Goal: Task Accomplishment & Management: Complete application form

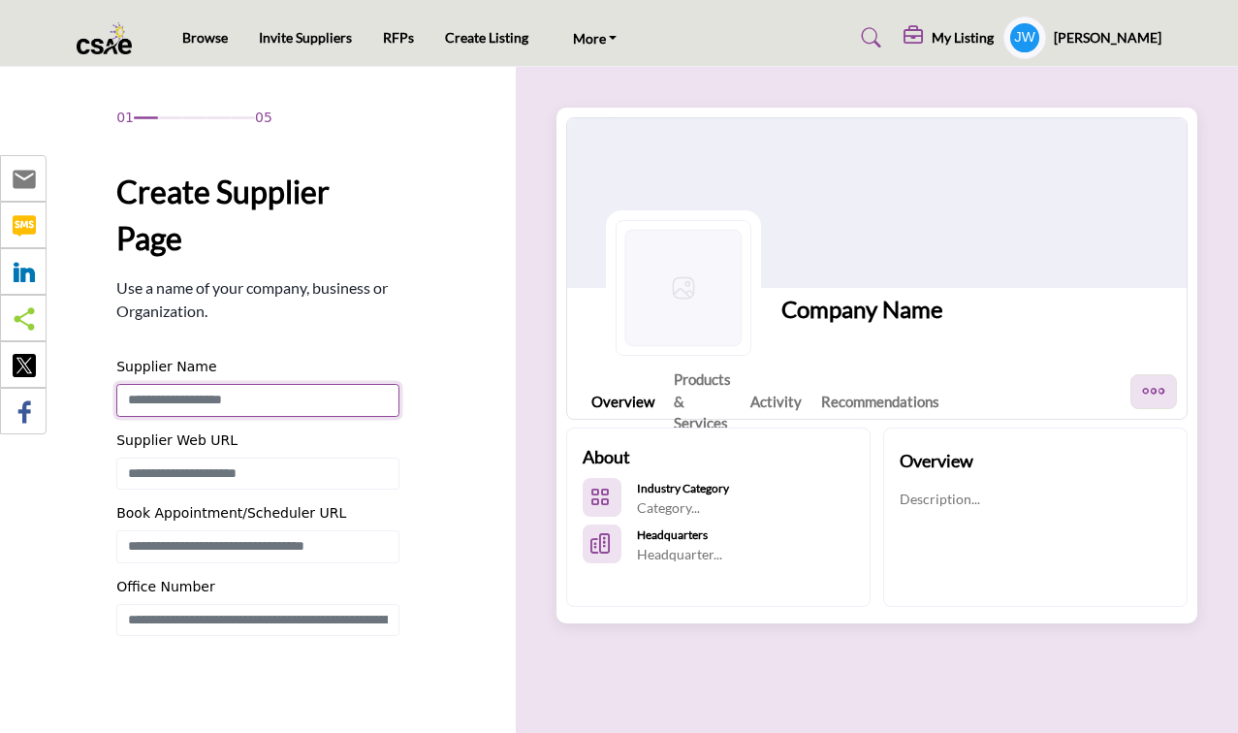
click at [277, 406] on input "Enter Supplier Name" at bounding box center [257, 400] width 283 height 33
type input "*********"
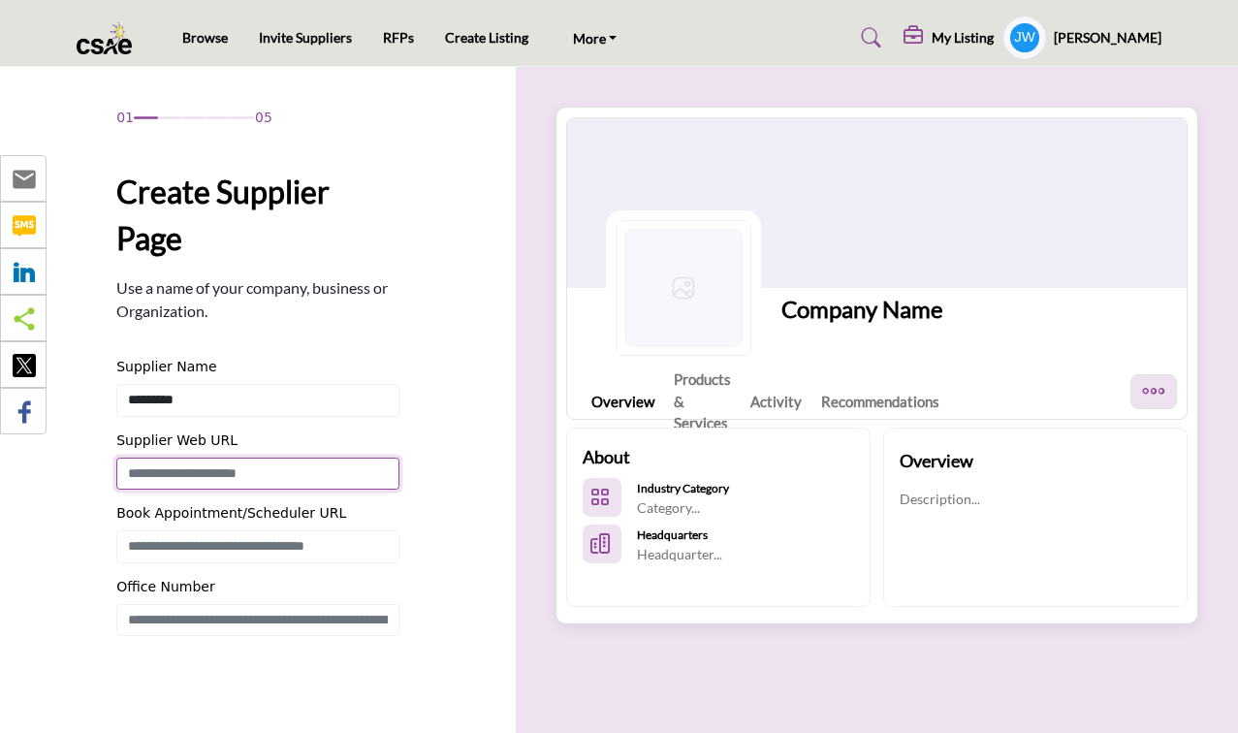
click at [261, 470] on input "Enter Supplier Web URL" at bounding box center [257, 474] width 283 height 33
paste input "**********"
type input "**********"
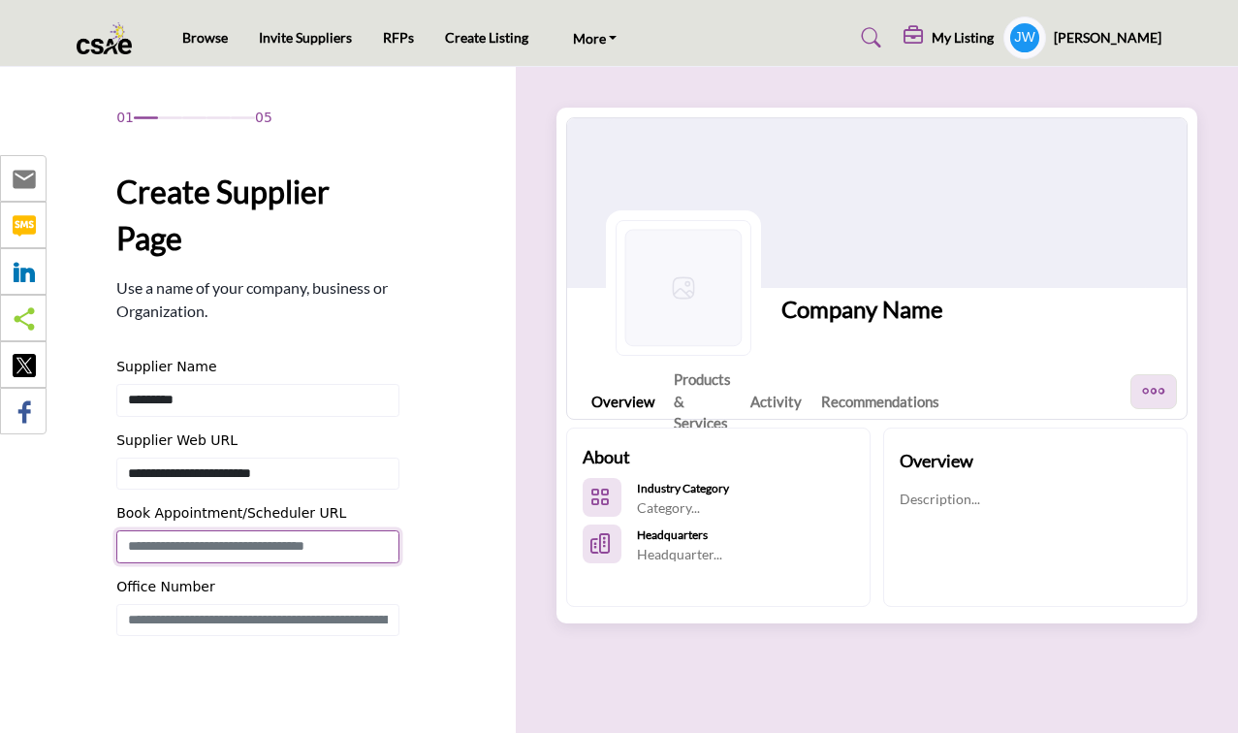
click at [241, 548] on input "Enter Book Appointment/Scheduler URL" at bounding box center [257, 546] width 283 height 33
paste input "**********"
type input "**********"
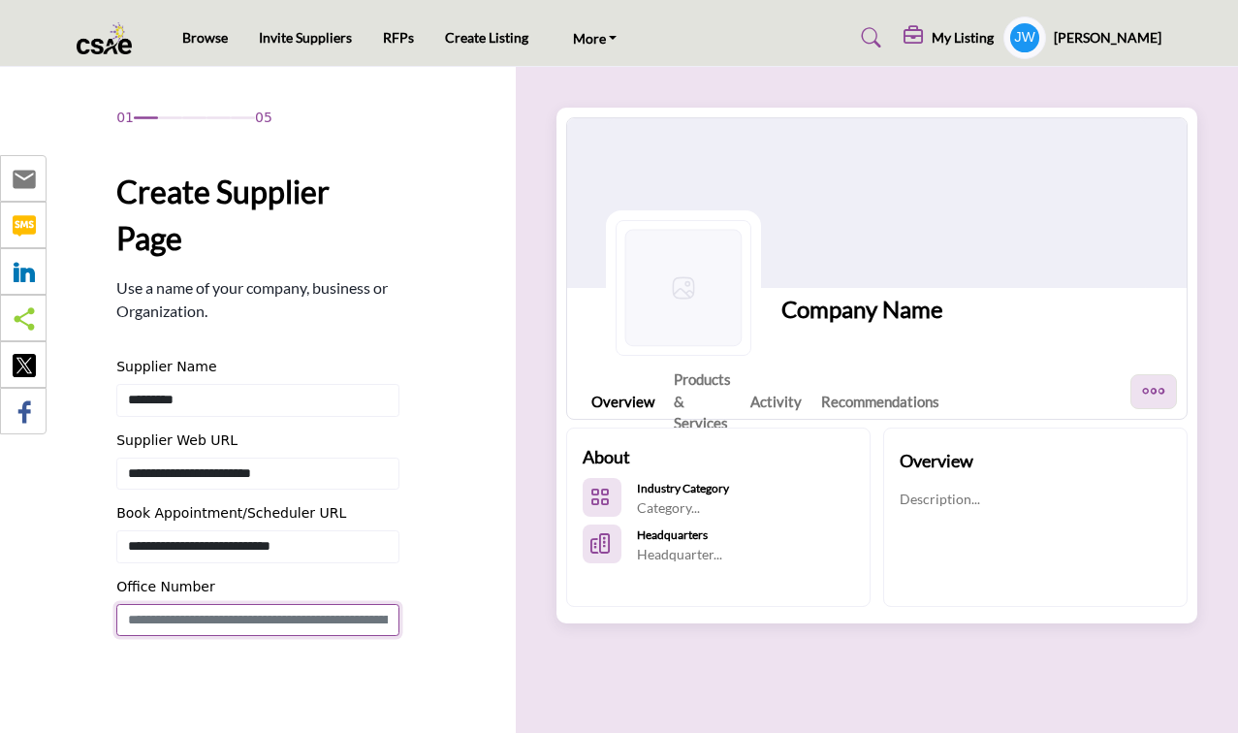
click at [325, 616] on input "Enter Office Number Include country code e.g. +1.987.654.3210" at bounding box center [257, 620] width 283 height 33
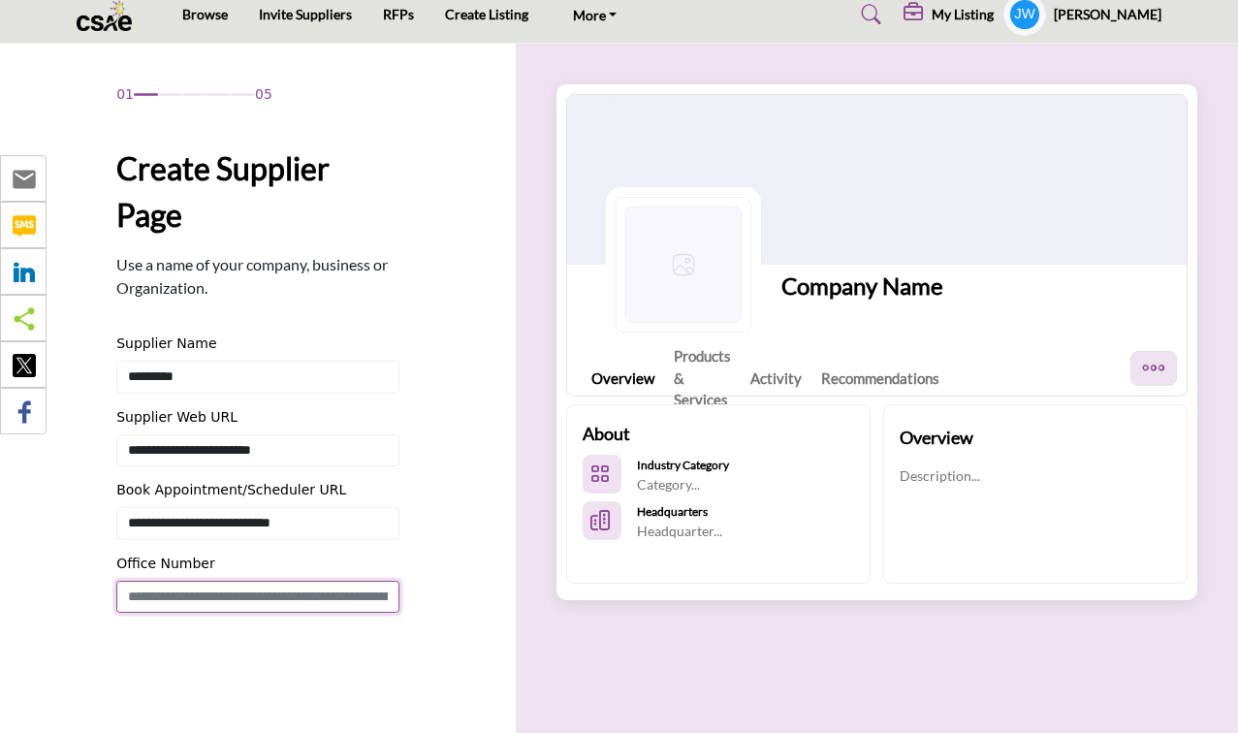
scroll to position [37, 0]
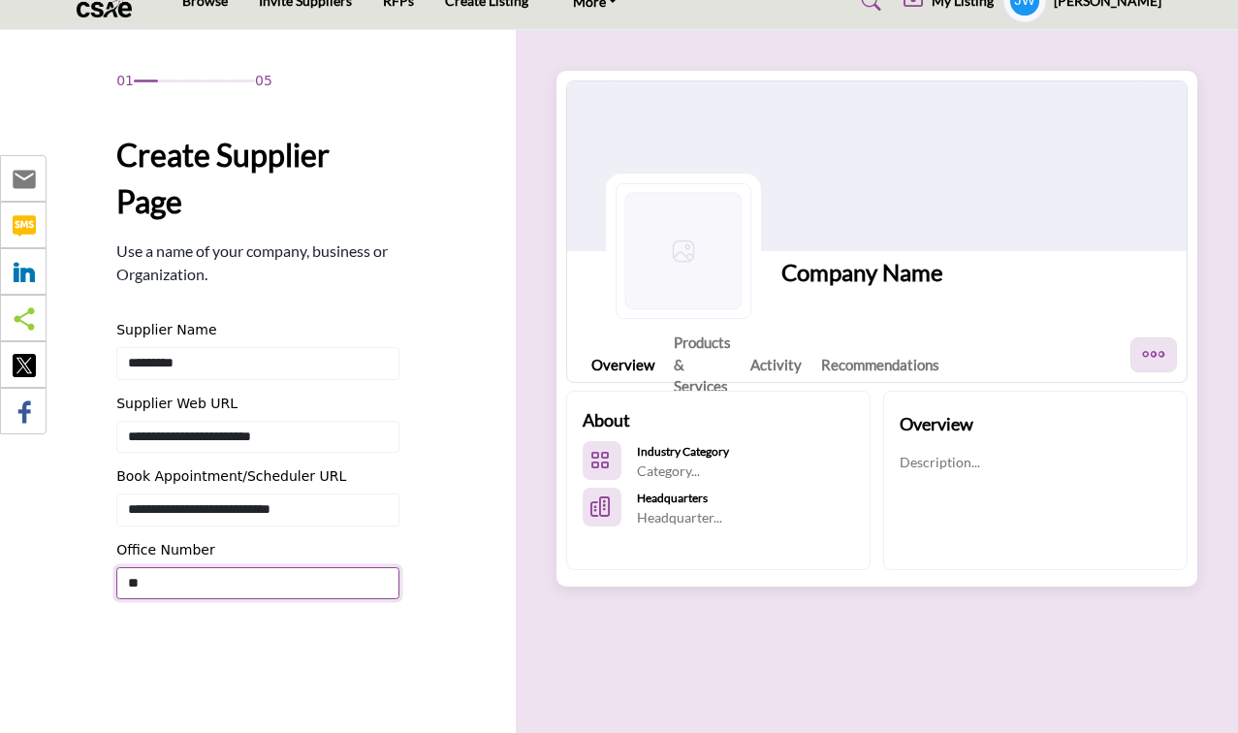
paste input "**********"
type input "**********"
click at [301, 650] on div "01 05 Create Supplier Page Use a name of your company, business or Organization…" at bounding box center [257, 425] width 283 height 709
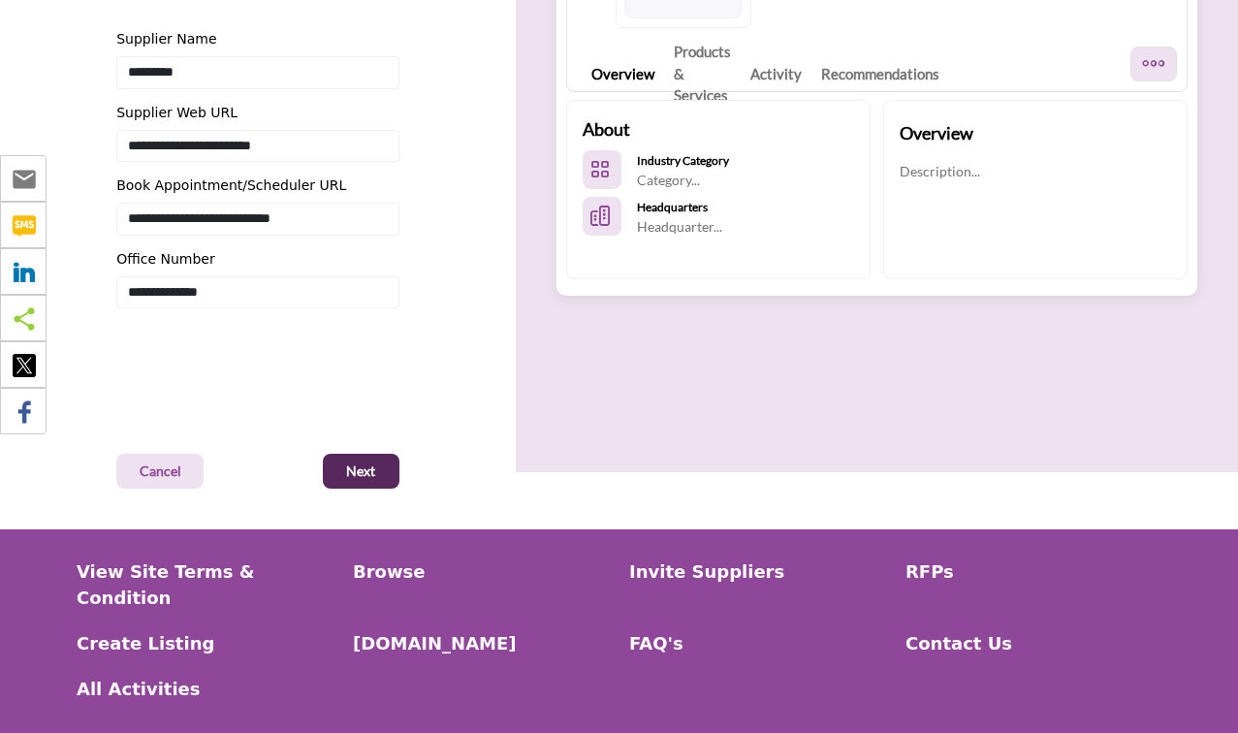
scroll to position [449, 0]
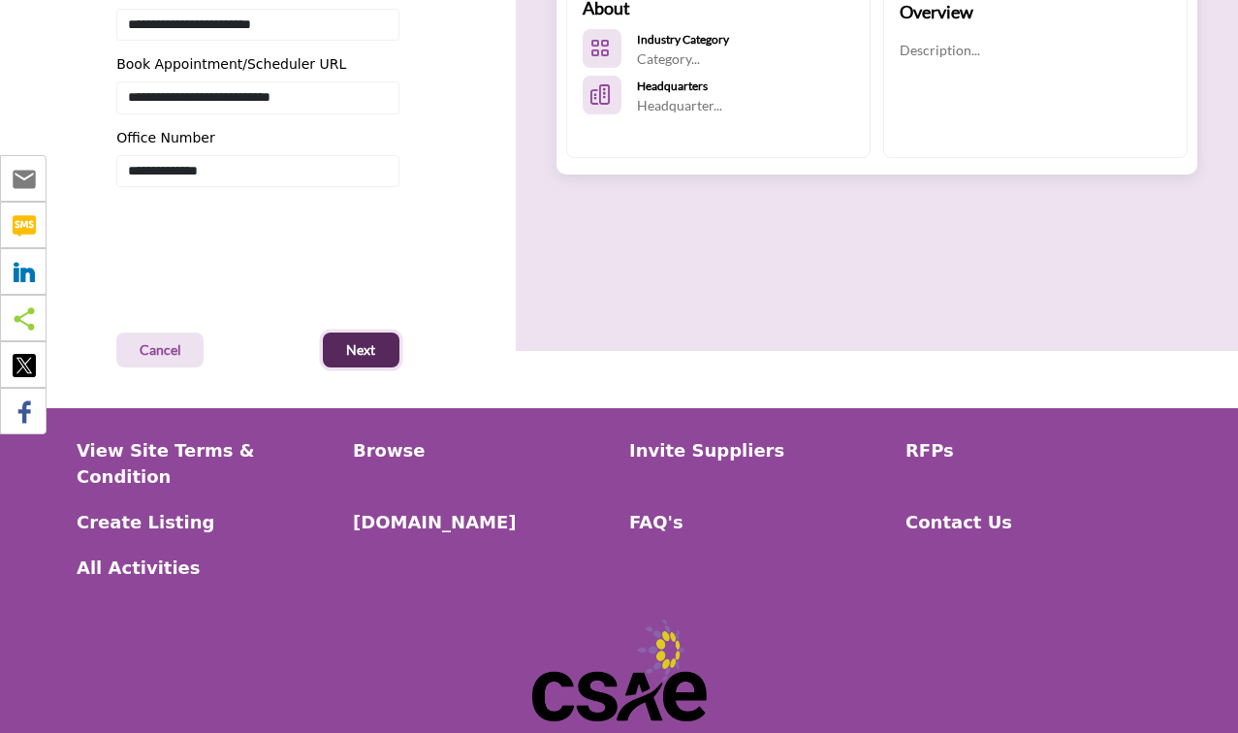
click at [369, 361] on button "Next" at bounding box center [361, 350] width 77 height 35
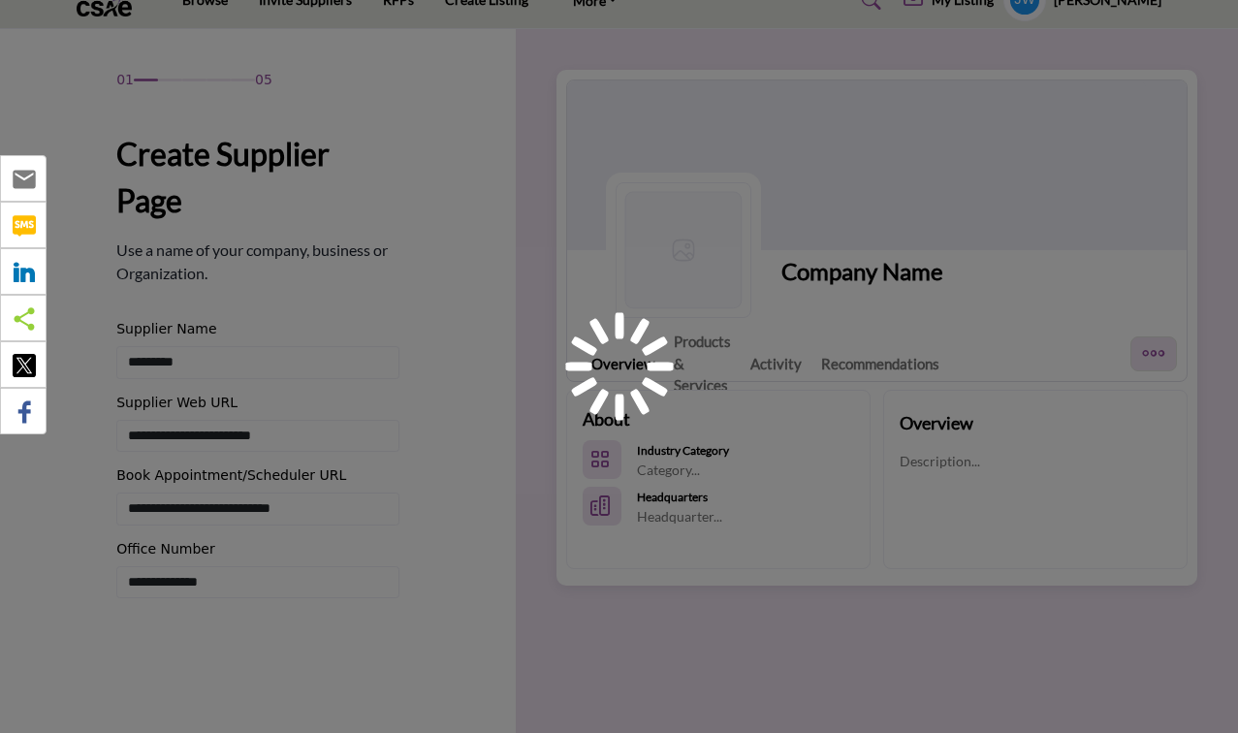
scroll to position [0, 0]
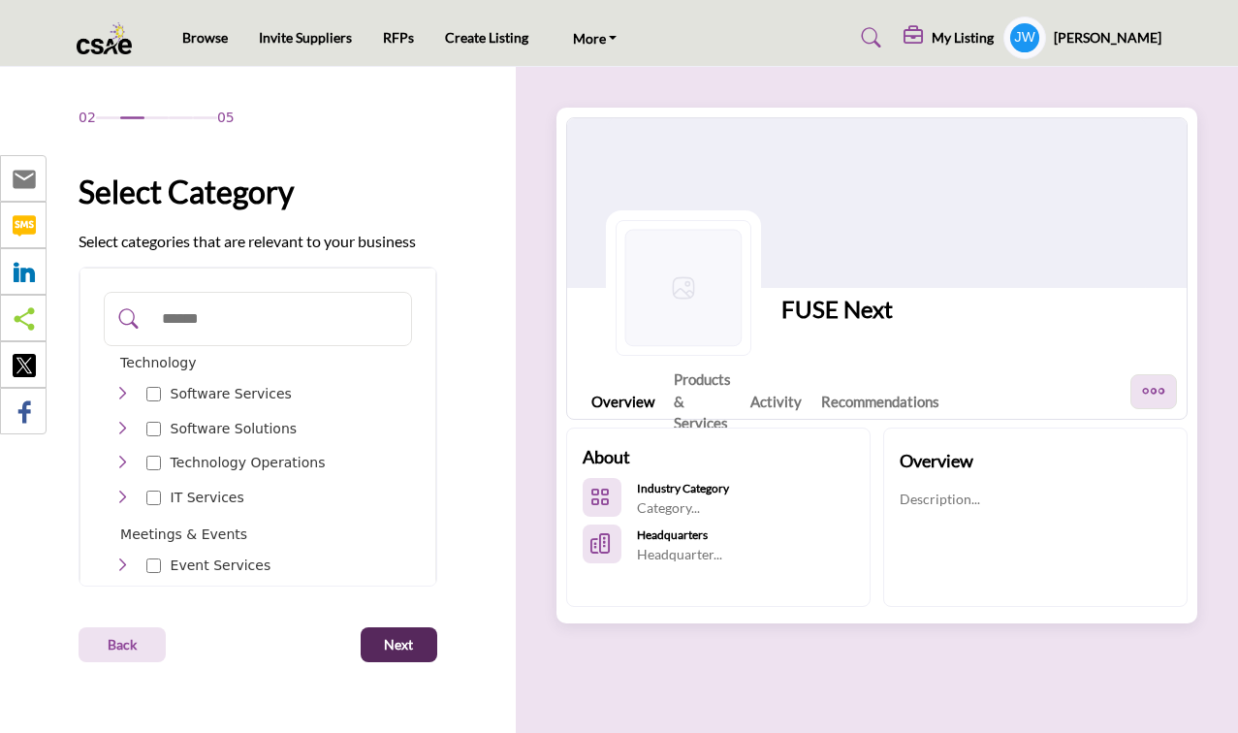
click at [246, 397] on p "Software Services" at bounding box center [231, 394] width 121 height 20
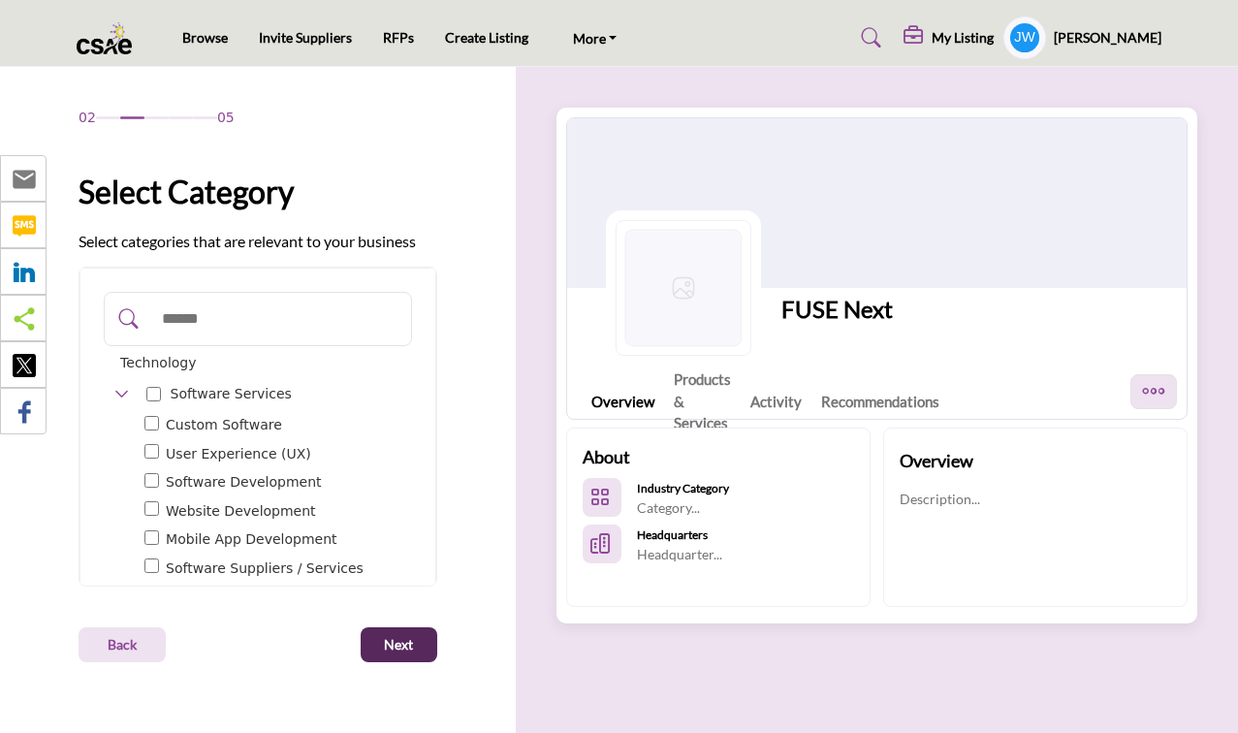
click at [121, 393] on icon "Toggle Category" at bounding box center [122, 394] width 16 height 16
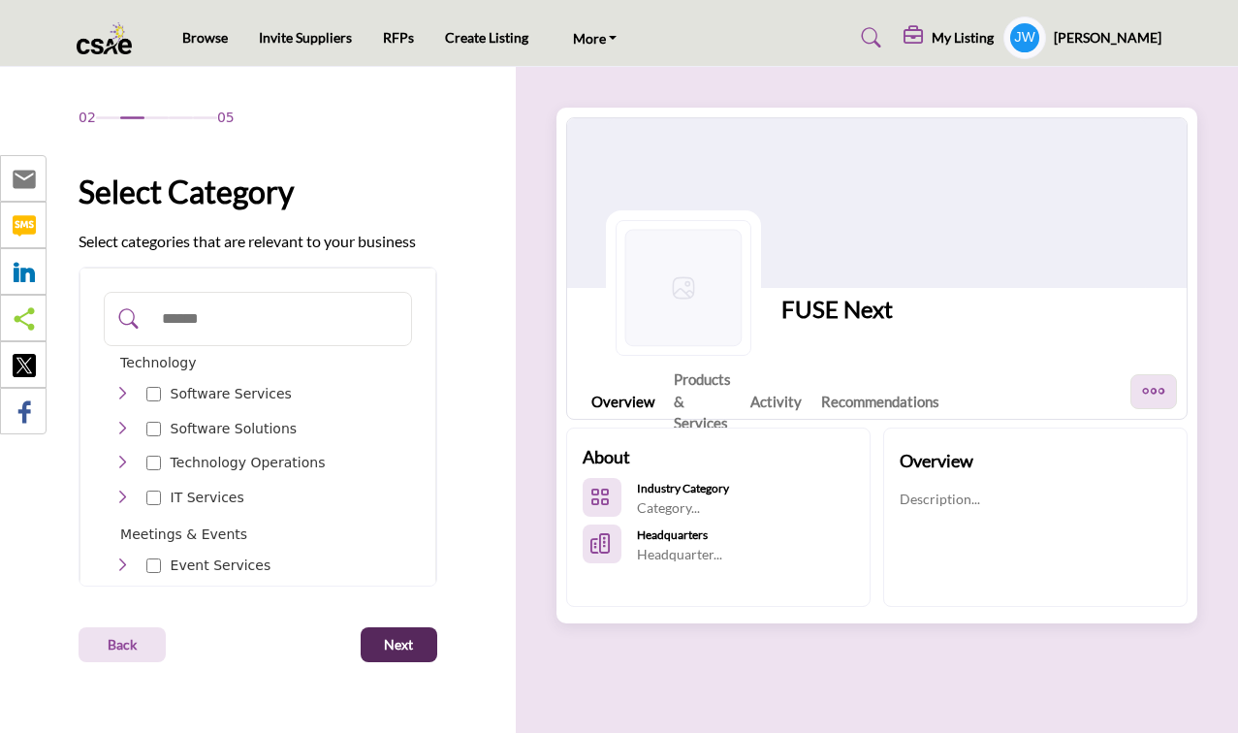
click at [124, 422] on icon "Toggle Category" at bounding box center [122, 429] width 16 height 16
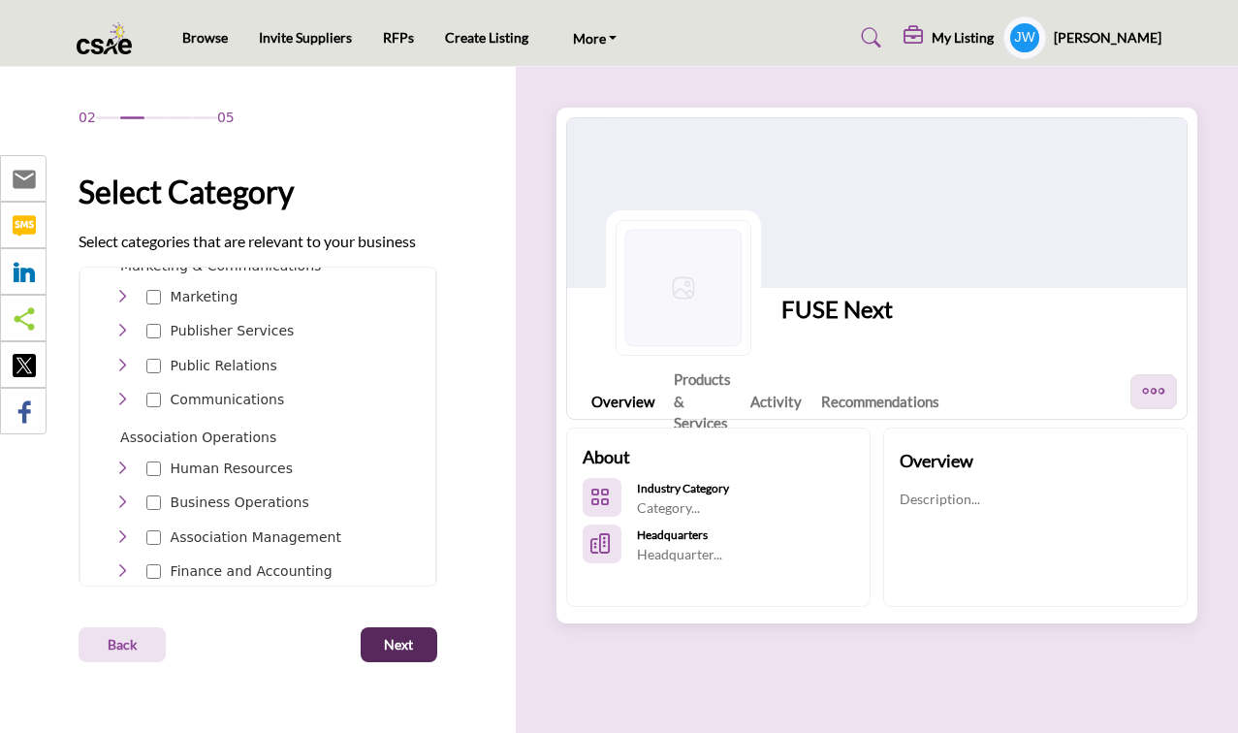
scroll to position [1022, 0]
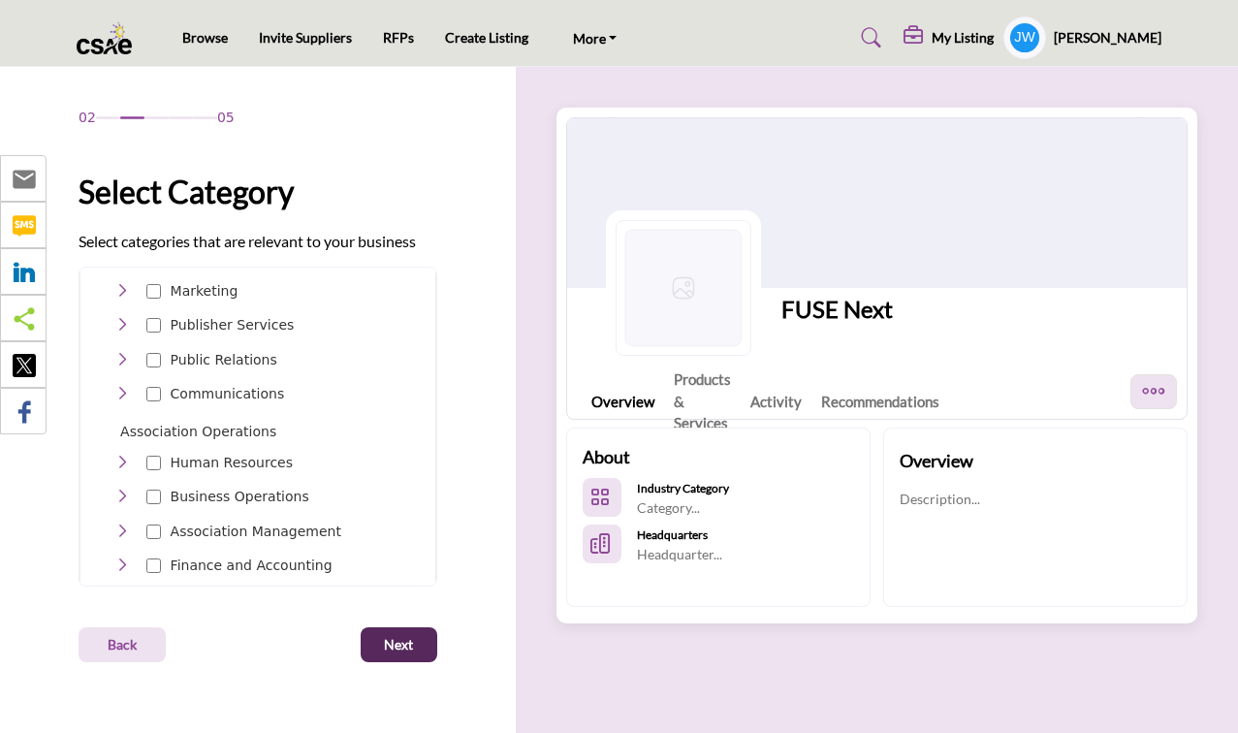
click at [185, 487] on p "Business Operations" at bounding box center [240, 497] width 139 height 20
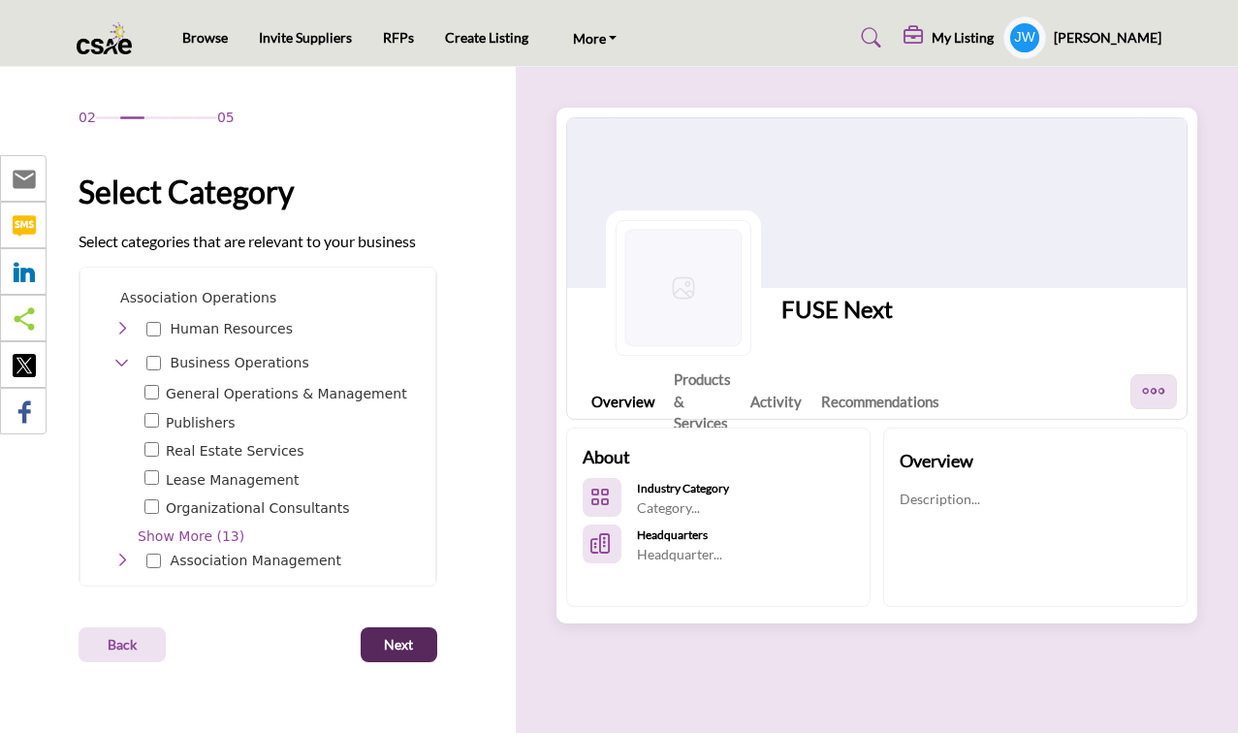
scroll to position [1161, 0]
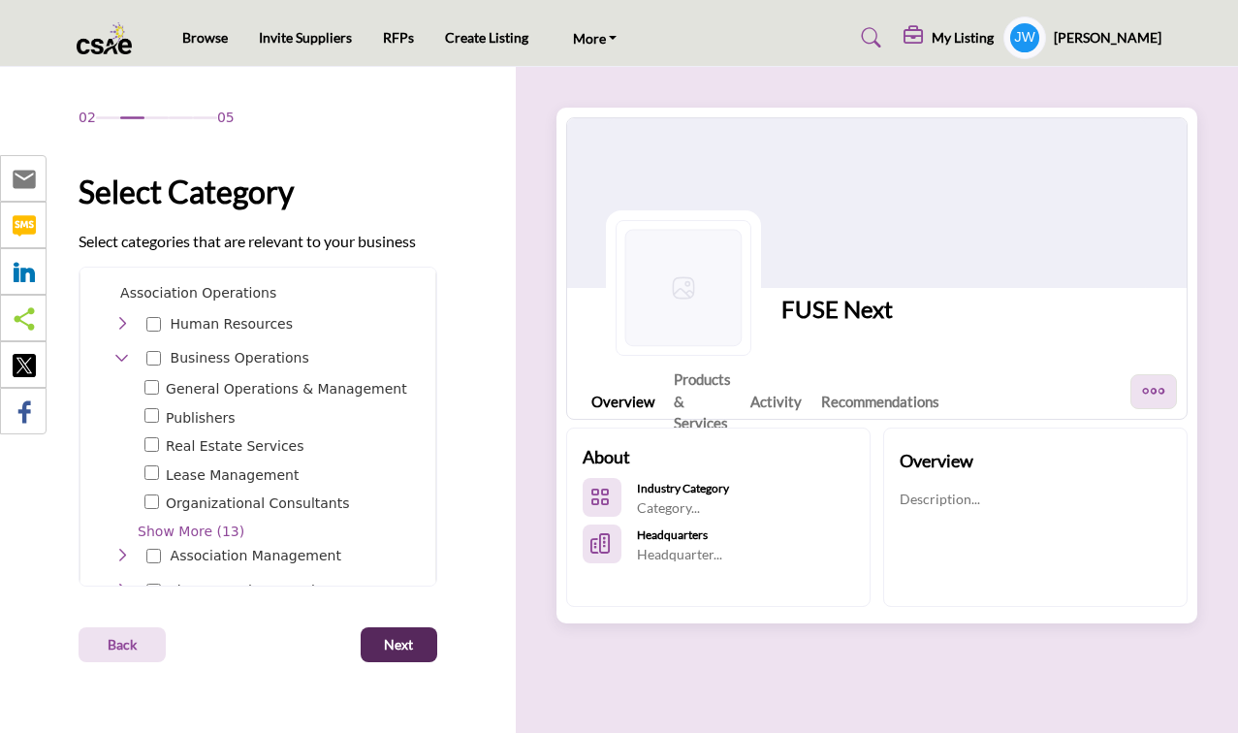
click at [184, 522] on span "Show More (13)" at bounding box center [275, 532] width 274 height 20
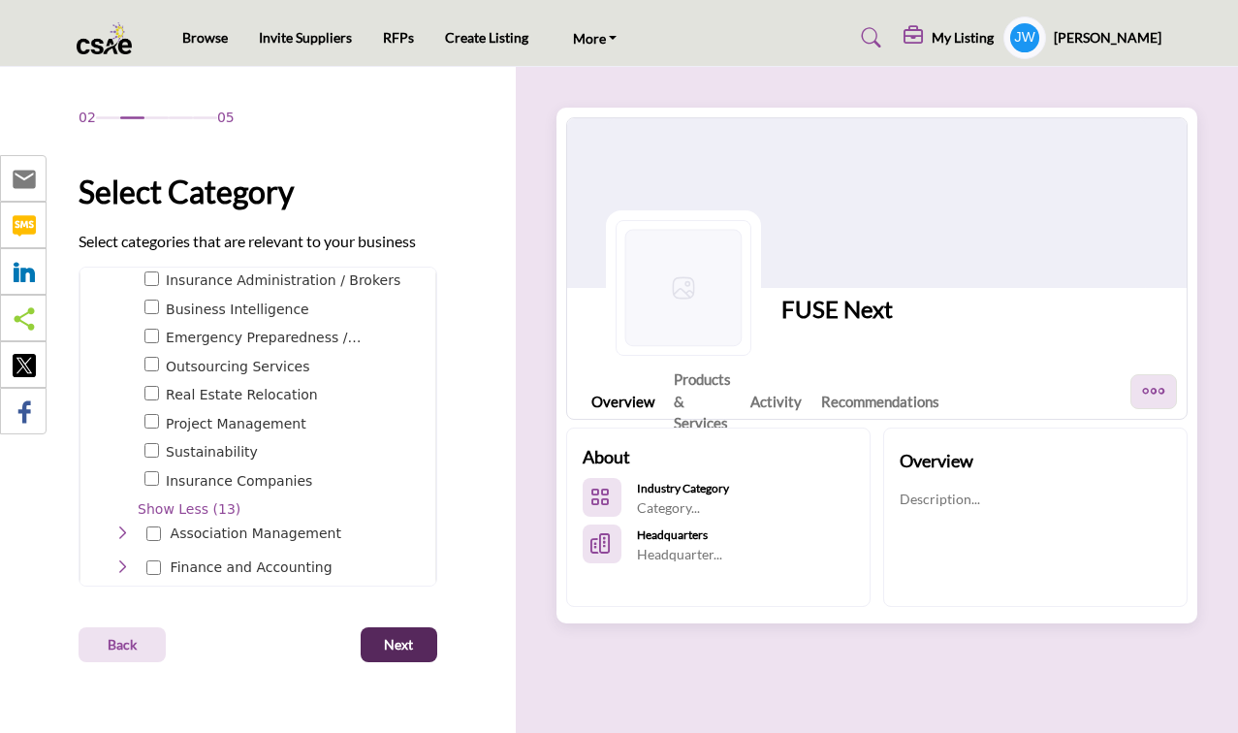
scroll to position [1558, 0]
click at [186, 522] on p "Association Management" at bounding box center [256, 532] width 171 height 20
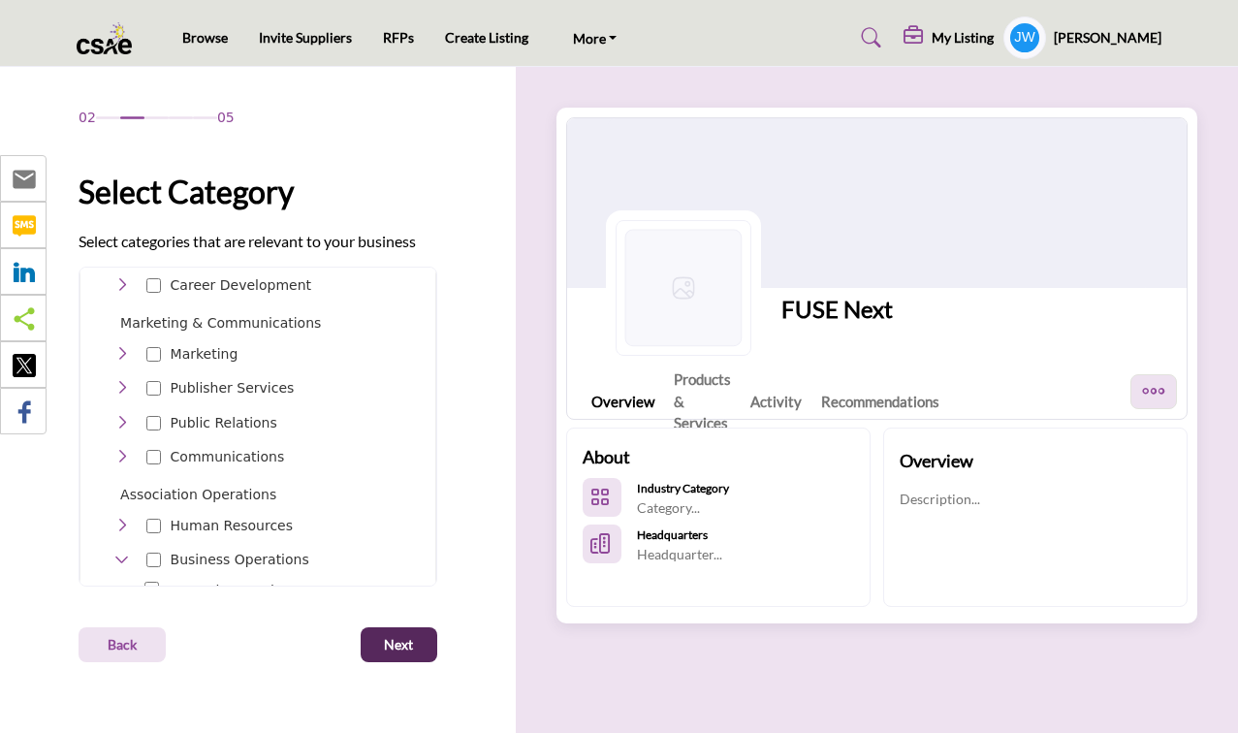
scroll to position [938, 0]
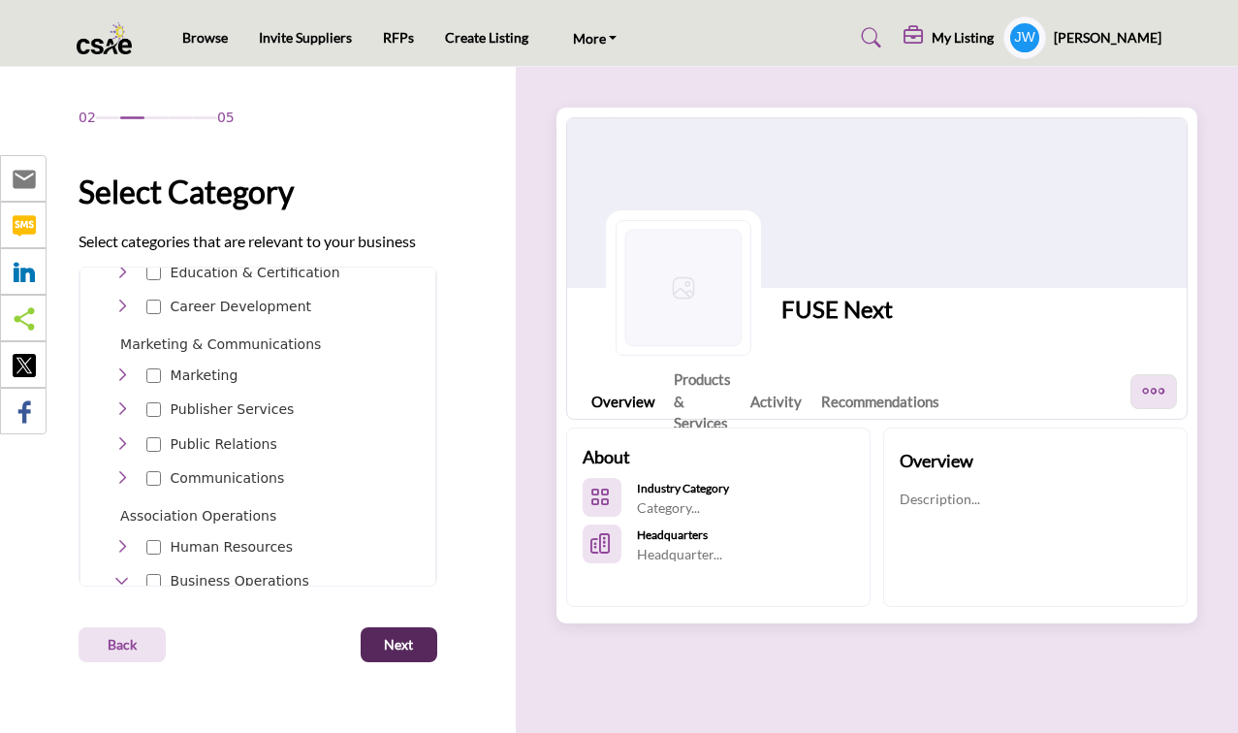
click at [128, 368] on icon "Toggle Category" at bounding box center [122, 376] width 16 height 16
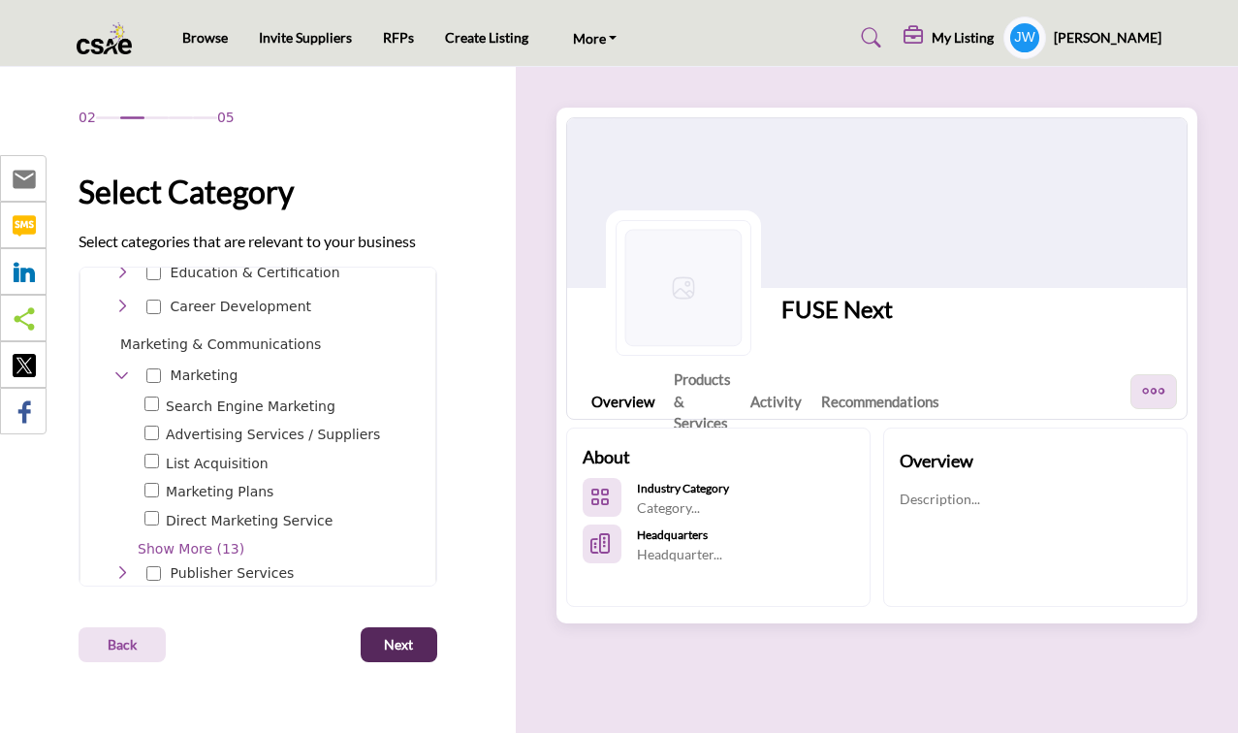
click at [150, 539] on span "Show More (13)" at bounding box center [275, 549] width 274 height 20
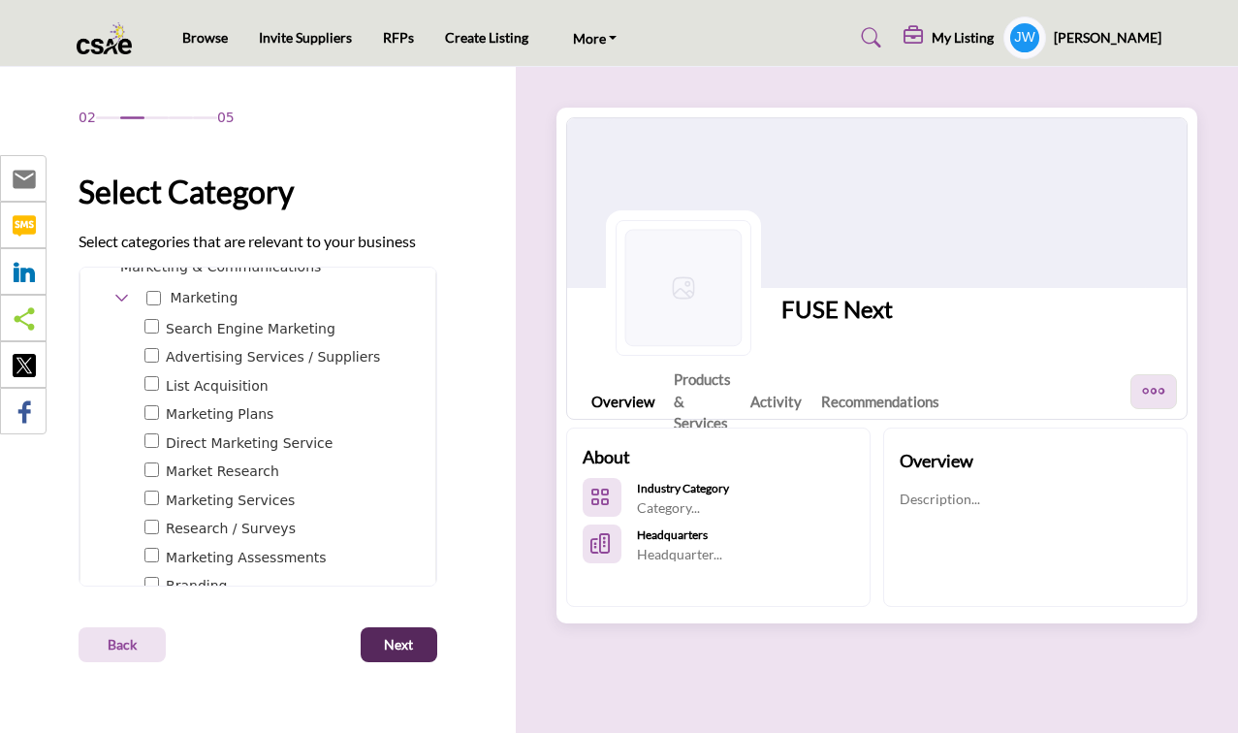
scroll to position [1013, 0]
click at [149, 521] on div "Toggle Category" at bounding box center [152, 532] width 15 height 22
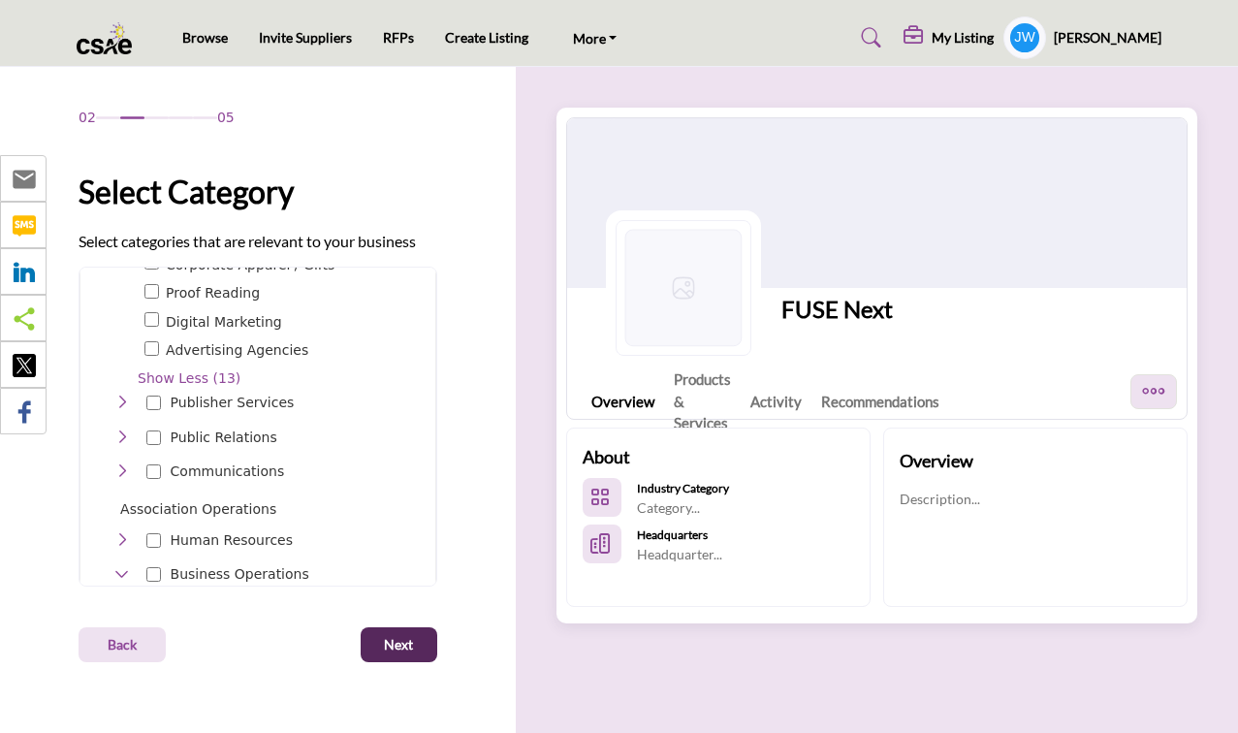
scroll to position [1522, 0]
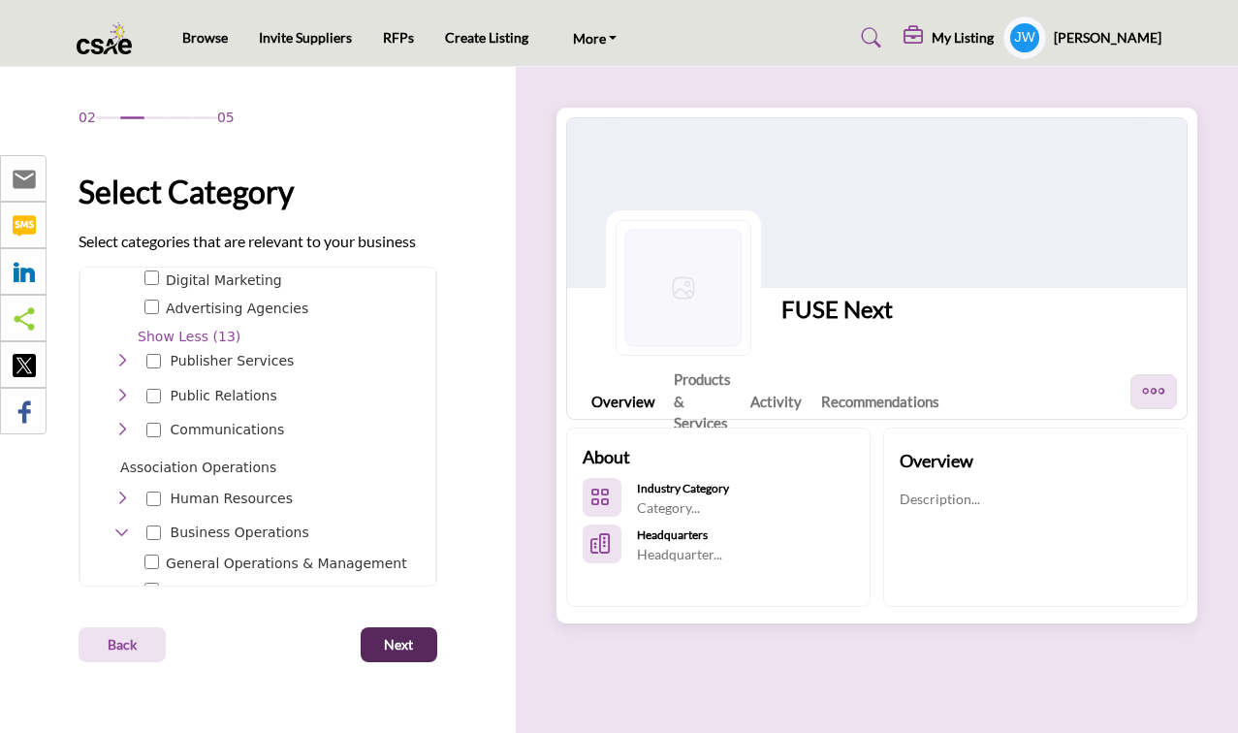
click at [125, 353] on icon "Toggle Category" at bounding box center [122, 361] width 16 height 16
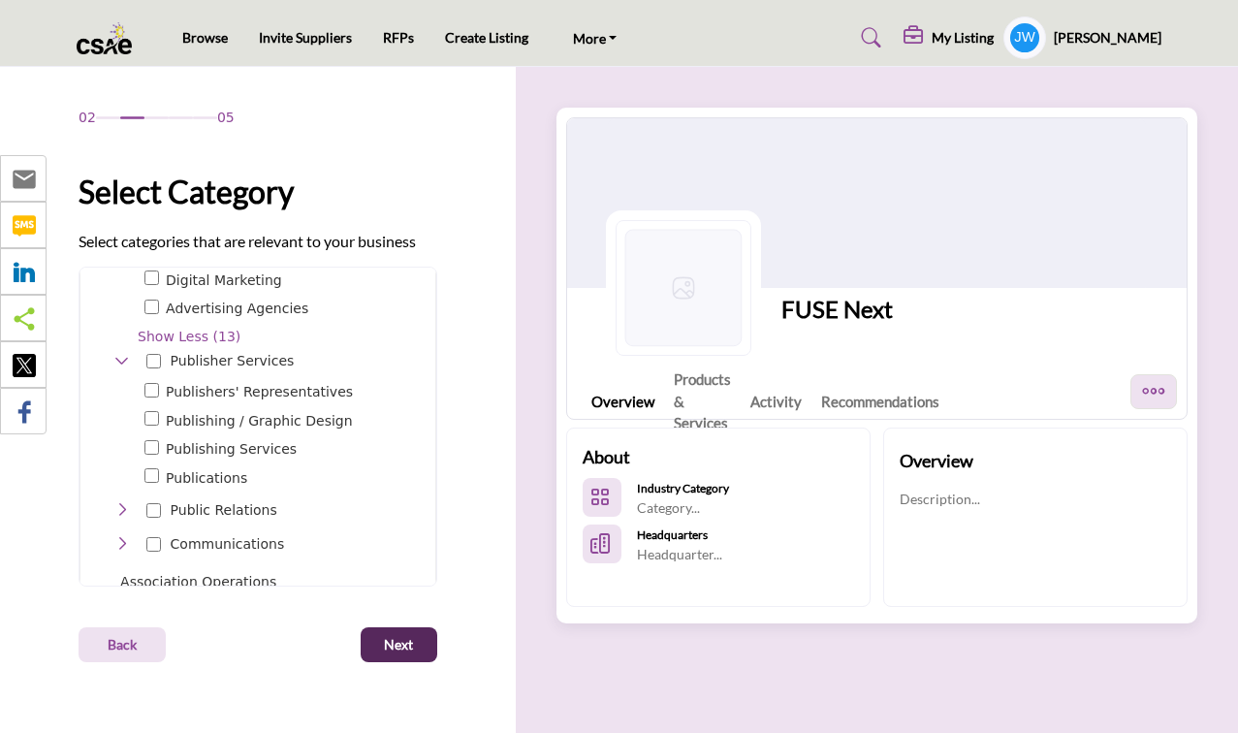
click at [125, 353] on icon "Toggle Category" at bounding box center [122, 361] width 16 height 16
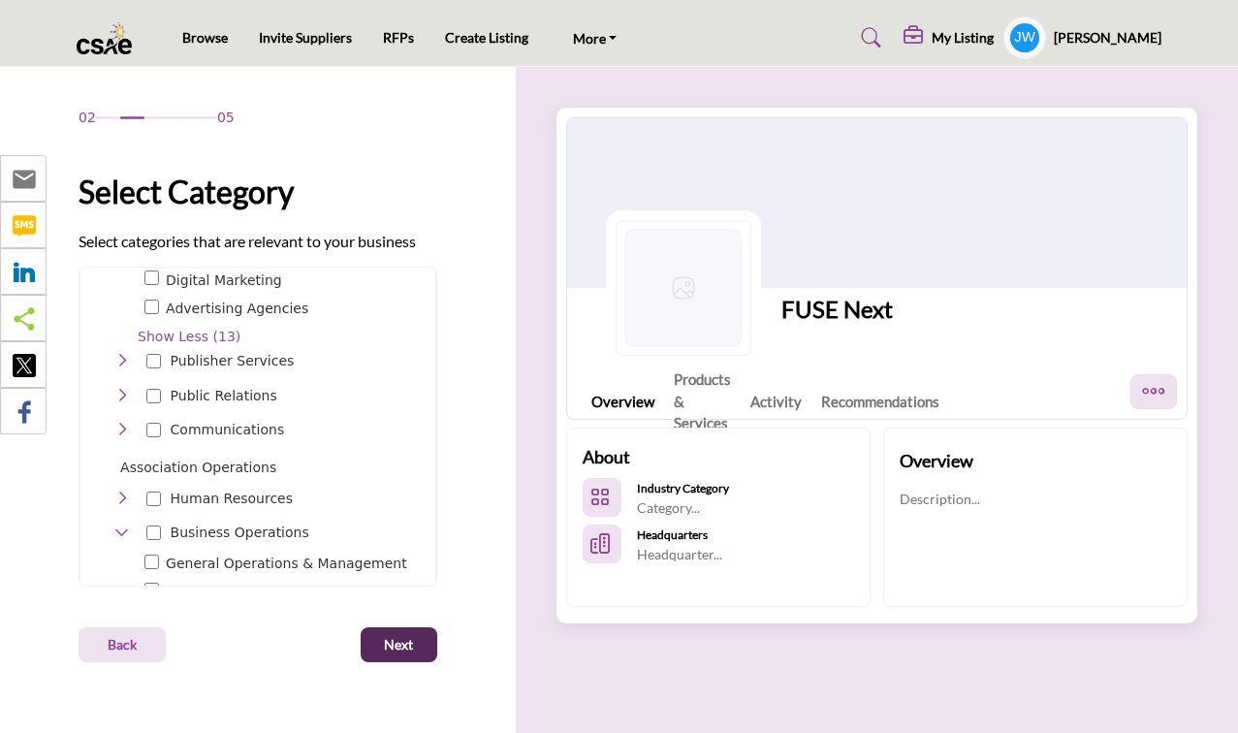
click at [121, 388] on icon "Toggle Category" at bounding box center [122, 396] width 16 height 16
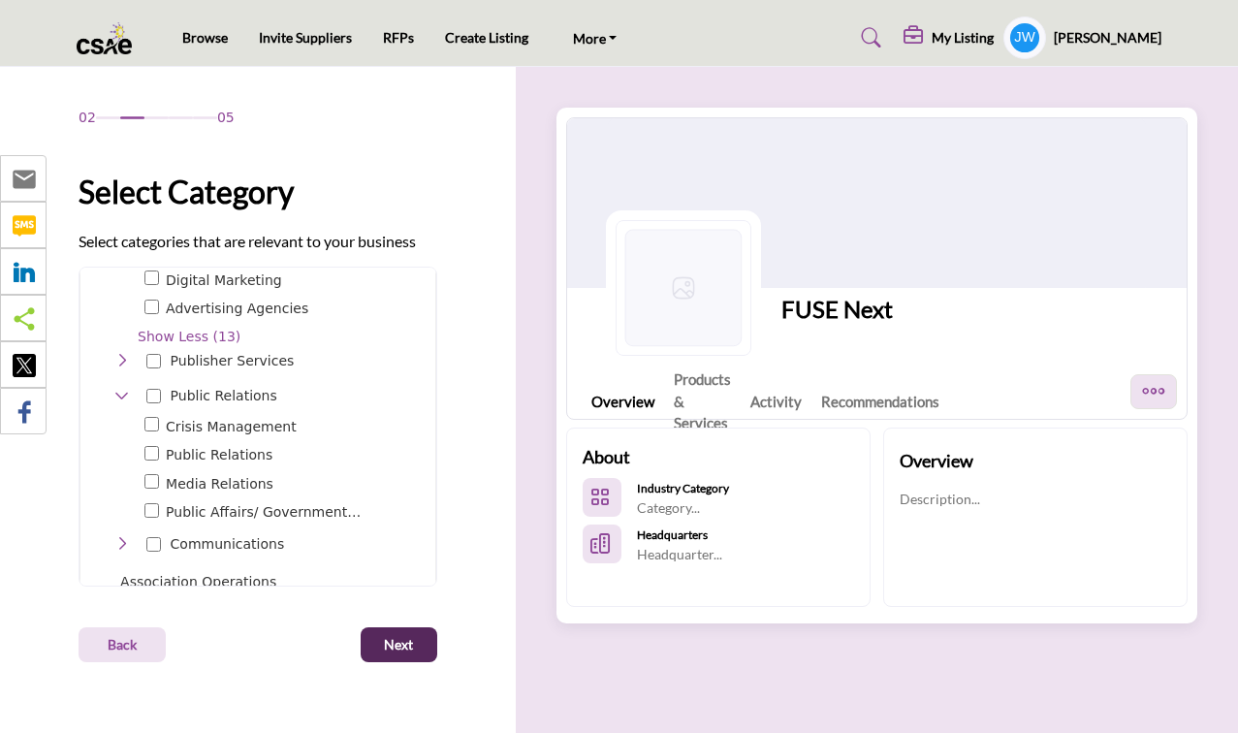
click at [121, 388] on icon "Toggle Category" at bounding box center [122, 396] width 16 height 16
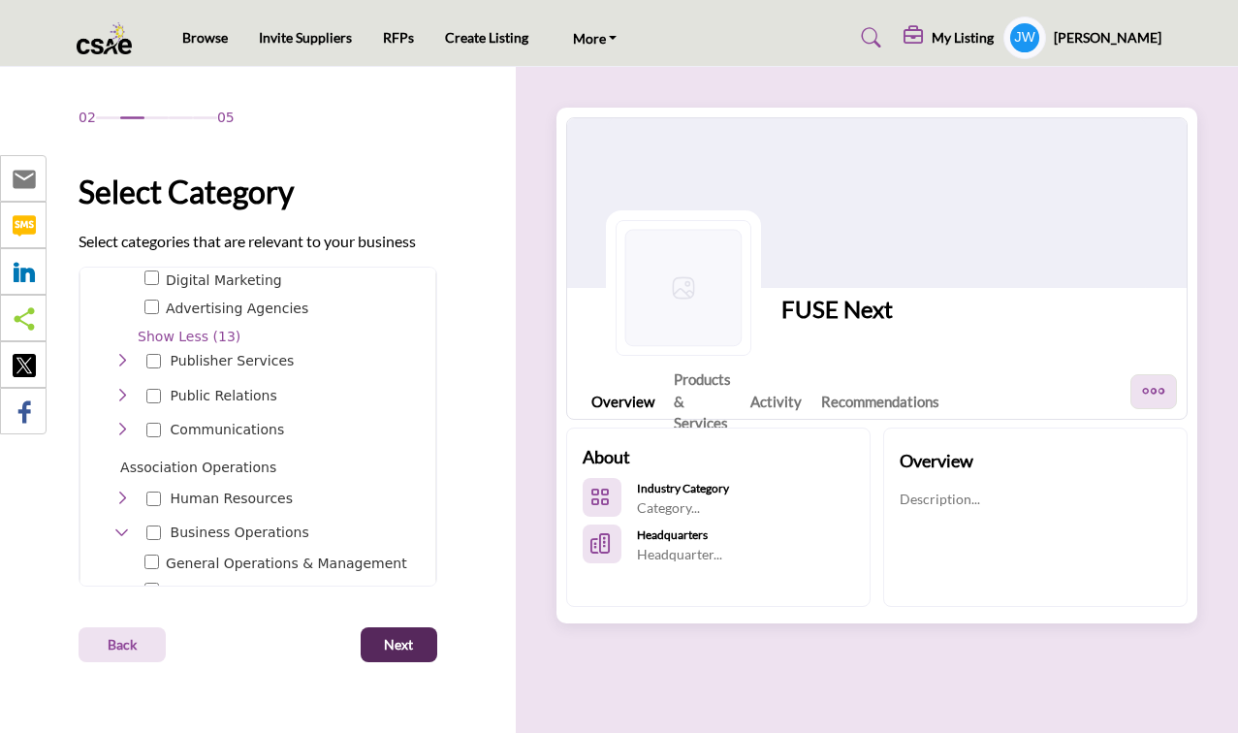
click at [122, 422] on icon "Toggle Category" at bounding box center [122, 430] width 16 height 16
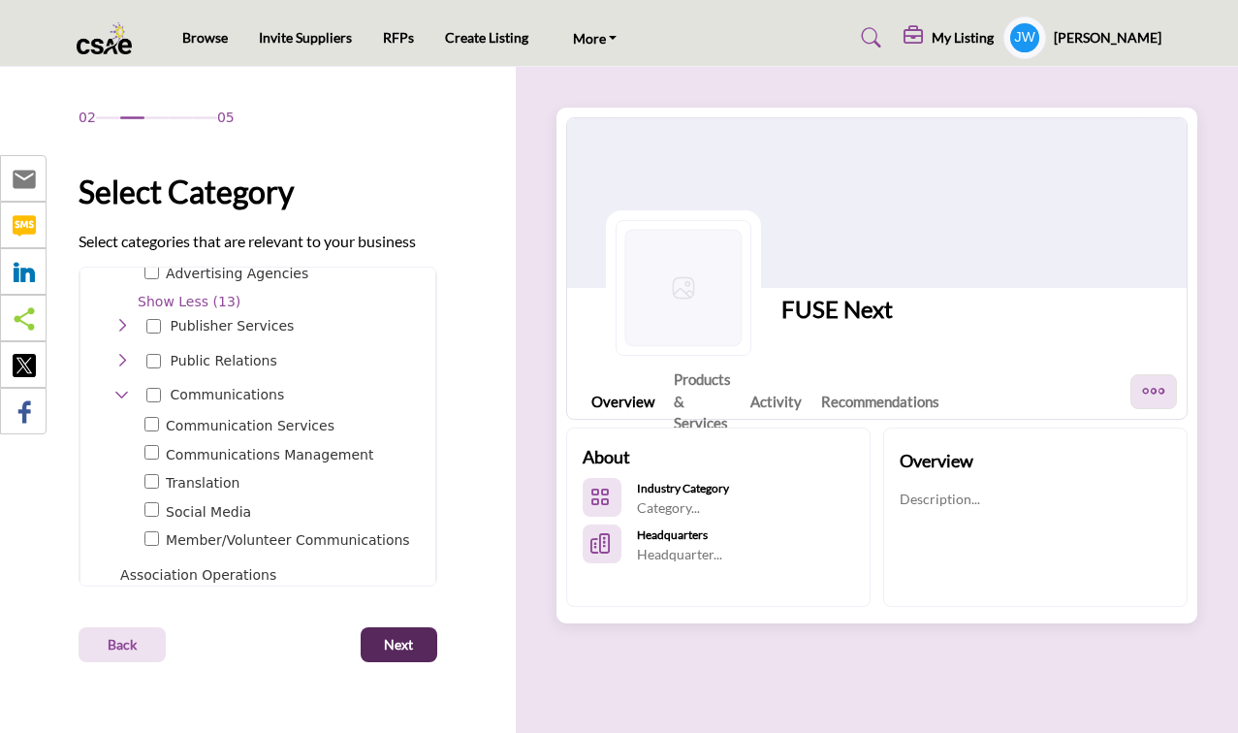
scroll to position [1558, 0]
click at [117, 386] on icon "Toggle Category" at bounding box center [122, 394] width 16 height 16
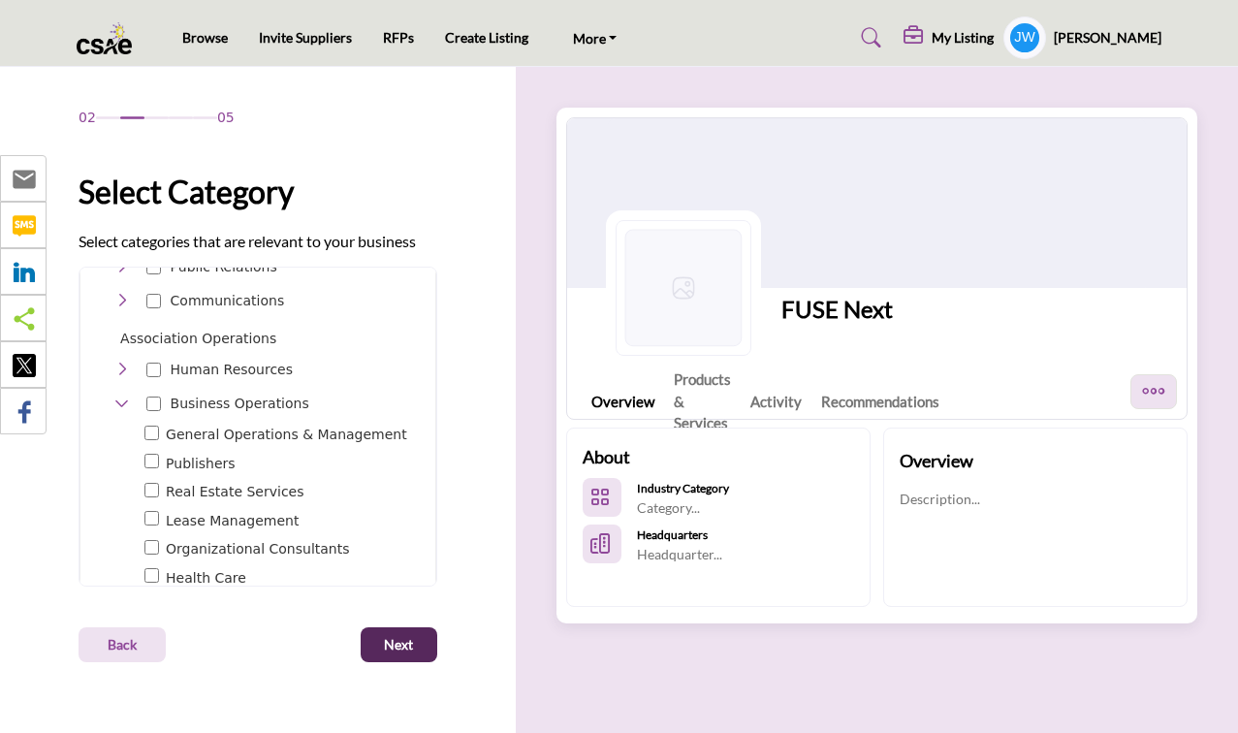
scroll to position [1654, 0]
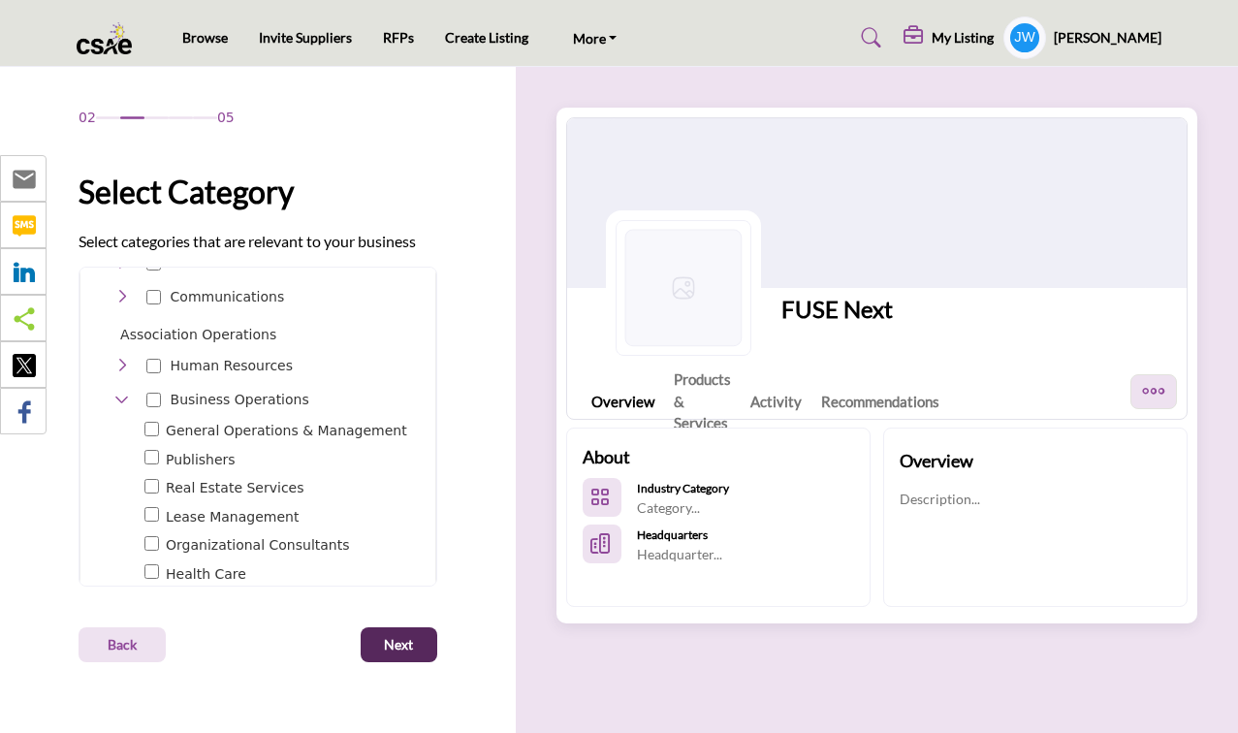
click at [121, 358] on icon "Toggle Category" at bounding box center [122, 366] width 16 height 16
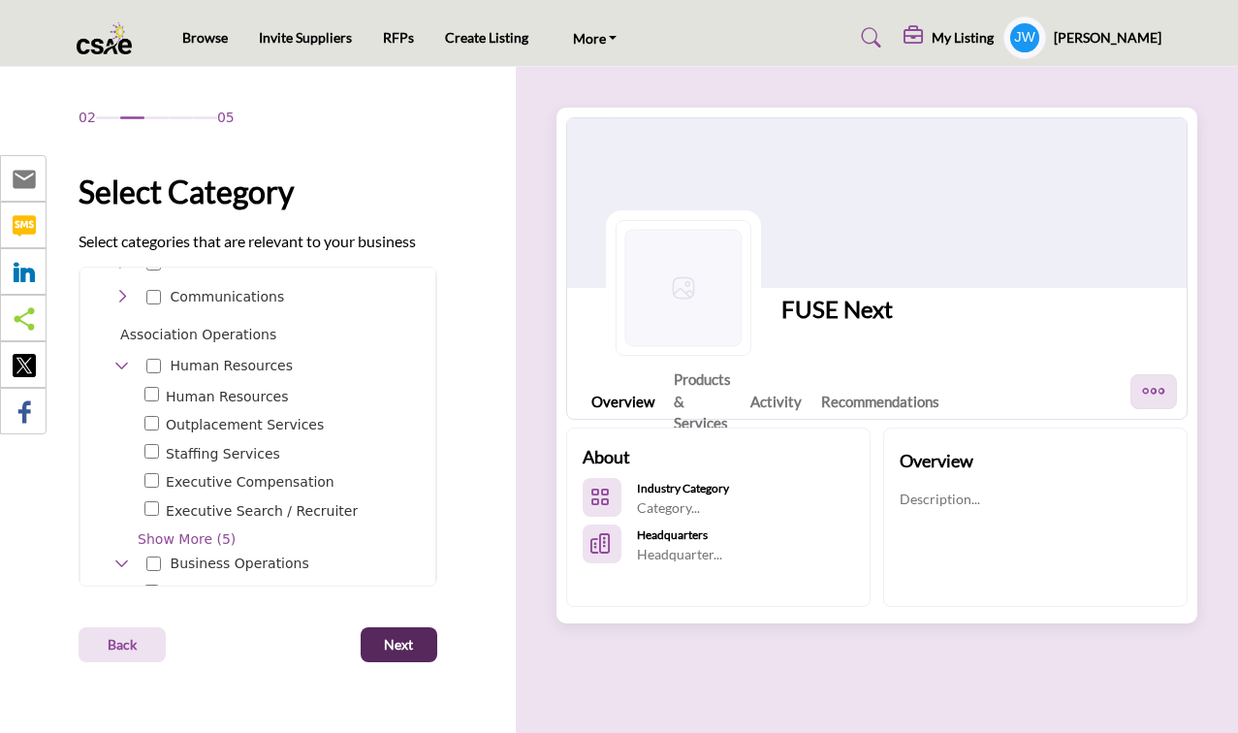
click at [121, 358] on icon "Toggle Category" at bounding box center [122, 366] width 16 height 16
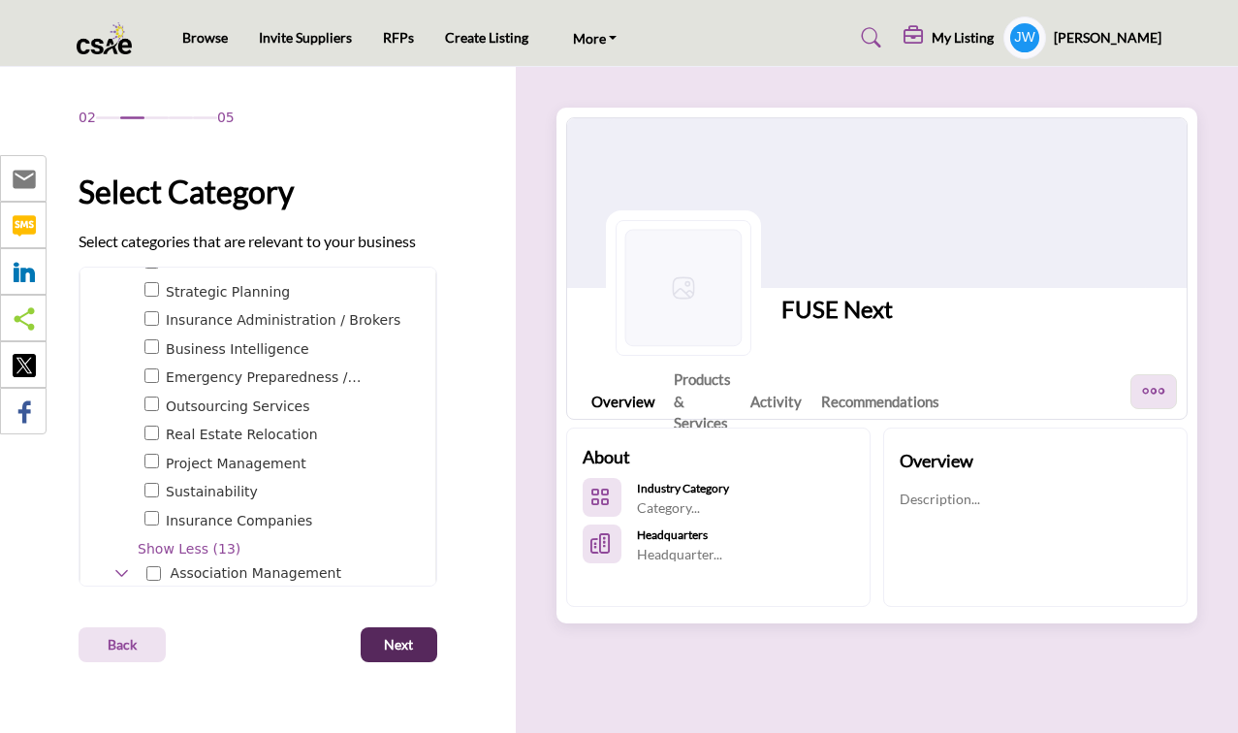
scroll to position [2236, 0]
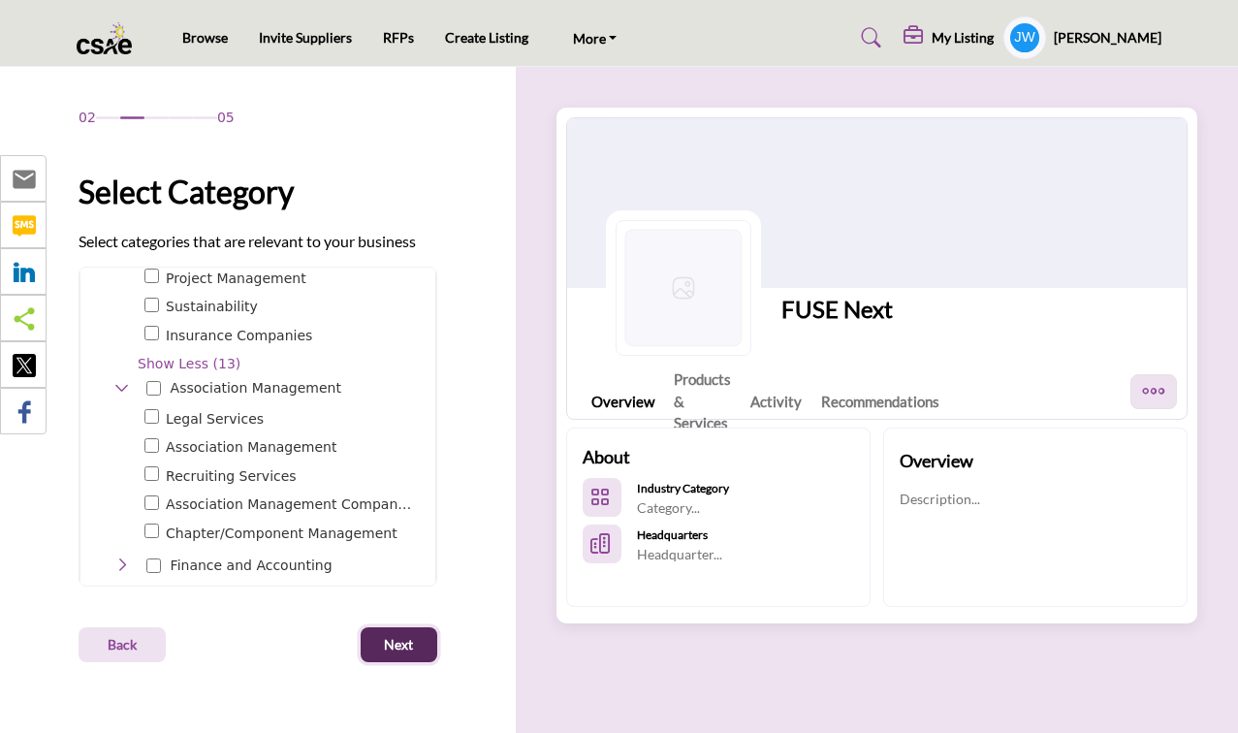
click at [405, 651] on span "Next" at bounding box center [398, 644] width 29 height 19
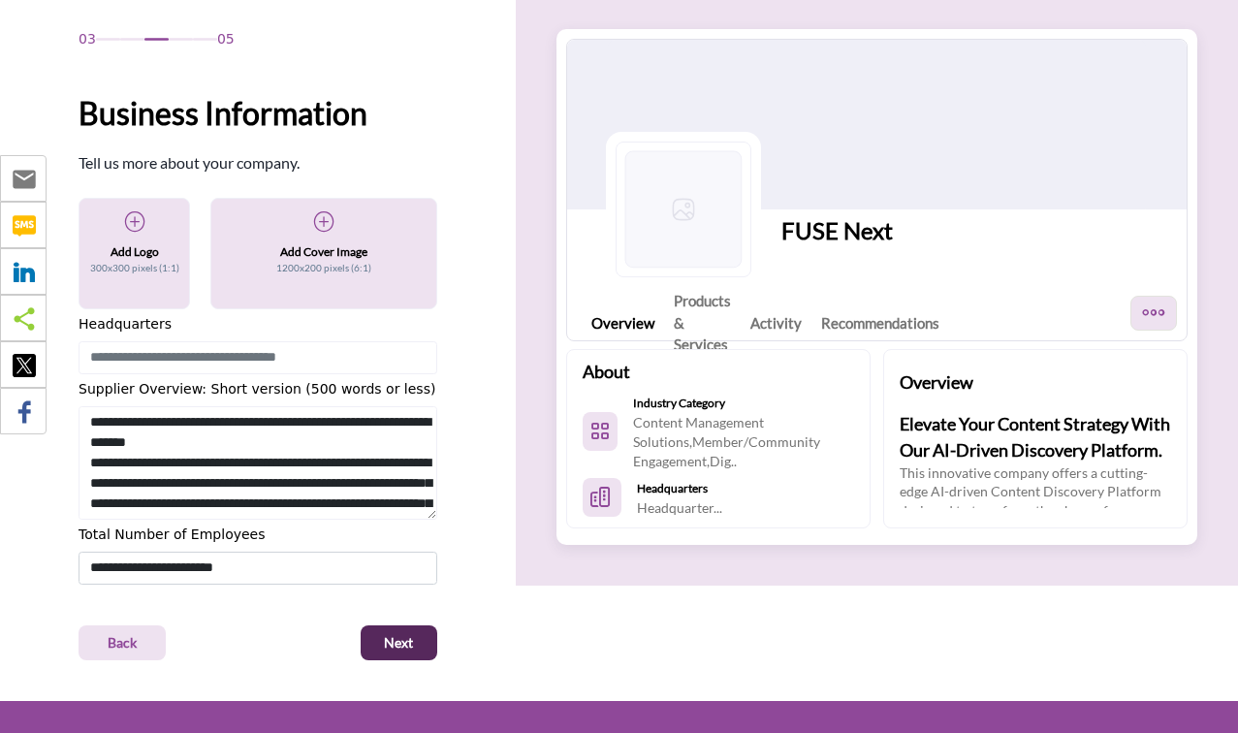
scroll to position [82, 0]
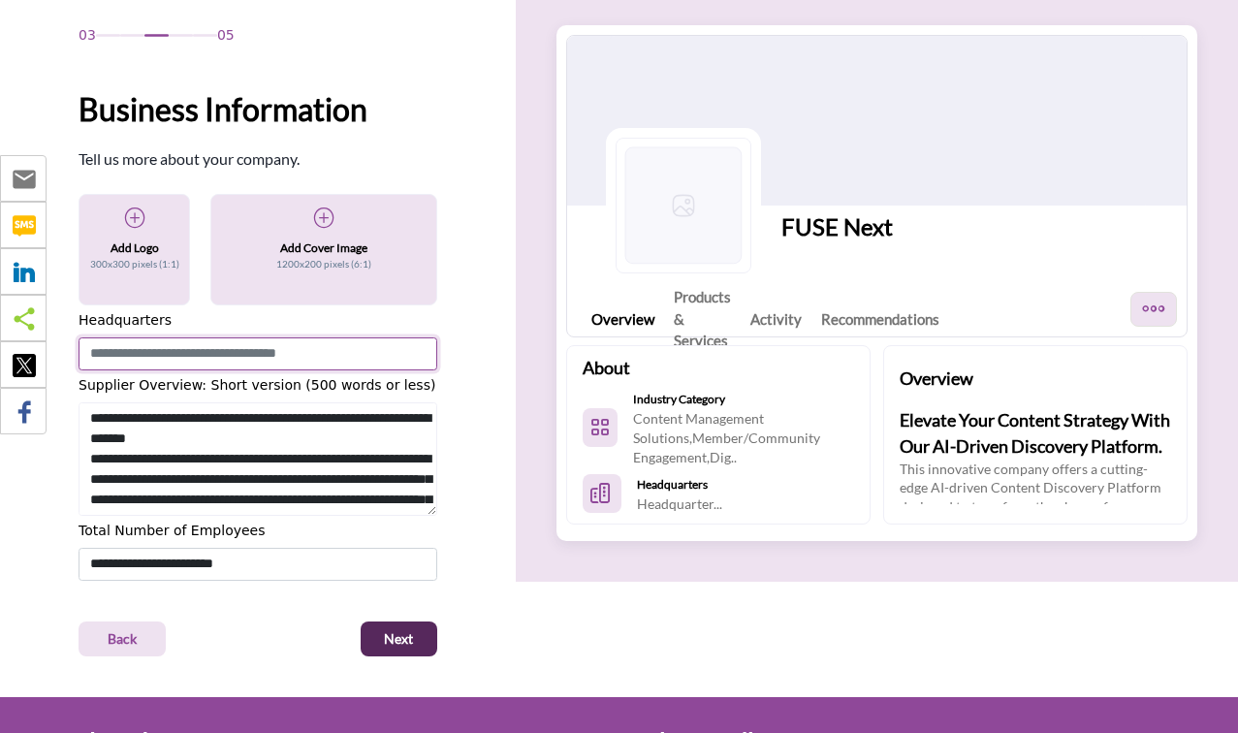
click at [193, 349] on input at bounding box center [258, 353] width 359 height 33
type input "*"
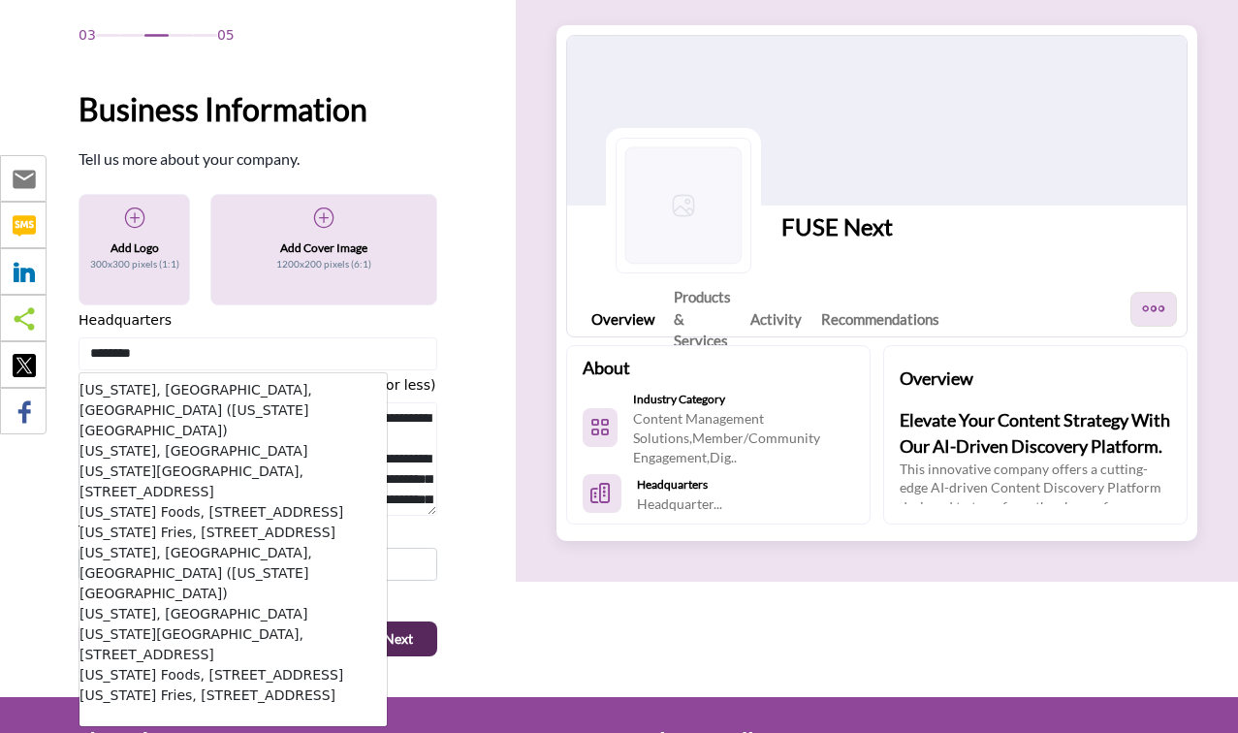
click at [283, 385] on li "New York, NY, USA (New York County)" at bounding box center [233, 410] width 307 height 61
type input "**********"
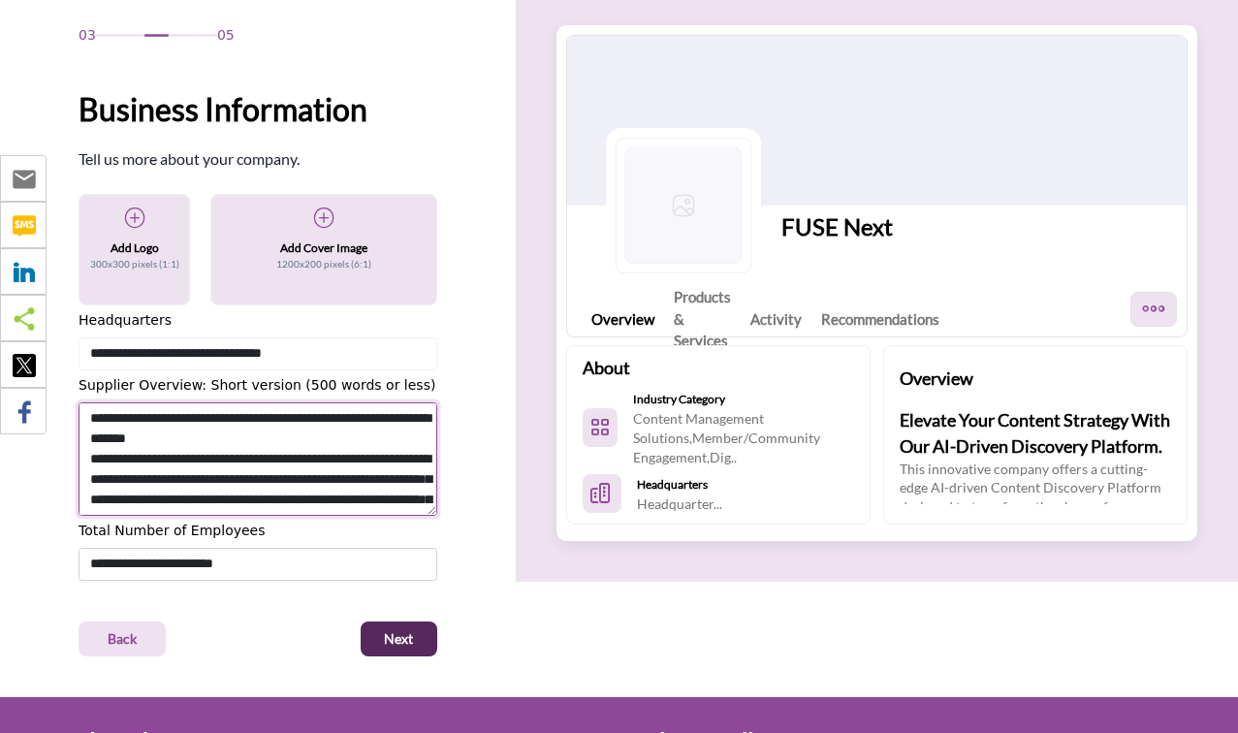
click at [232, 436] on textarea "Shortoverview" at bounding box center [258, 459] width 359 height 114
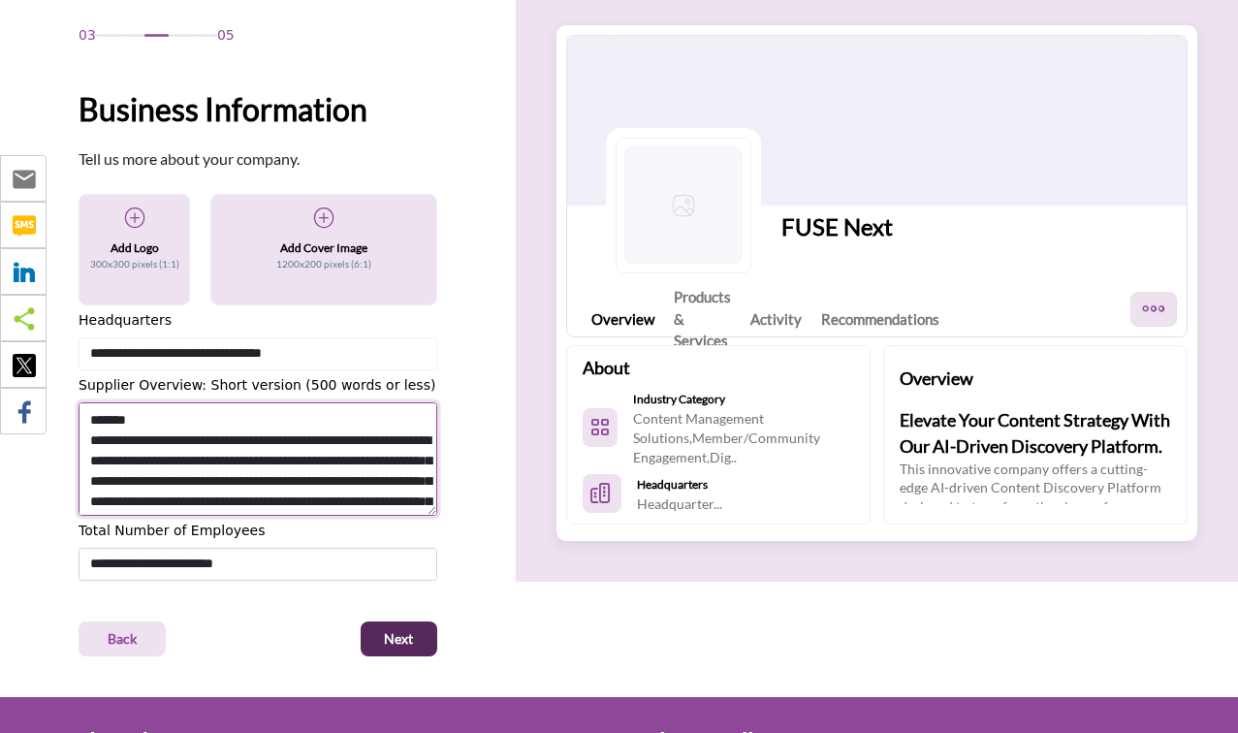
click at [300, 417] on textarea "Shortoverview" at bounding box center [258, 459] width 359 height 114
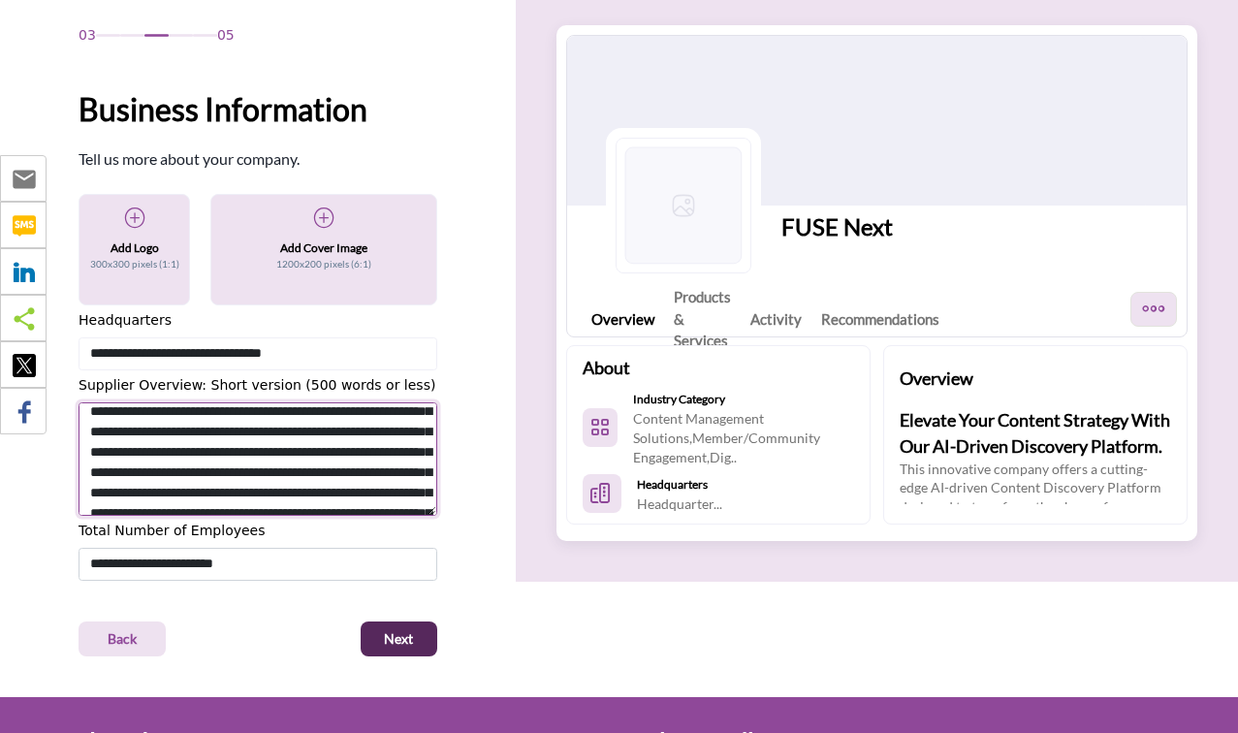
scroll to position [355, 0]
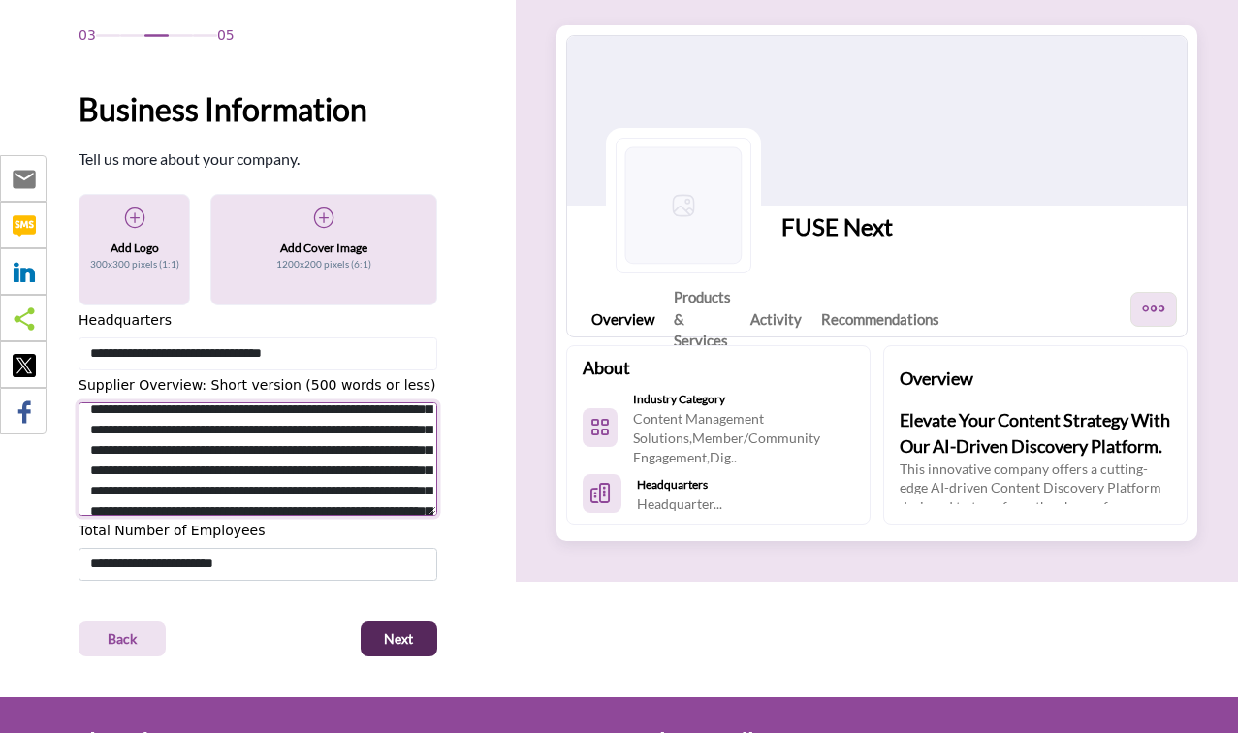
click at [268, 437] on textarea "Shortoverview" at bounding box center [258, 459] width 359 height 114
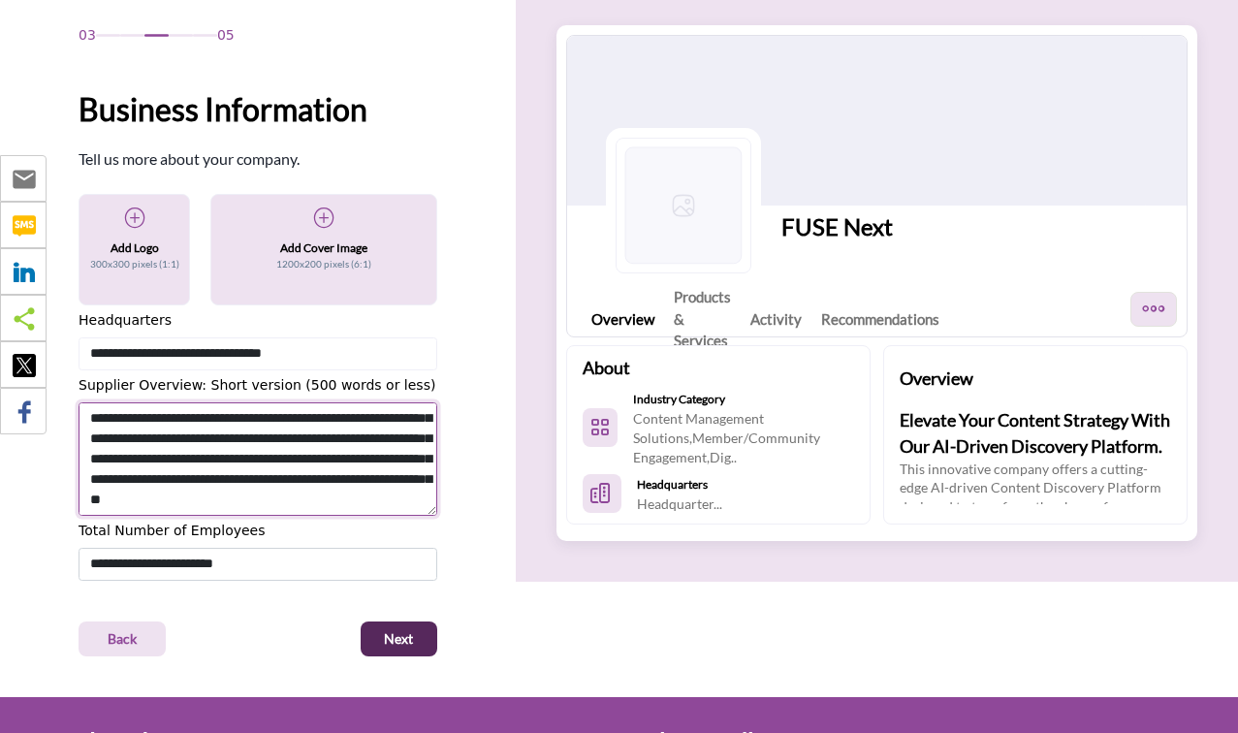
scroll to position [631, 0]
type textarea "**********"
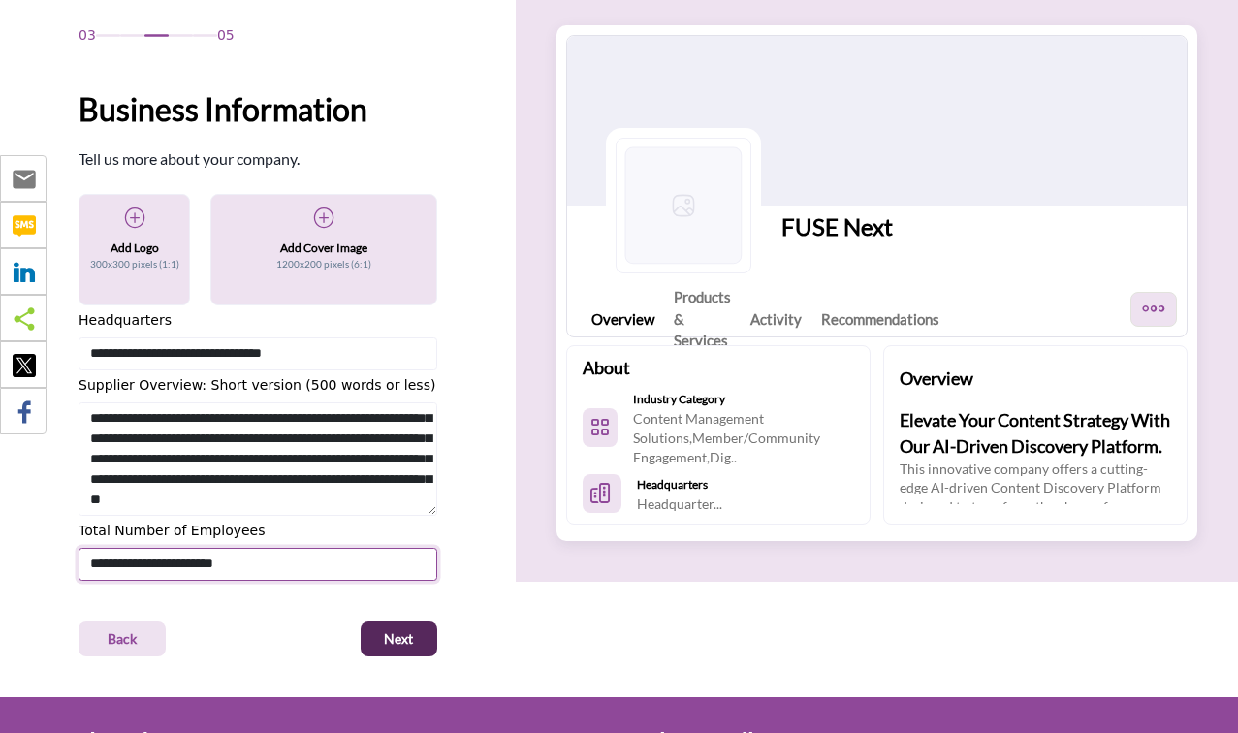
click at [79, 548] on select "**********" at bounding box center [258, 564] width 359 height 33
select select "****"
click option "******" at bounding box center [0, 0] width 0 height 0
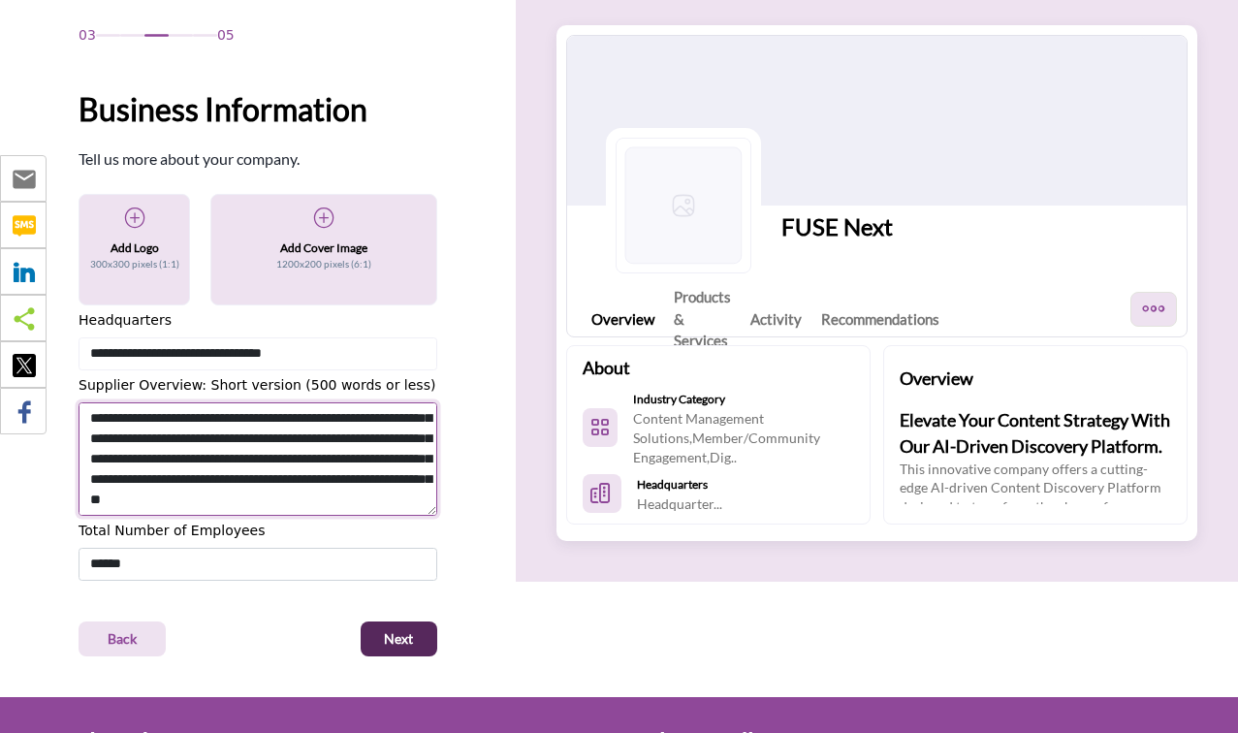
click at [258, 482] on textarea "Shortoverview" at bounding box center [258, 459] width 359 height 114
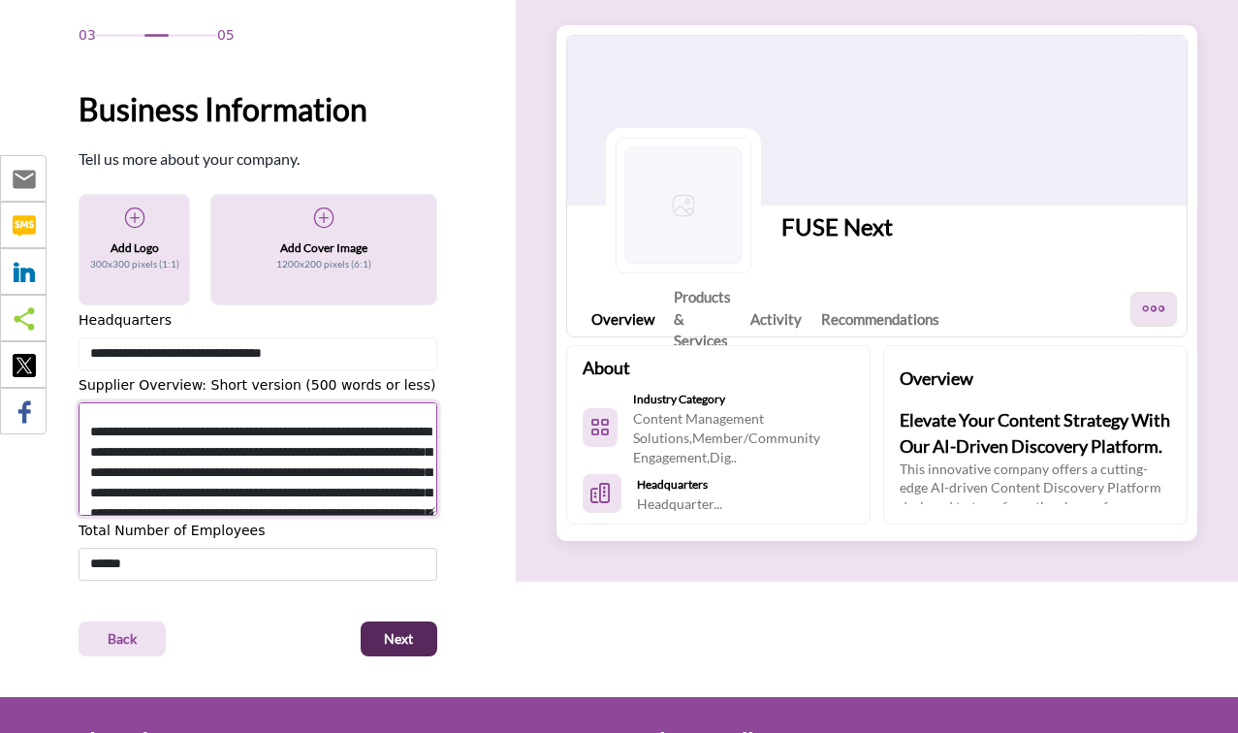
scroll to position [311, 0]
click at [227, 472] on textarea "Shortoverview" at bounding box center [258, 459] width 359 height 114
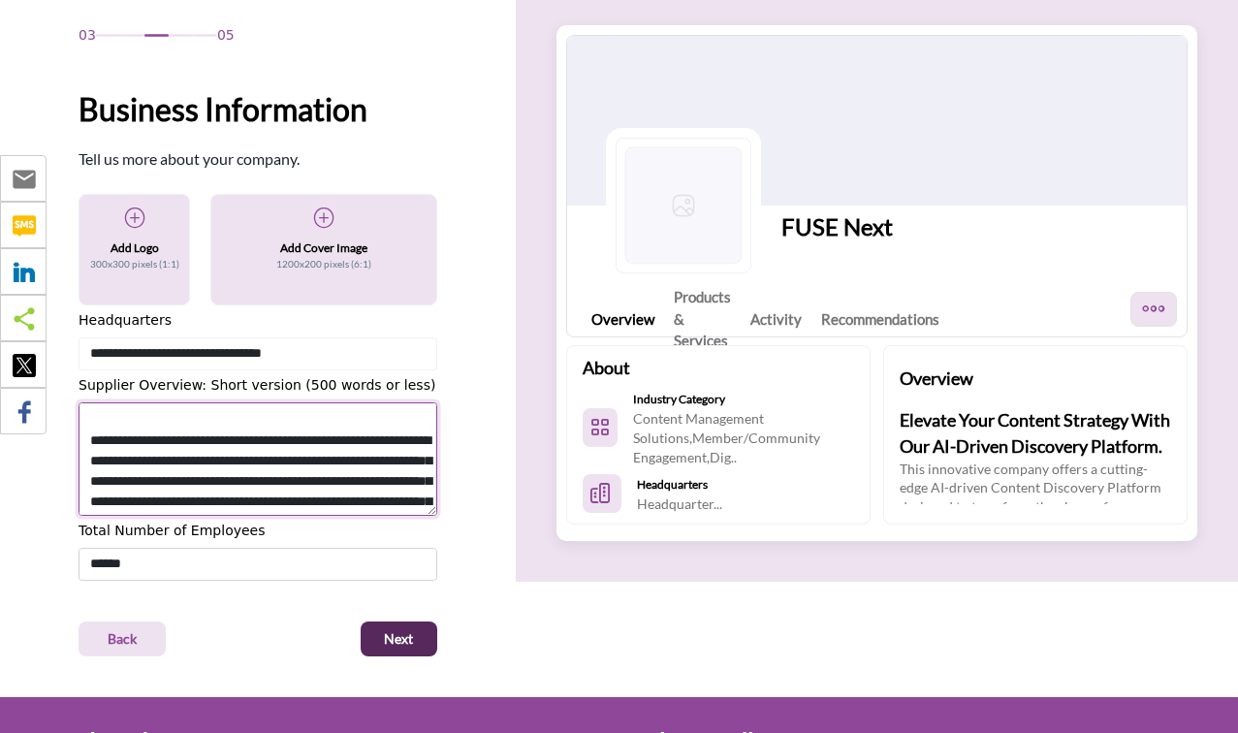
scroll to position [0, 0]
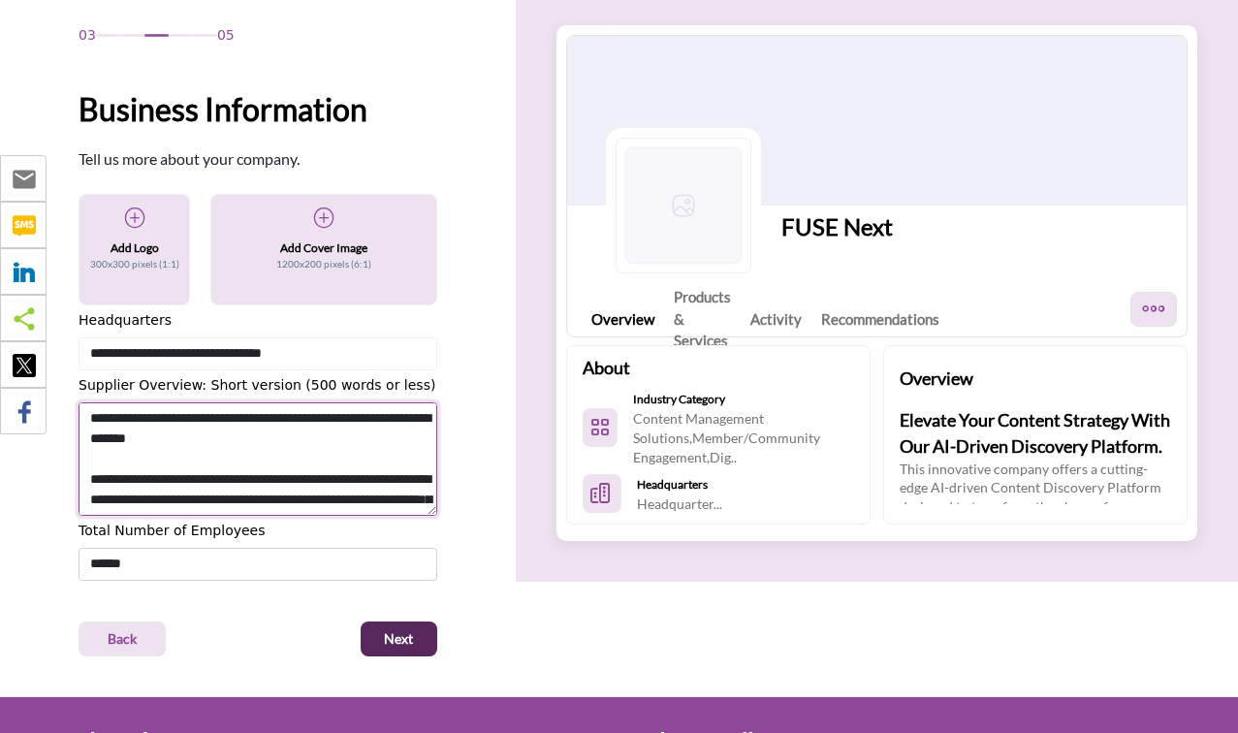
click at [120, 459] on textarea "Shortoverview" at bounding box center [258, 459] width 359 height 114
paste textarea "**********"
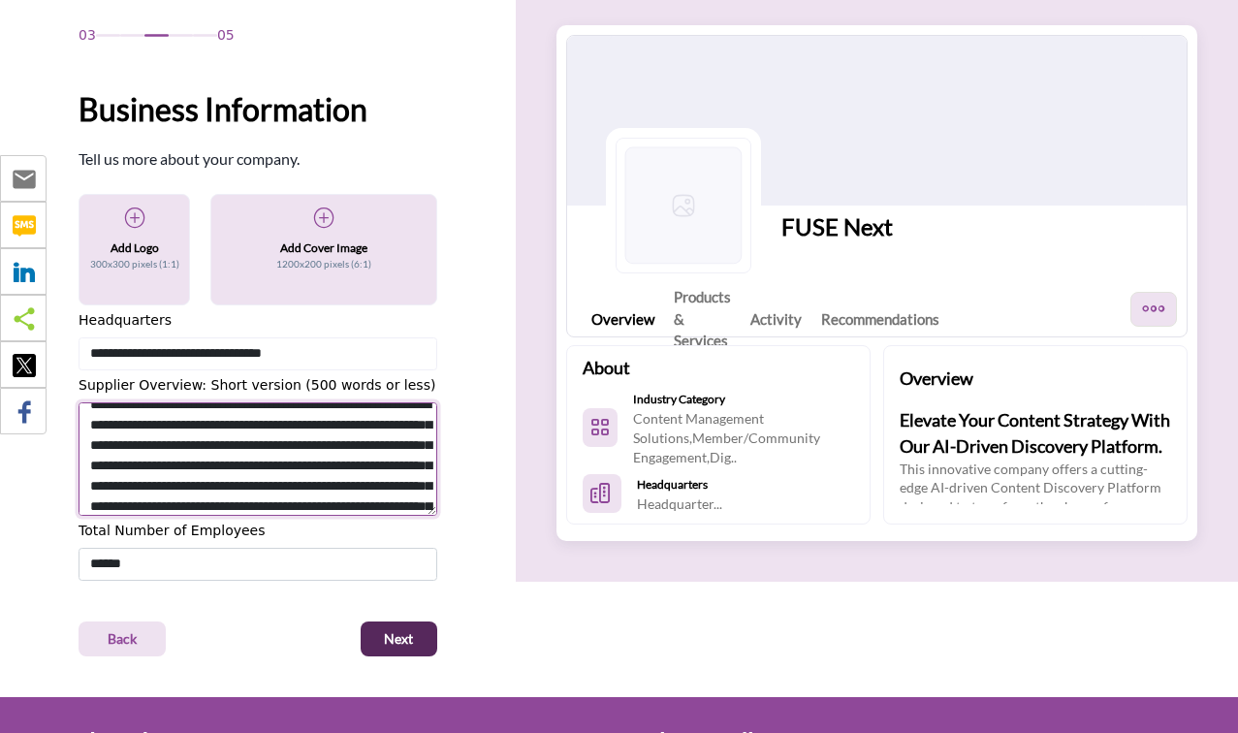
click at [87, 468] on textarea "Shortoverview" at bounding box center [258, 459] width 359 height 114
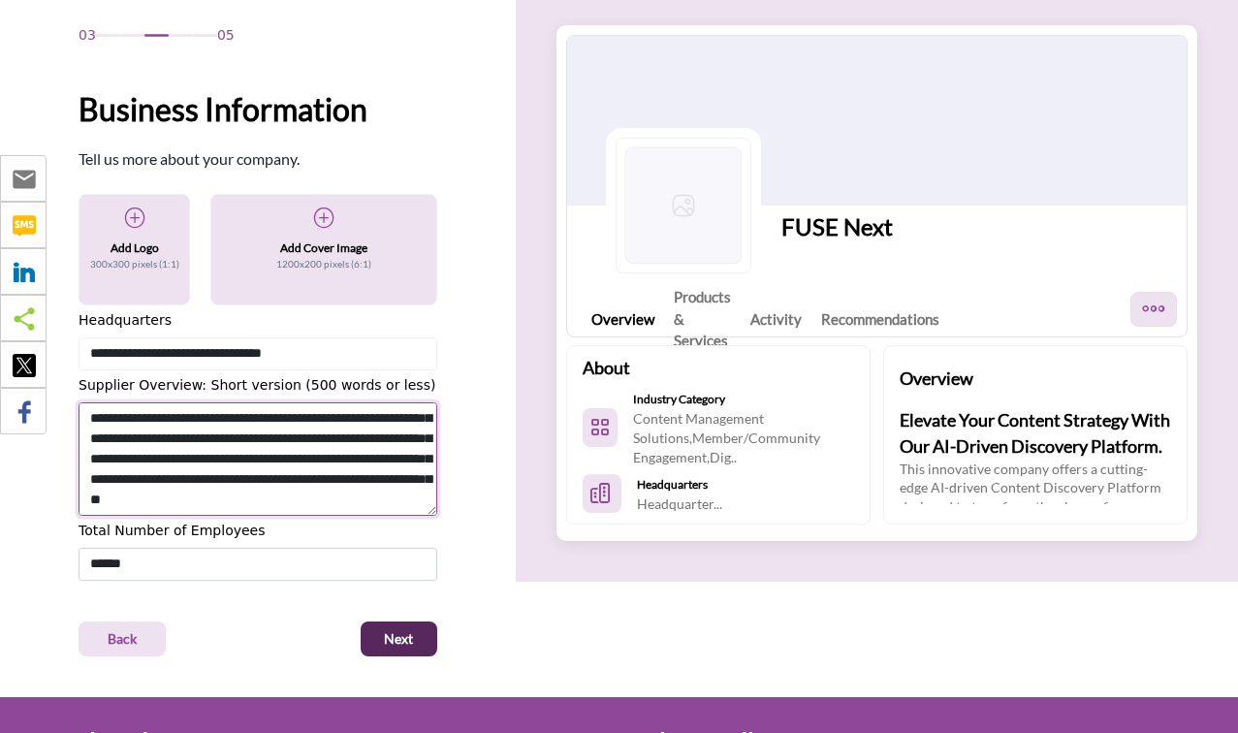
scroll to position [1140, 0]
drag, startPoint x: 86, startPoint y: 434, endPoint x: 436, endPoint y: 509, distance: 358.2
click at [436, 509] on textarea "Shortoverview" at bounding box center [258, 459] width 359 height 114
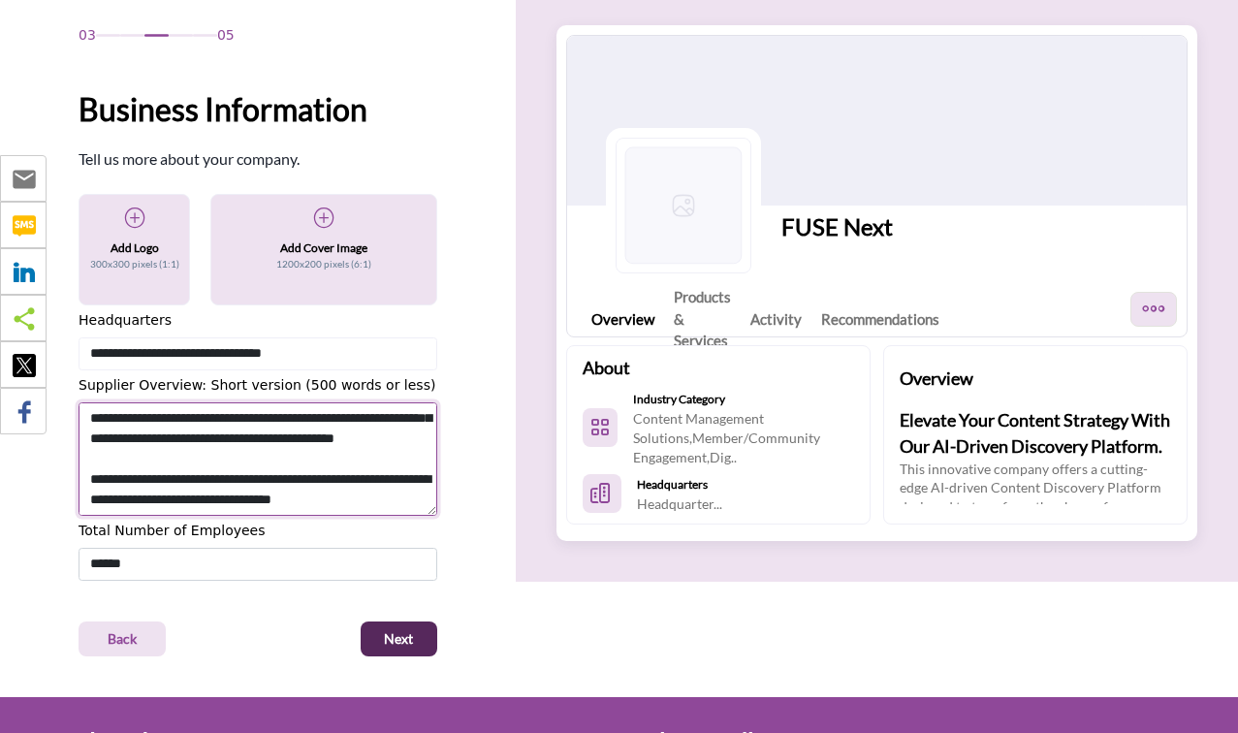
scroll to position [462, 0]
click at [400, 488] on textarea "Shortoverview" at bounding box center [258, 459] width 359 height 114
click at [313, 464] on textarea "Shortoverview" at bounding box center [258, 459] width 359 height 114
click at [312, 457] on textarea "Shortoverview" at bounding box center [258, 459] width 359 height 114
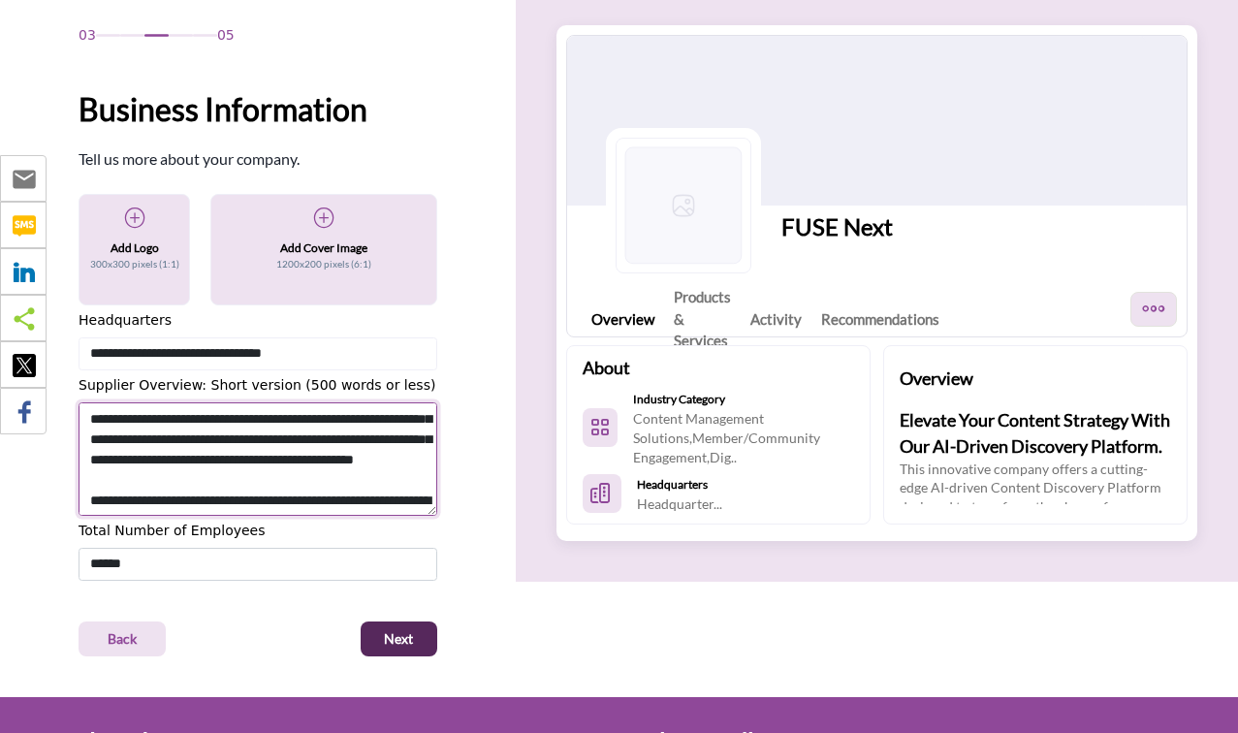
scroll to position [263, 0]
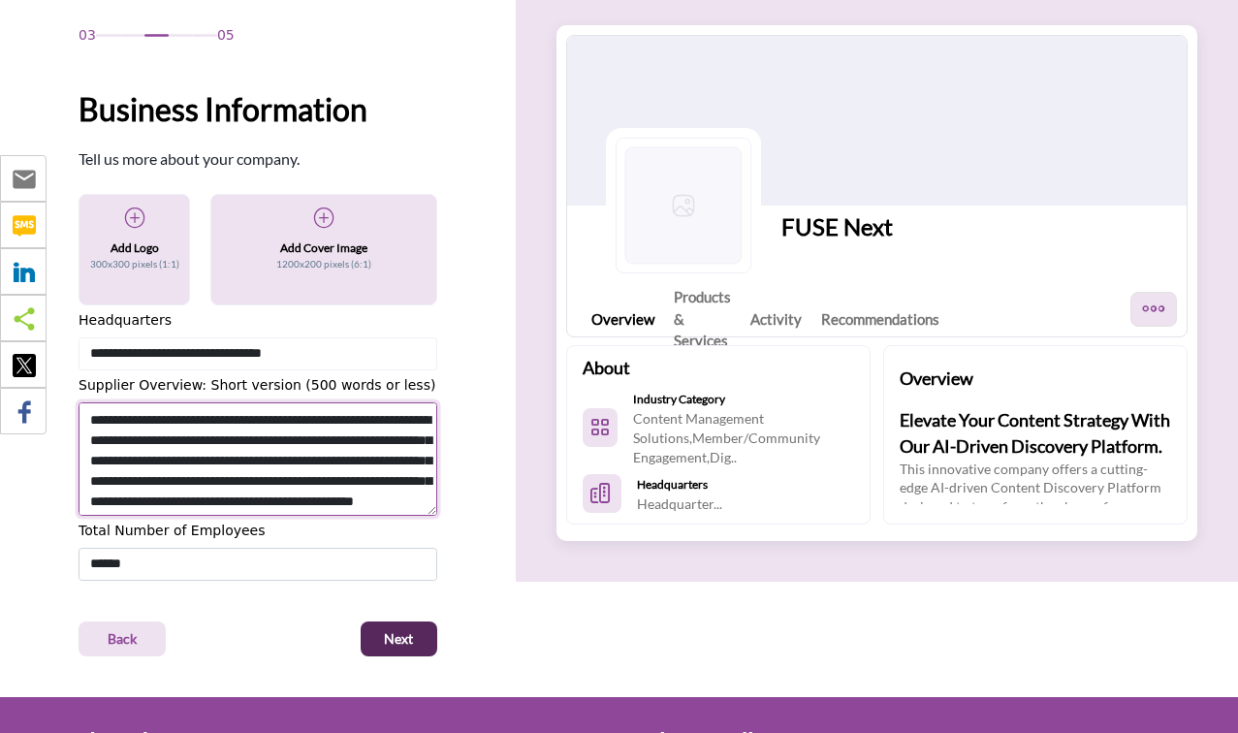
click at [91, 500] on textarea "Shortoverview" at bounding box center [258, 459] width 359 height 114
click at [90, 441] on textarea "Shortoverview" at bounding box center [258, 459] width 359 height 114
click at [136, 458] on textarea "Shortoverview" at bounding box center [258, 459] width 359 height 114
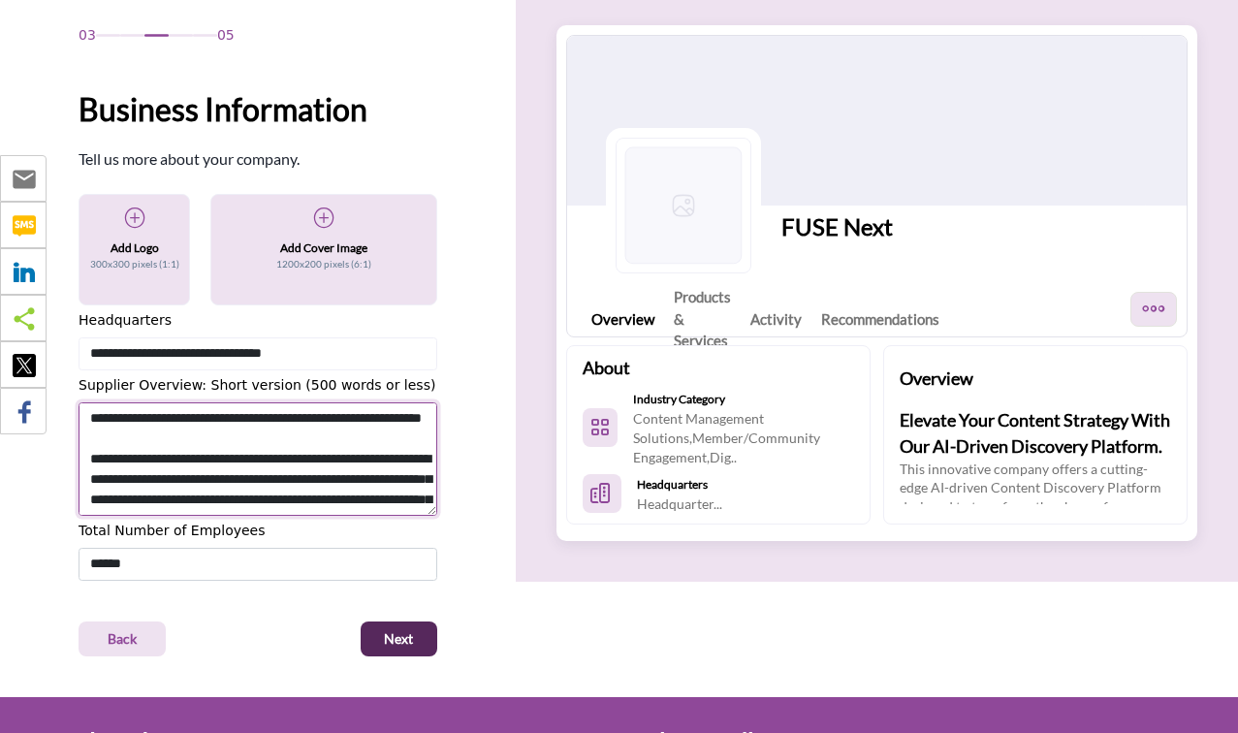
scroll to position [57, 0]
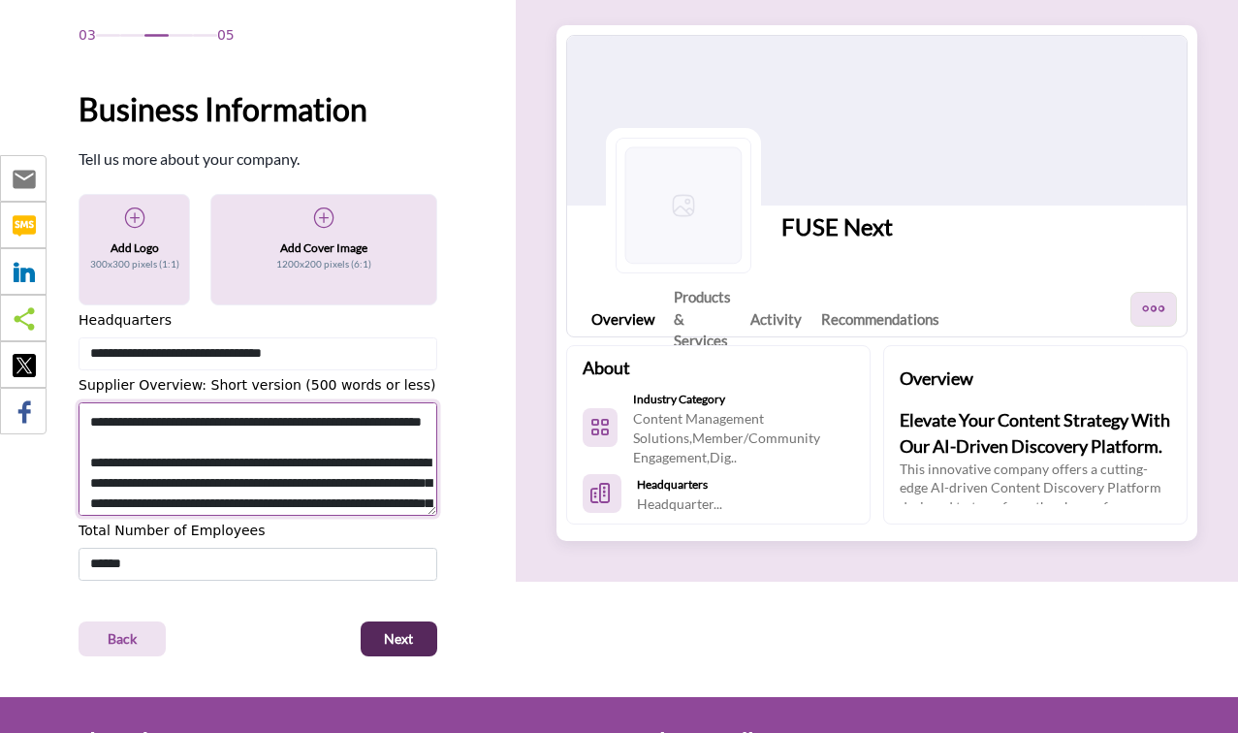
click at [96, 482] on textarea "Shortoverview" at bounding box center [258, 459] width 359 height 114
click at [91, 484] on textarea "Shortoverview" at bounding box center [258, 459] width 359 height 114
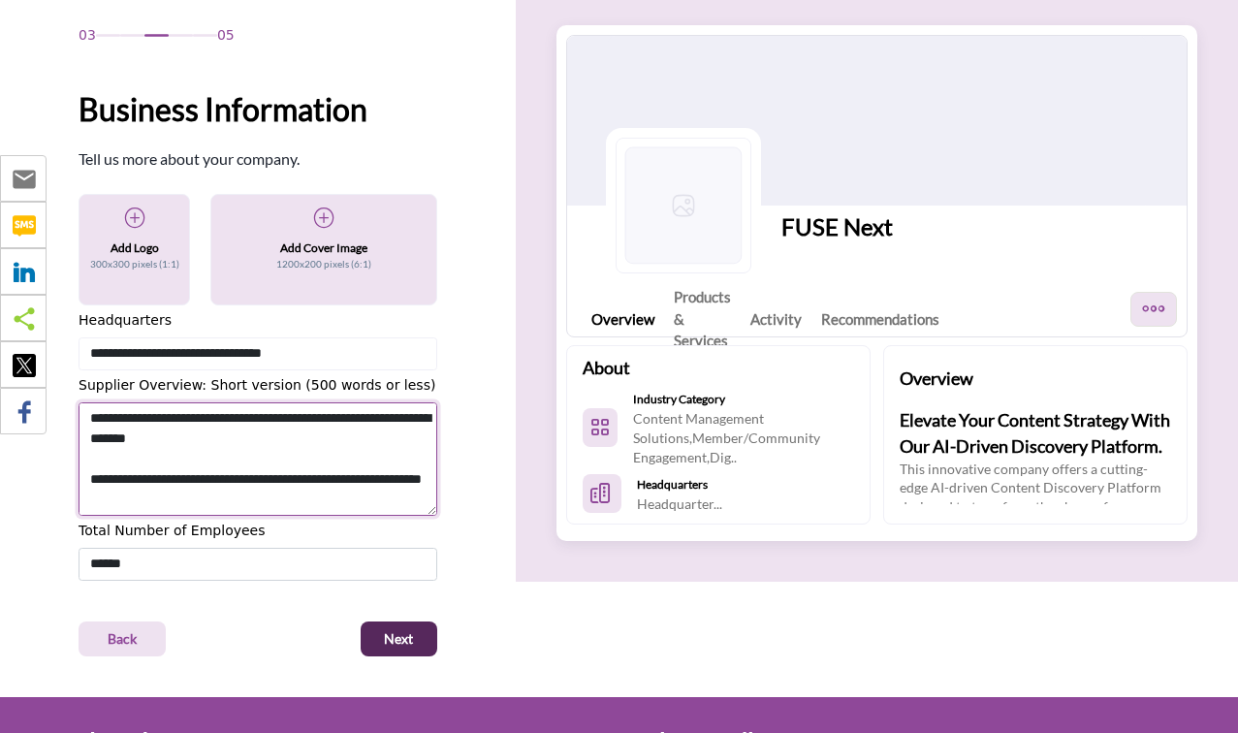
click at [156, 430] on textarea "Shortoverview" at bounding box center [258, 459] width 359 height 114
drag, startPoint x: 175, startPoint y: 421, endPoint x: 200, endPoint y: 420, distance: 25.2
click at [200, 420] on textarea "Shortoverview" at bounding box center [258, 459] width 359 height 114
drag, startPoint x: 230, startPoint y: 416, endPoint x: 278, endPoint y: 416, distance: 48.5
click at [278, 416] on textarea "Shortoverview" at bounding box center [258, 459] width 359 height 114
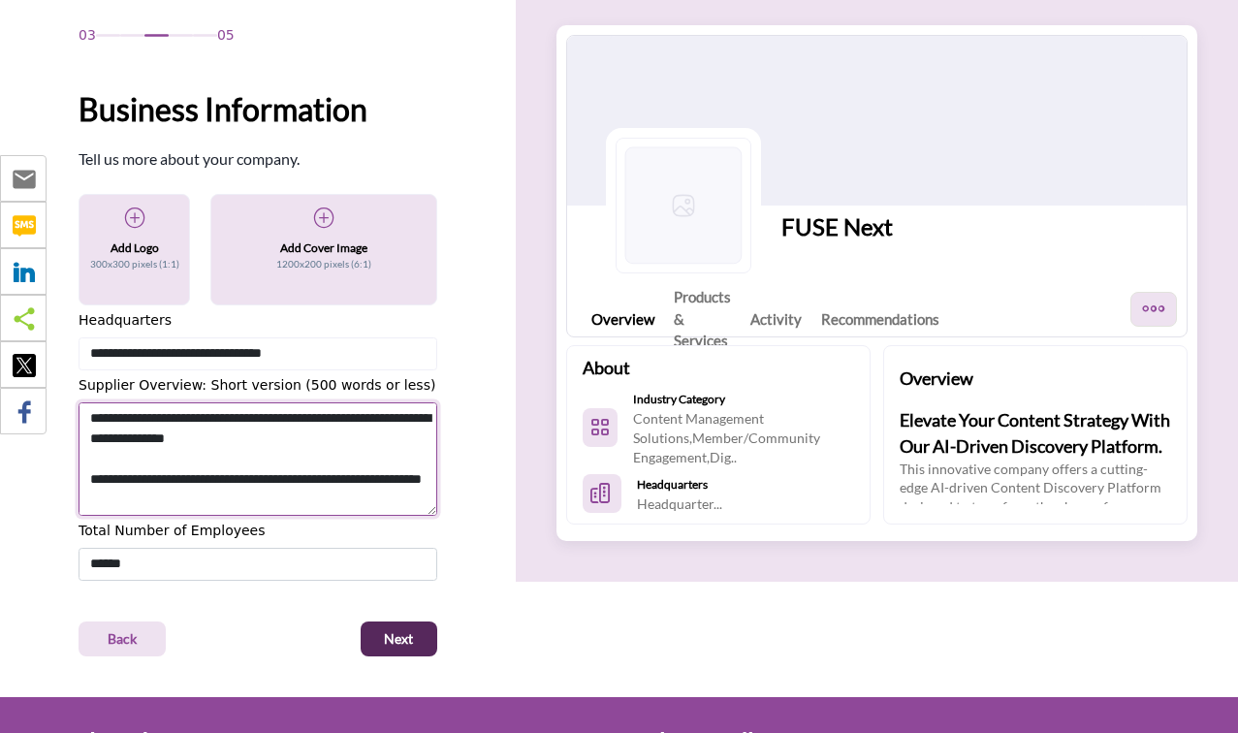
drag, startPoint x: 180, startPoint y: 443, endPoint x: 243, endPoint y: 442, distance: 63.0
click at [243, 442] on textarea "Shortoverview" at bounding box center [258, 459] width 359 height 114
click at [246, 466] on textarea "Shortoverview" at bounding box center [258, 459] width 359 height 114
drag, startPoint x: 95, startPoint y: 479, endPoint x: 236, endPoint y: 498, distance: 142.0
click at [236, 498] on textarea "Shortoverview" at bounding box center [258, 459] width 359 height 114
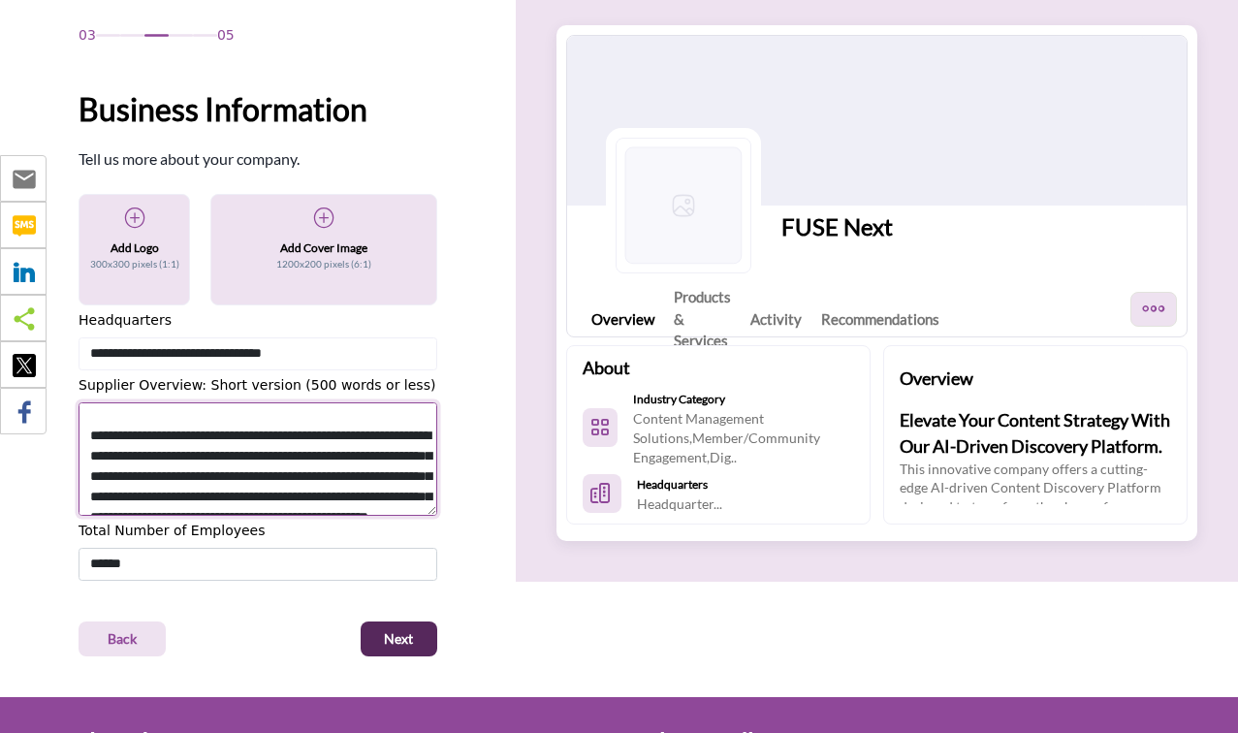
scroll to position [212, 0]
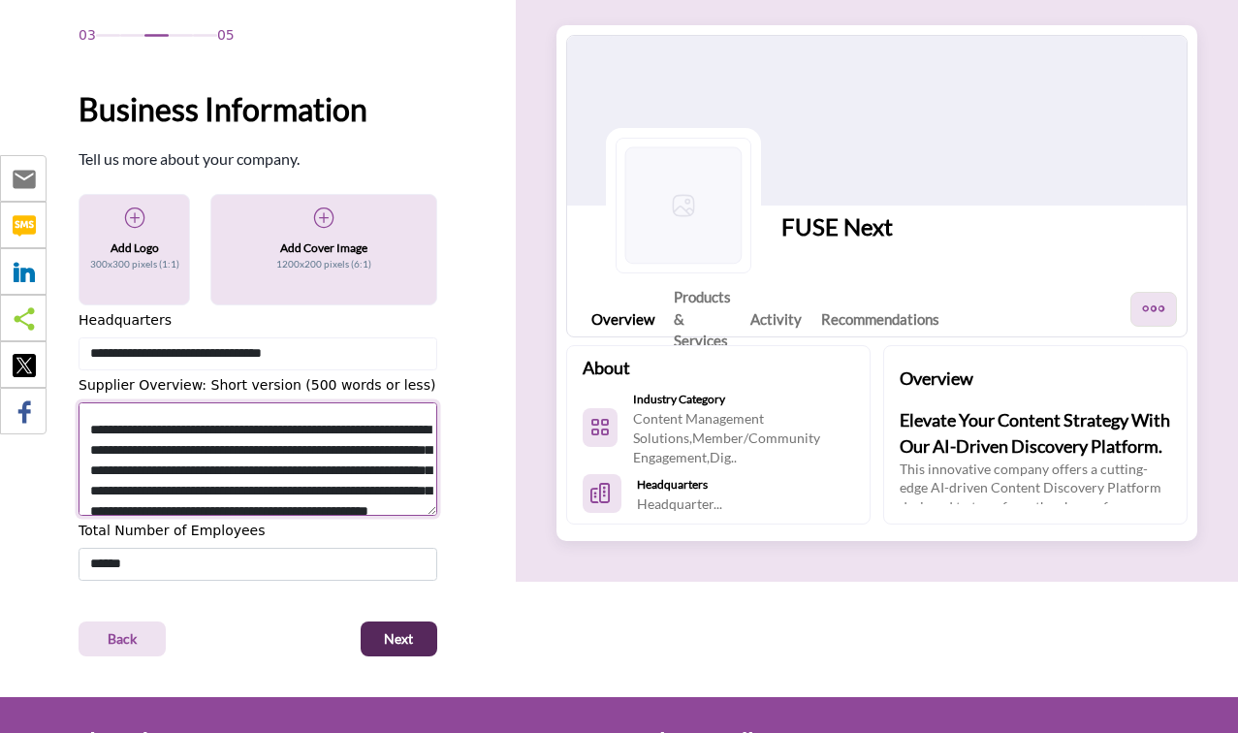
drag, startPoint x: 114, startPoint y: 495, endPoint x: 67, endPoint y: 496, distance: 47.5
click at [79, 495] on textarea "Shortoverview" at bounding box center [258, 459] width 359 height 114
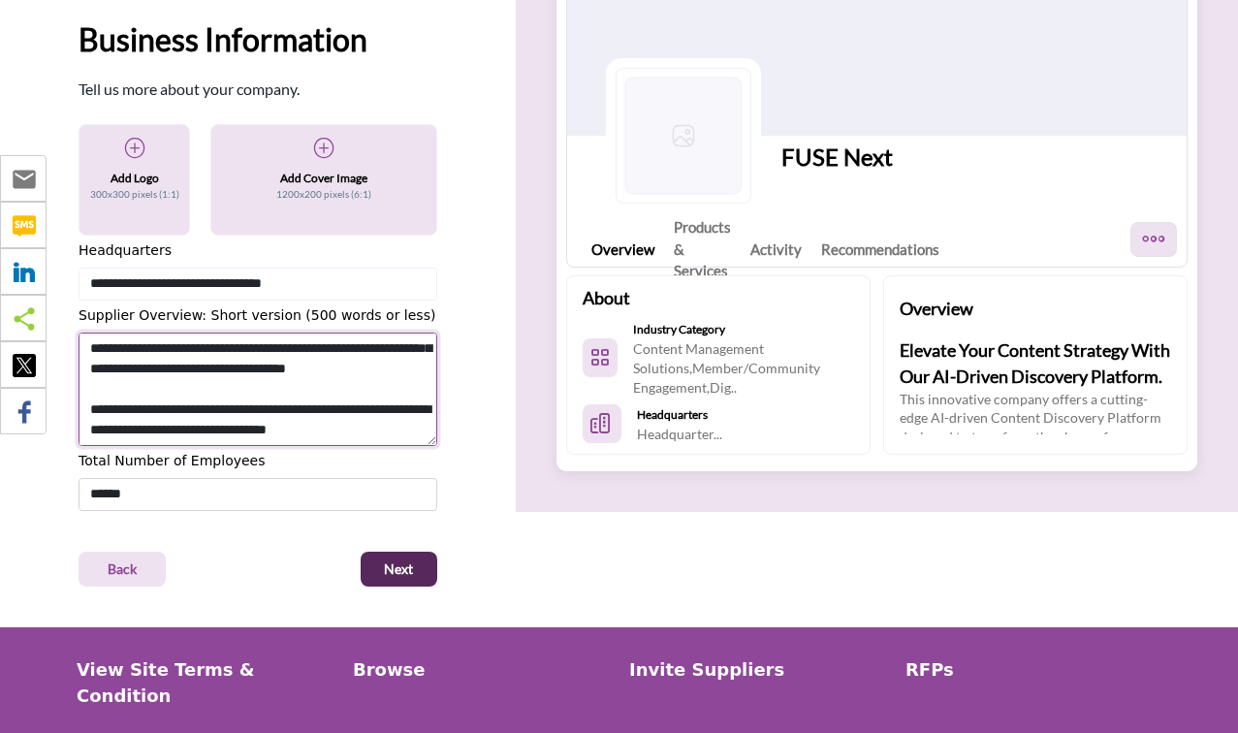
scroll to position [346, 0]
click at [397, 434] on textarea "Shortoverview" at bounding box center [258, 390] width 359 height 114
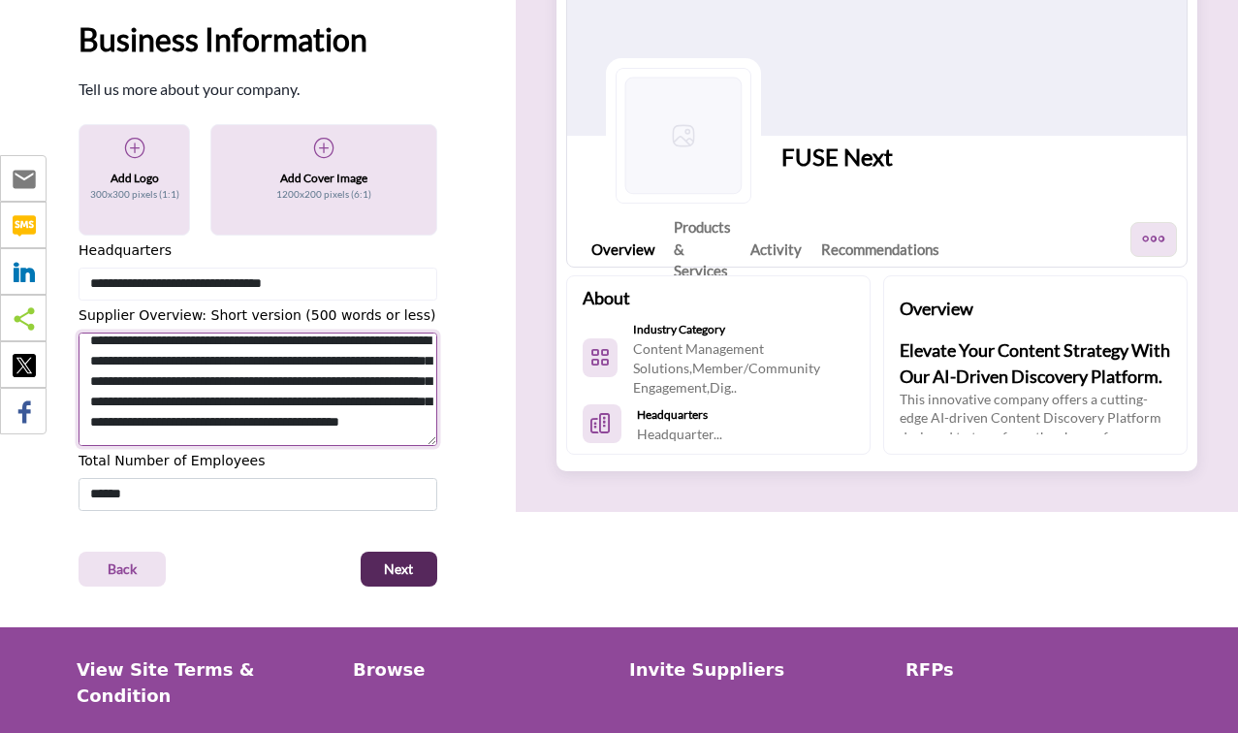
scroll to position [73, 0]
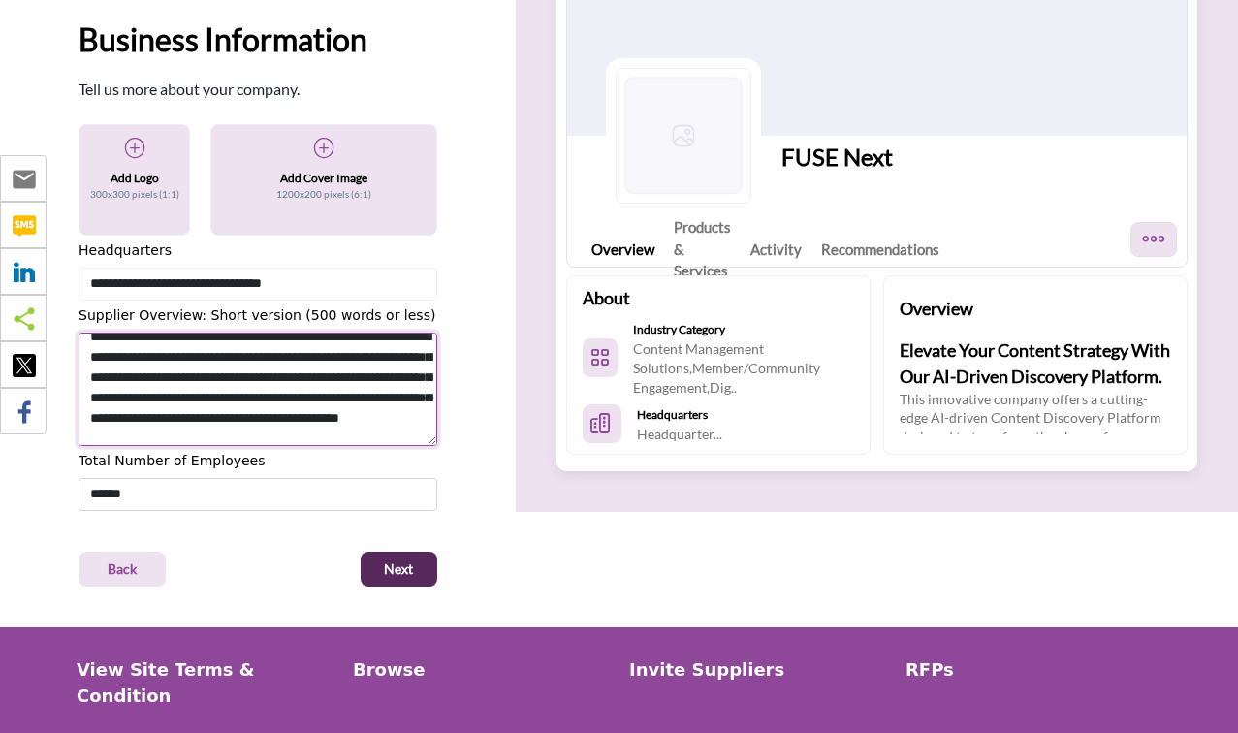
drag, startPoint x: 309, startPoint y: 357, endPoint x: 349, endPoint y: 349, distance: 40.5
click at [349, 349] on textarea "Shortoverview" at bounding box center [258, 390] width 359 height 114
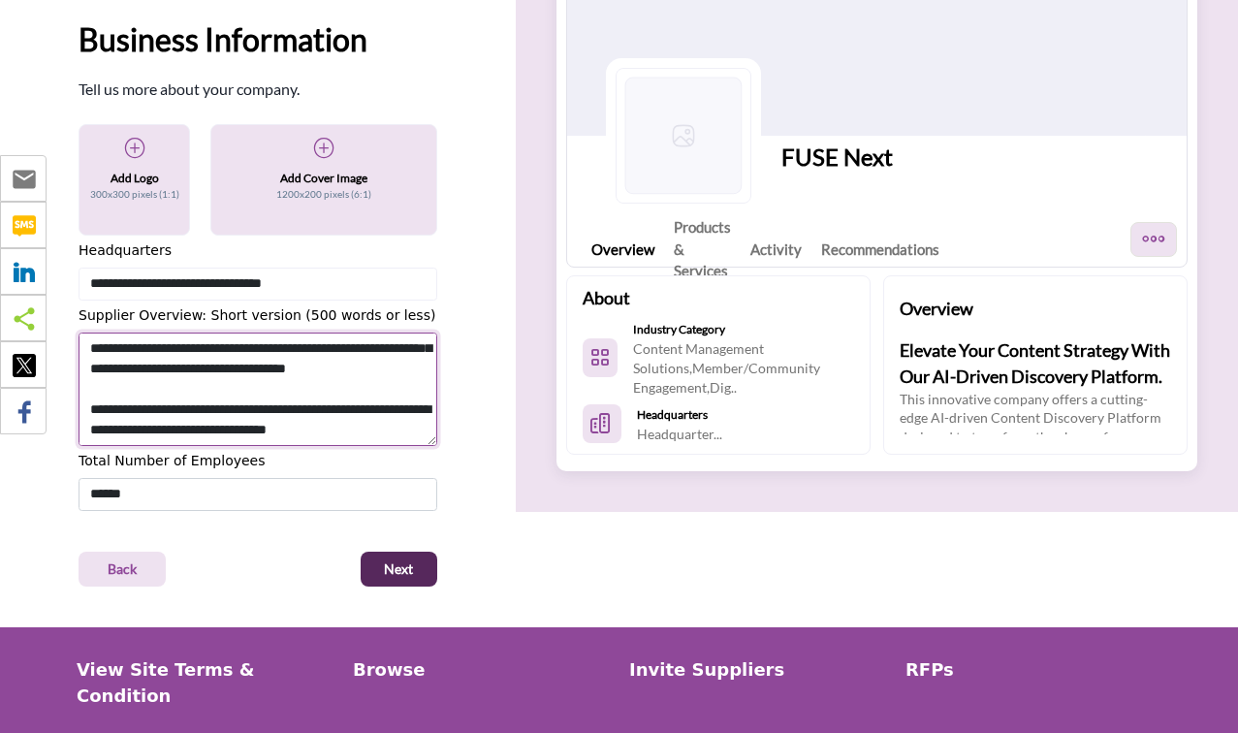
scroll to position [346, 0]
click at [325, 346] on textarea "Shortoverview" at bounding box center [258, 390] width 359 height 114
click at [298, 368] on textarea "Shortoverview" at bounding box center [258, 390] width 359 height 114
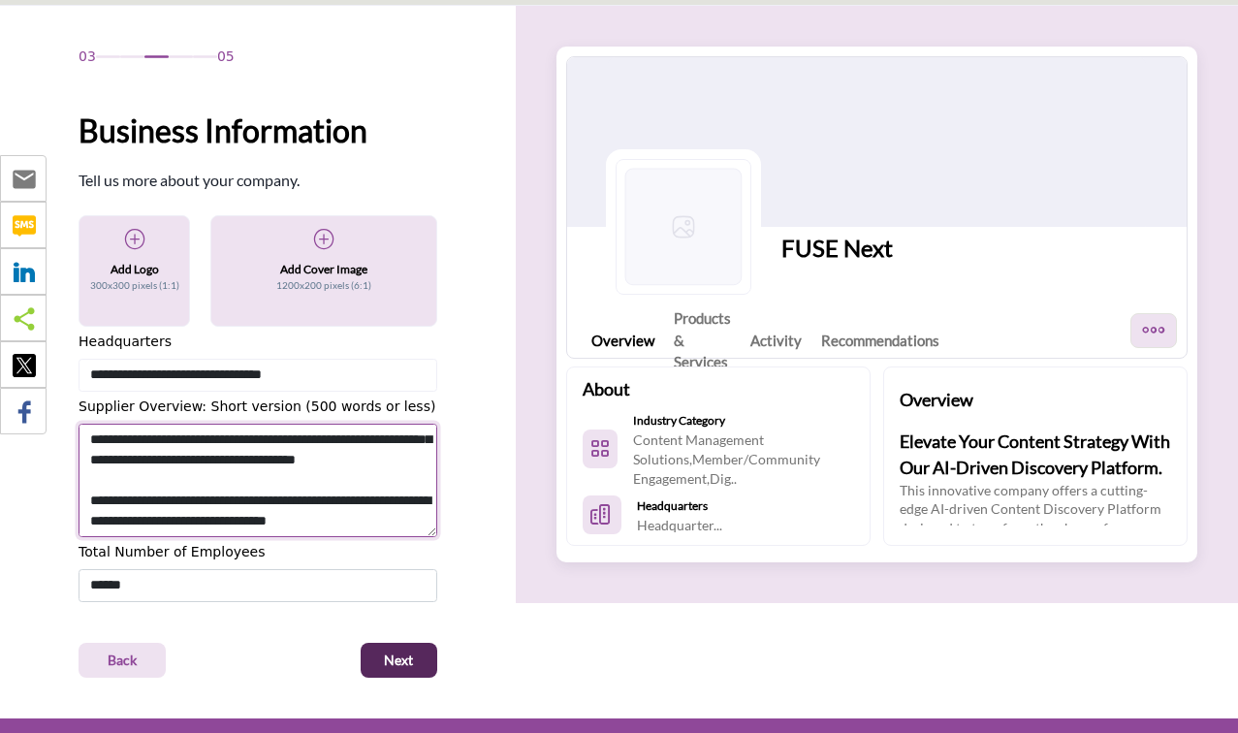
scroll to position [51, 0]
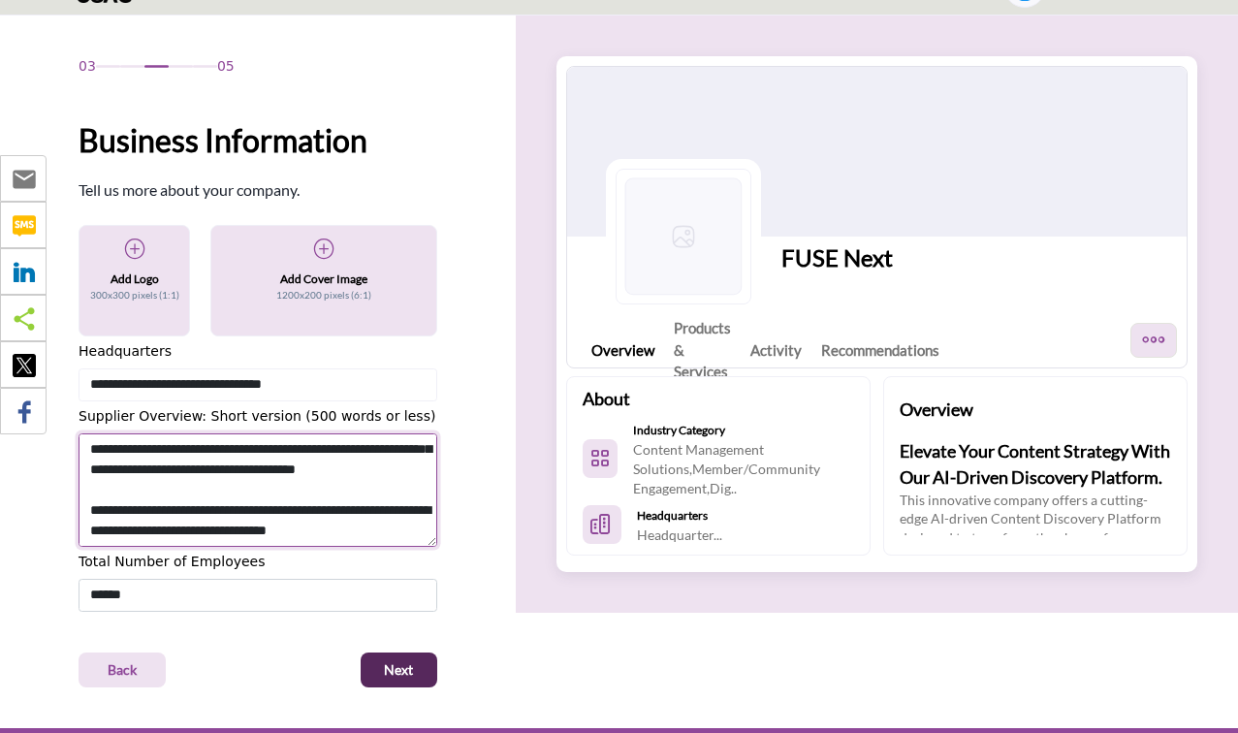
type textarea "**********"
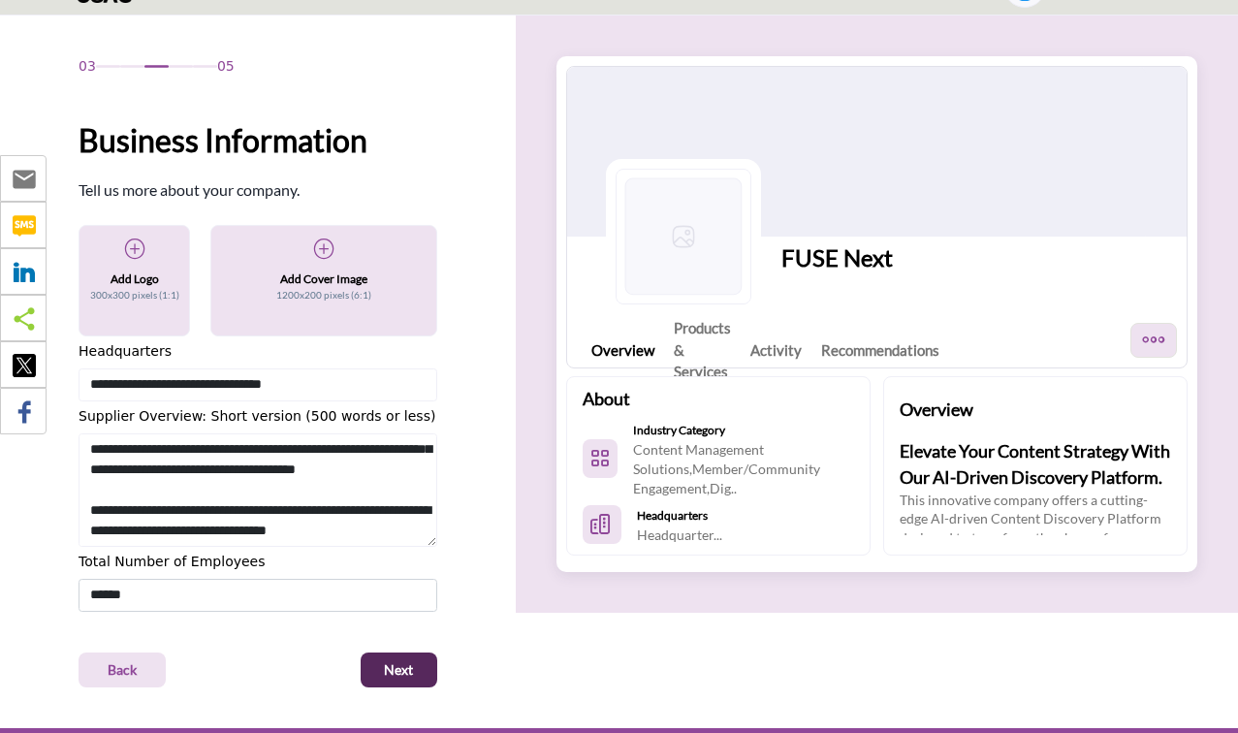
click at [124, 270] on div "Add Logo 300x300 pixels (1:1)" at bounding box center [134, 271] width 75 height 67
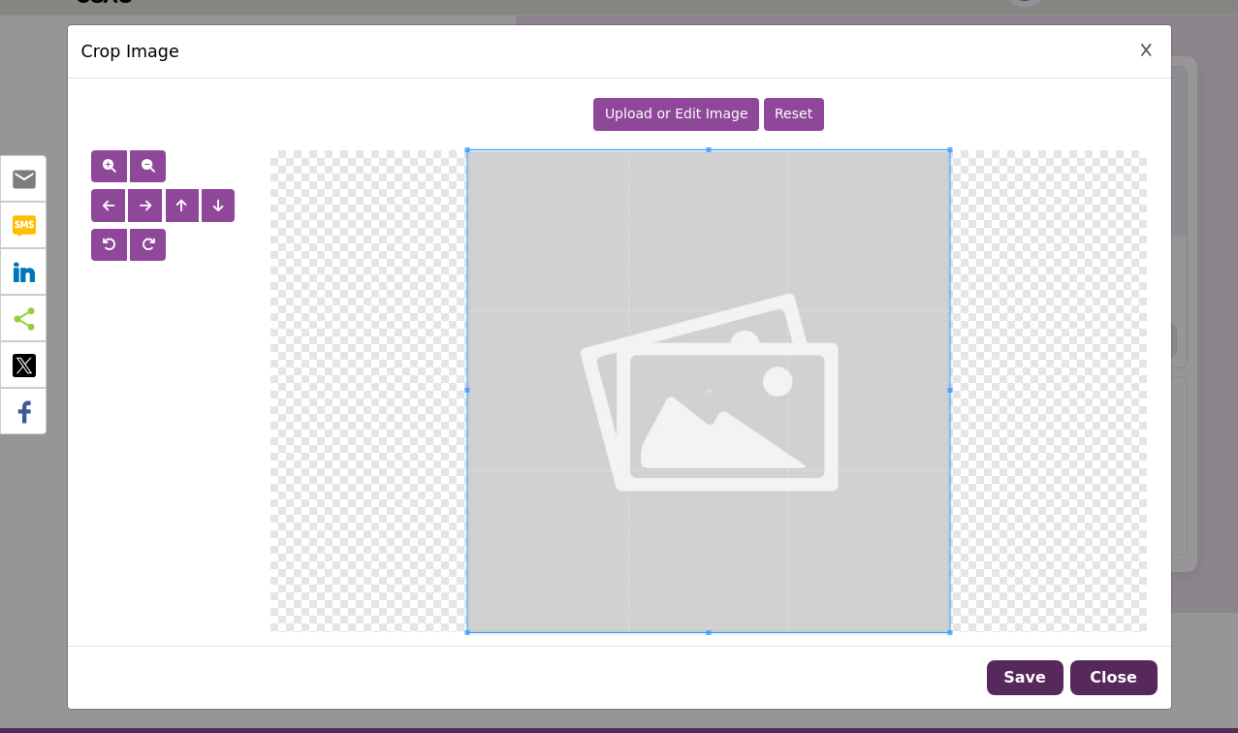
click at [667, 126] on div "Upload or Edit Image" at bounding box center [677, 114] width 166 height 33
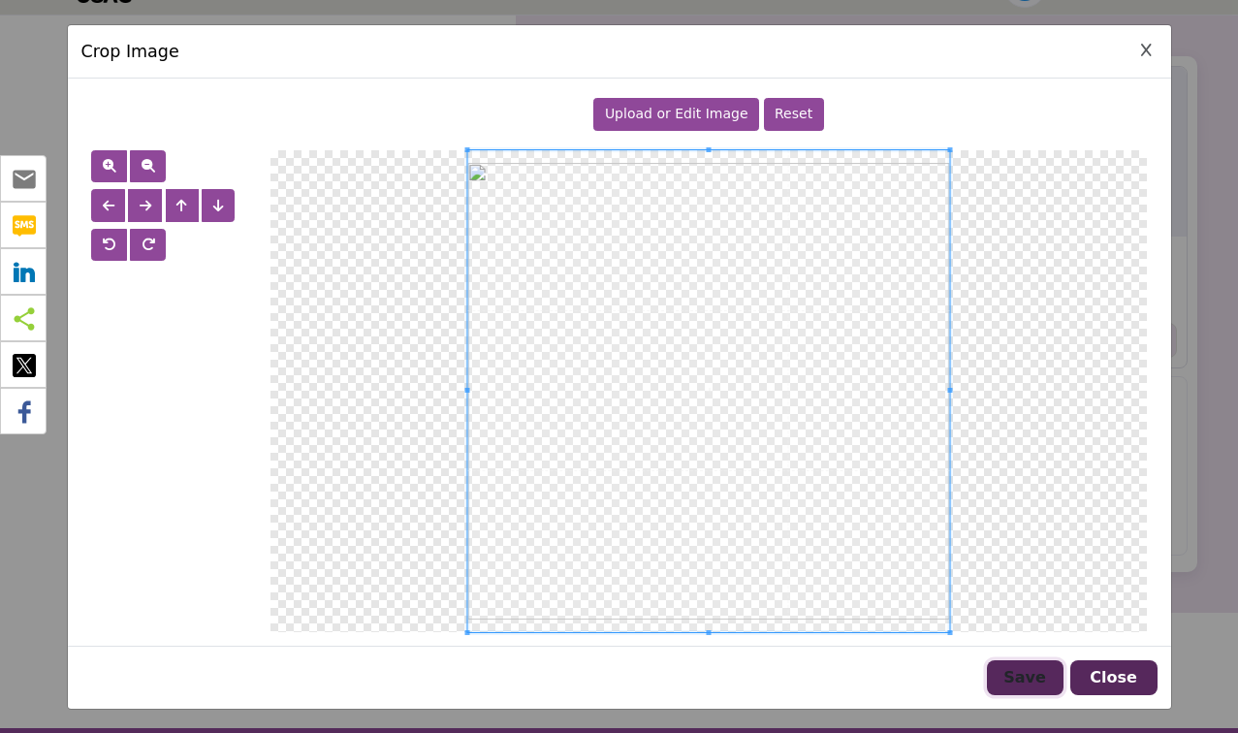
click at [1037, 680] on button "Save" at bounding box center [1025, 677] width 77 height 35
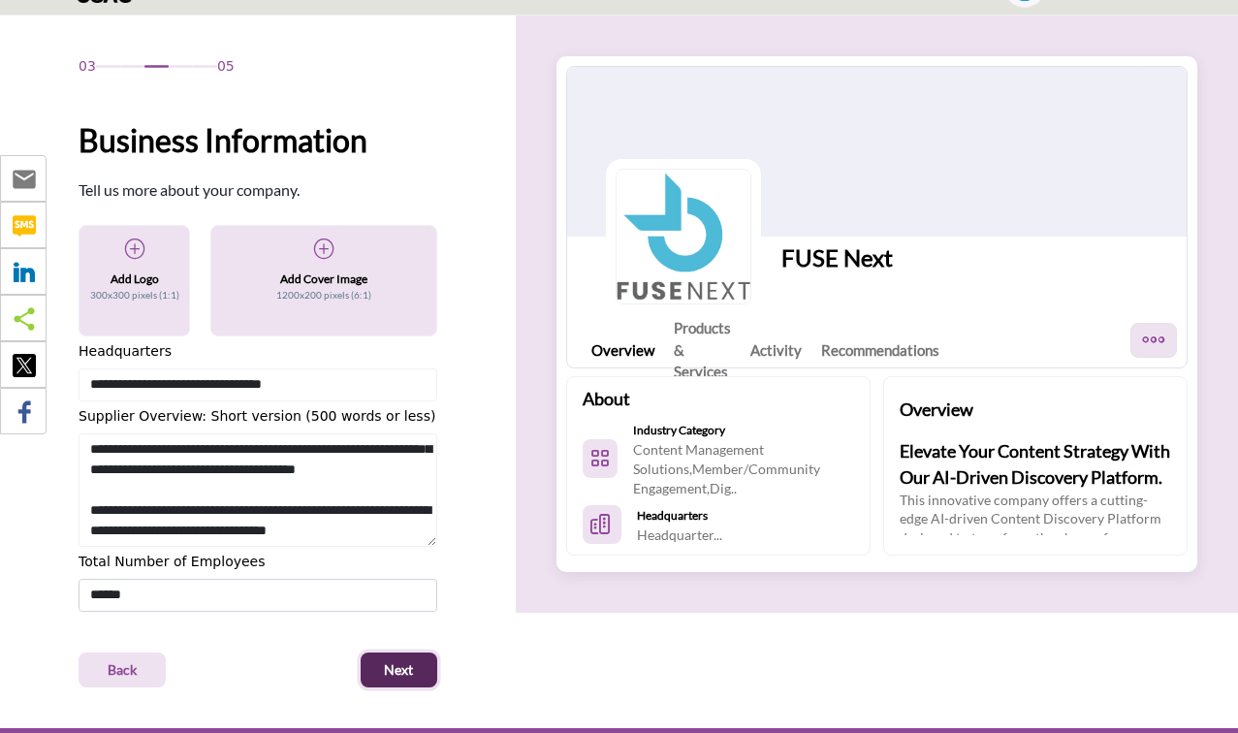
click at [402, 677] on span "Next" at bounding box center [398, 669] width 29 height 19
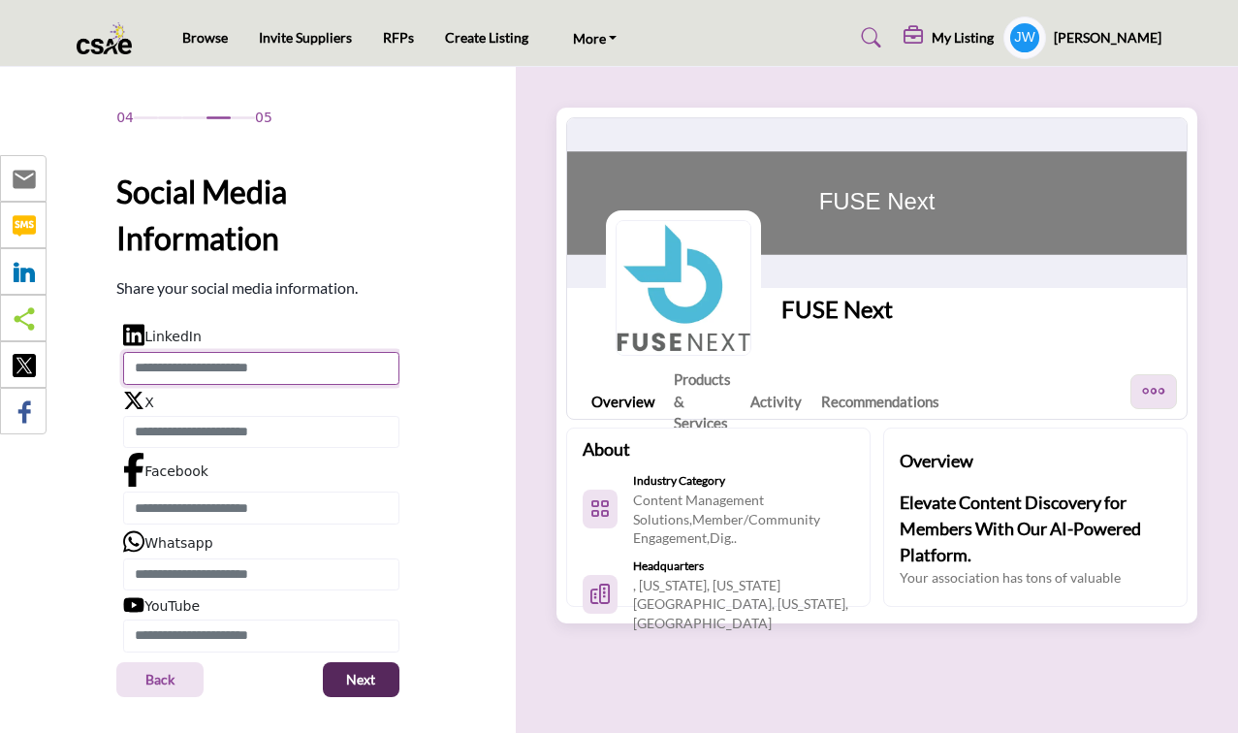
click at [264, 365] on input "Enter LinkedIn" at bounding box center [261, 368] width 276 height 33
paste input "**********"
type input "**********"
click at [348, 680] on span "Next" at bounding box center [360, 679] width 29 height 19
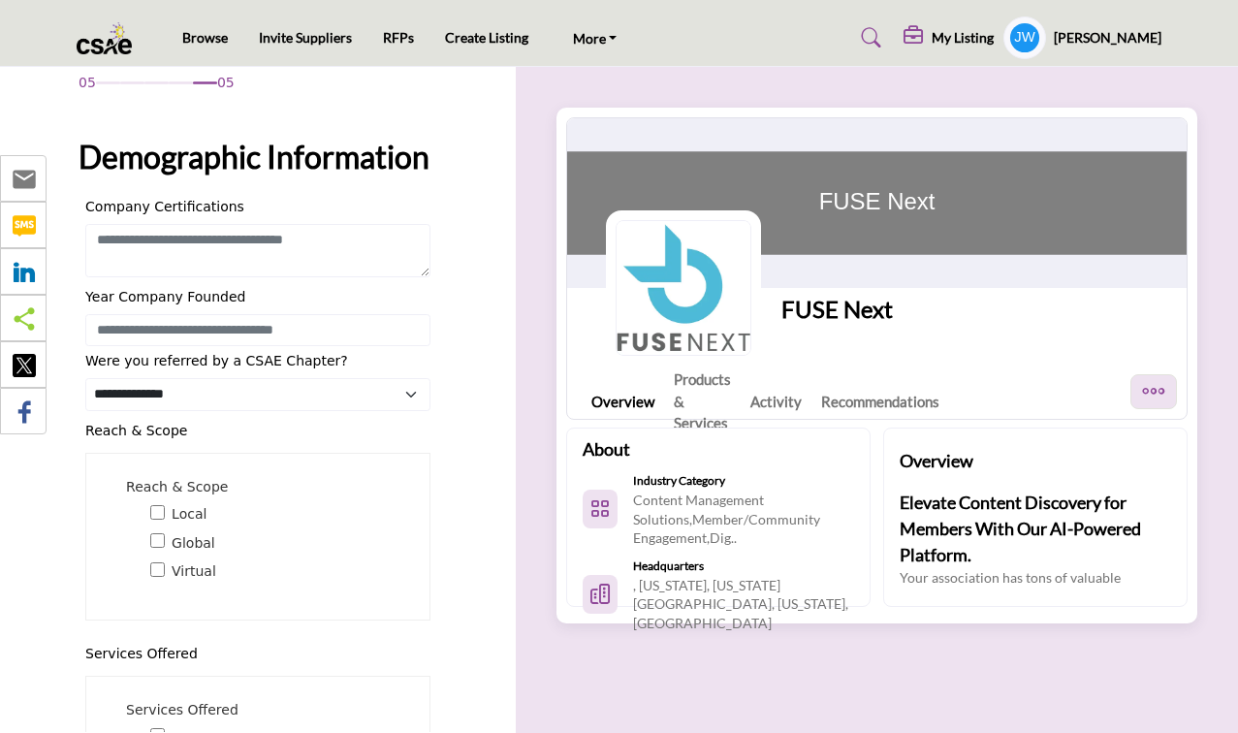
scroll to position [38, 0]
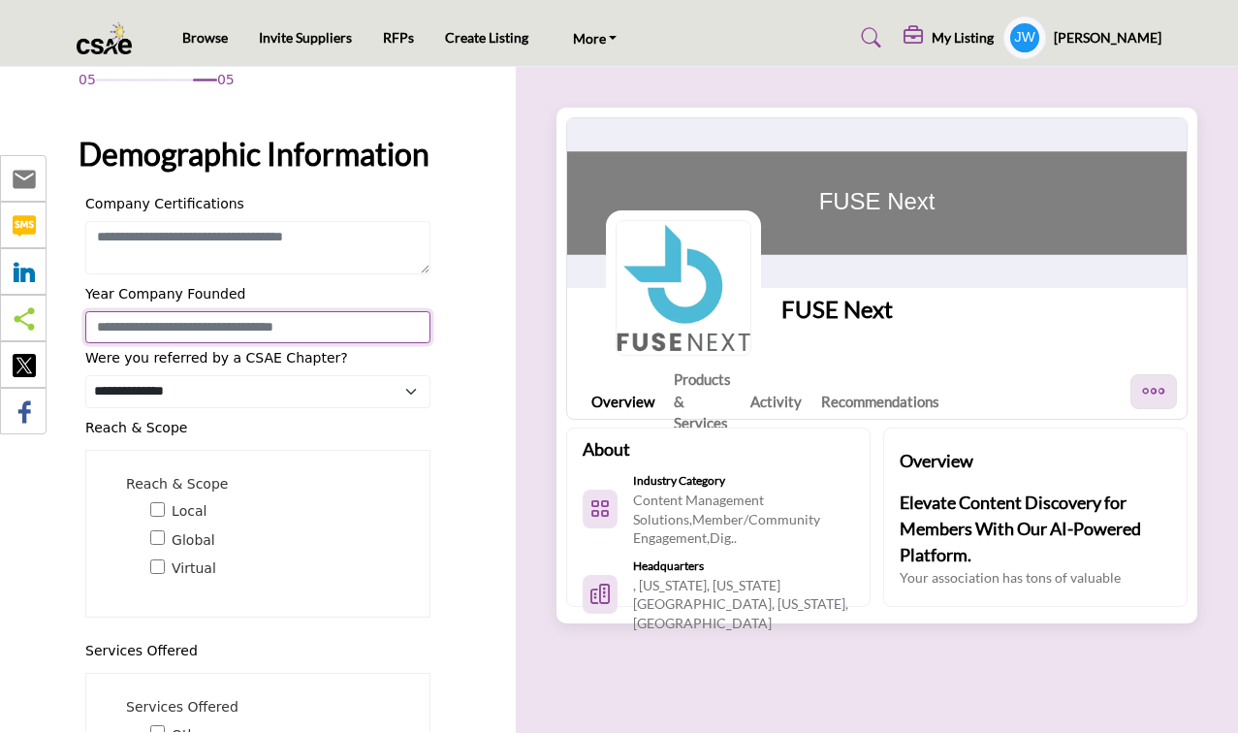
click at [278, 344] on input "Enter value for Year Company Founded" at bounding box center [257, 327] width 345 height 33
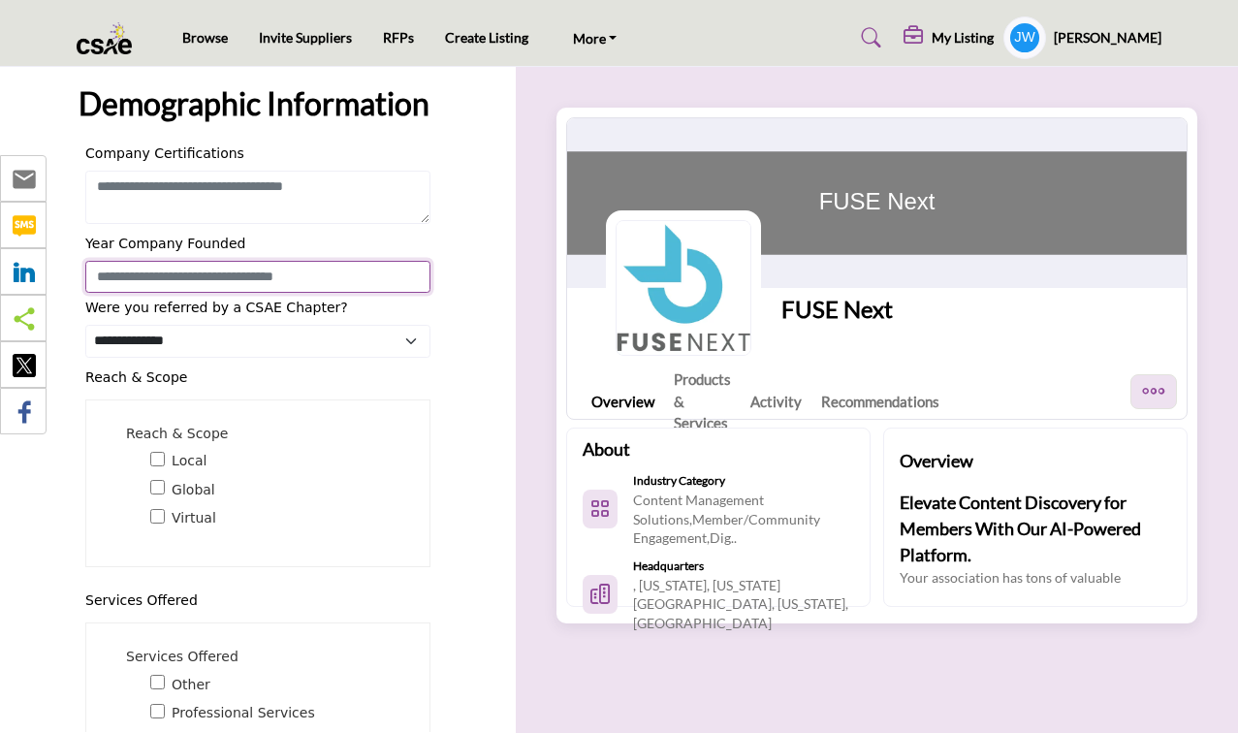
scroll to position [90, 0]
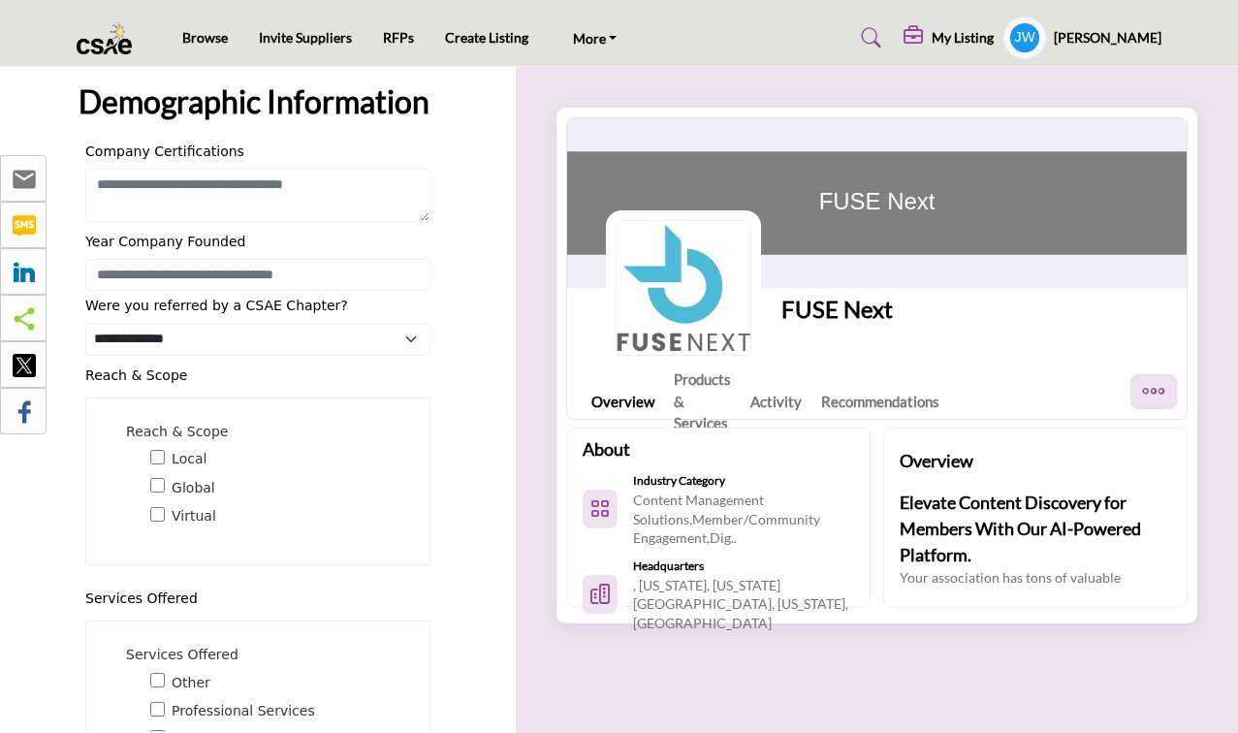
click at [200, 498] on span "Global" at bounding box center [194, 488] width 44 height 20
click at [186, 469] on span "Local" at bounding box center [189, 459] width 35 height 20
click at [183, 527] on span "Virtual" at bounding box center [194, 516] width 45 height 20
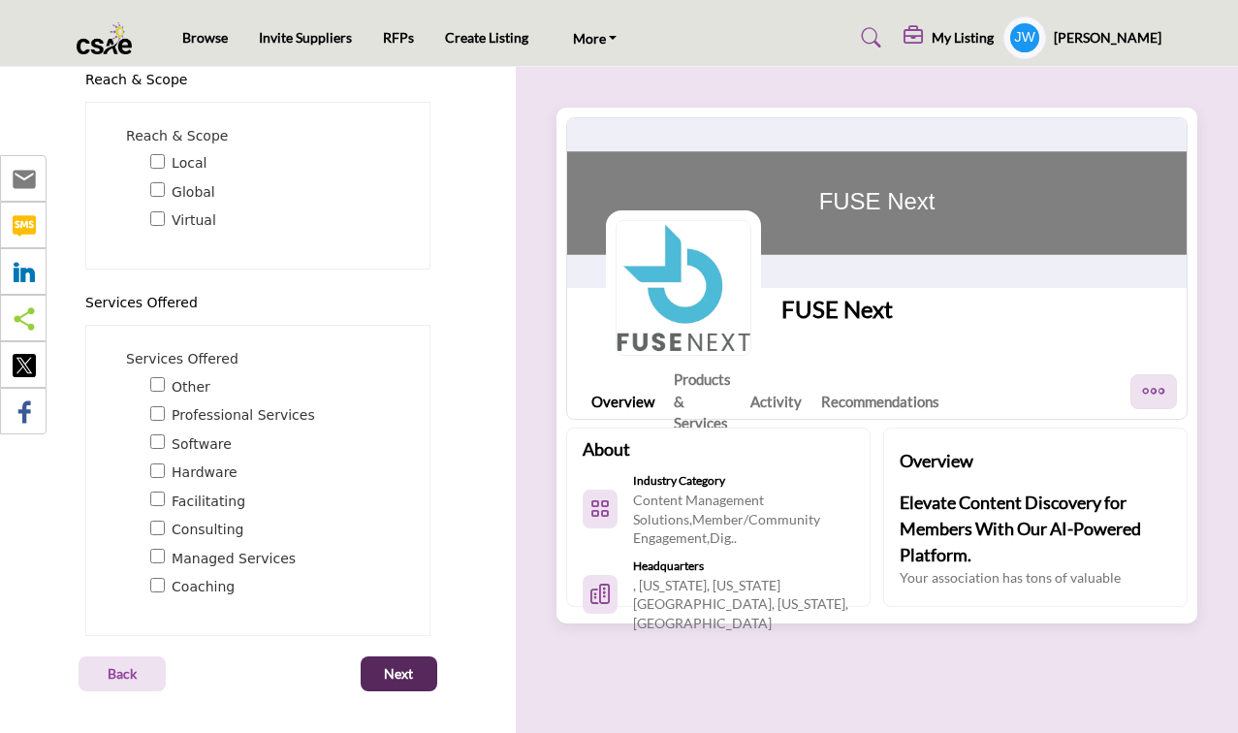
scroll to position [433, 0]
click at [186, 441] on span "Software" at bounding box center [202, 444] width 60 height 20
click at [186, 530] on span "Consulting" at bounding box center [208, 530] width 72 height 20
click at [388, 668] on span "Next" at bounding box center [398, 673] width 29 height 19
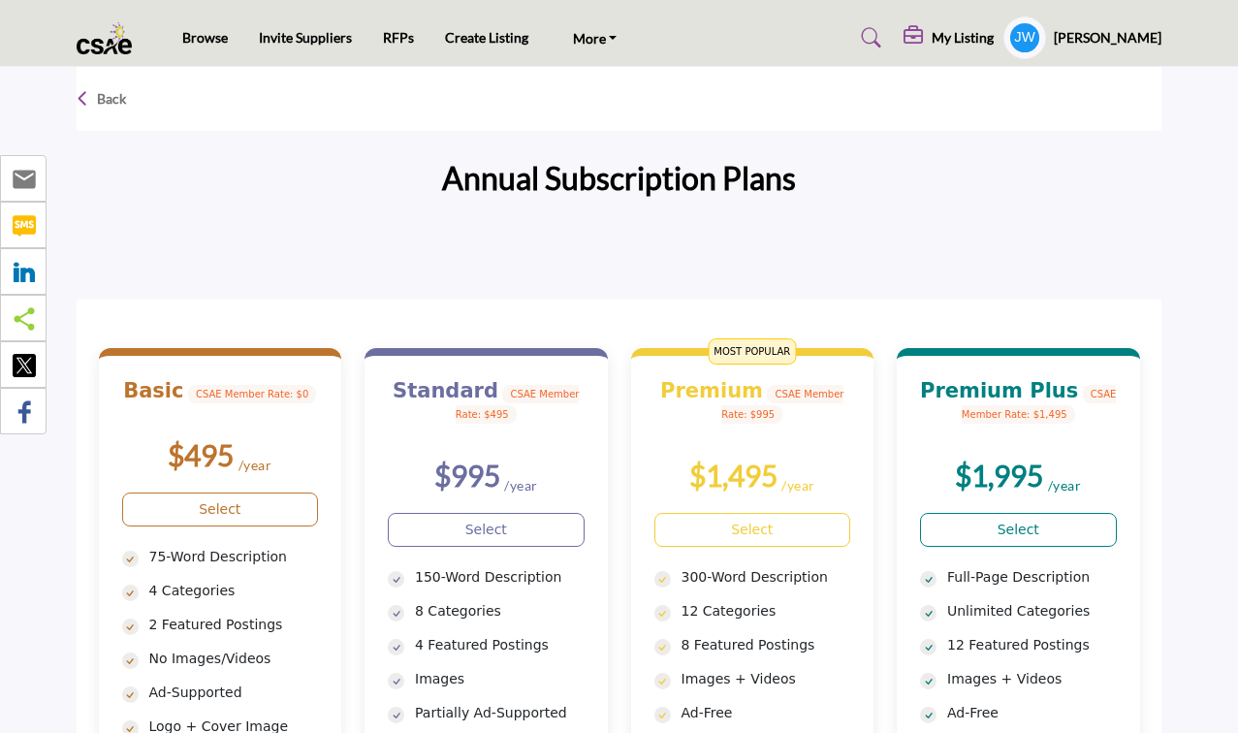
click at [977, 30] on h5 "My Listing" at bounding box center [963, 37] width 62 height 17
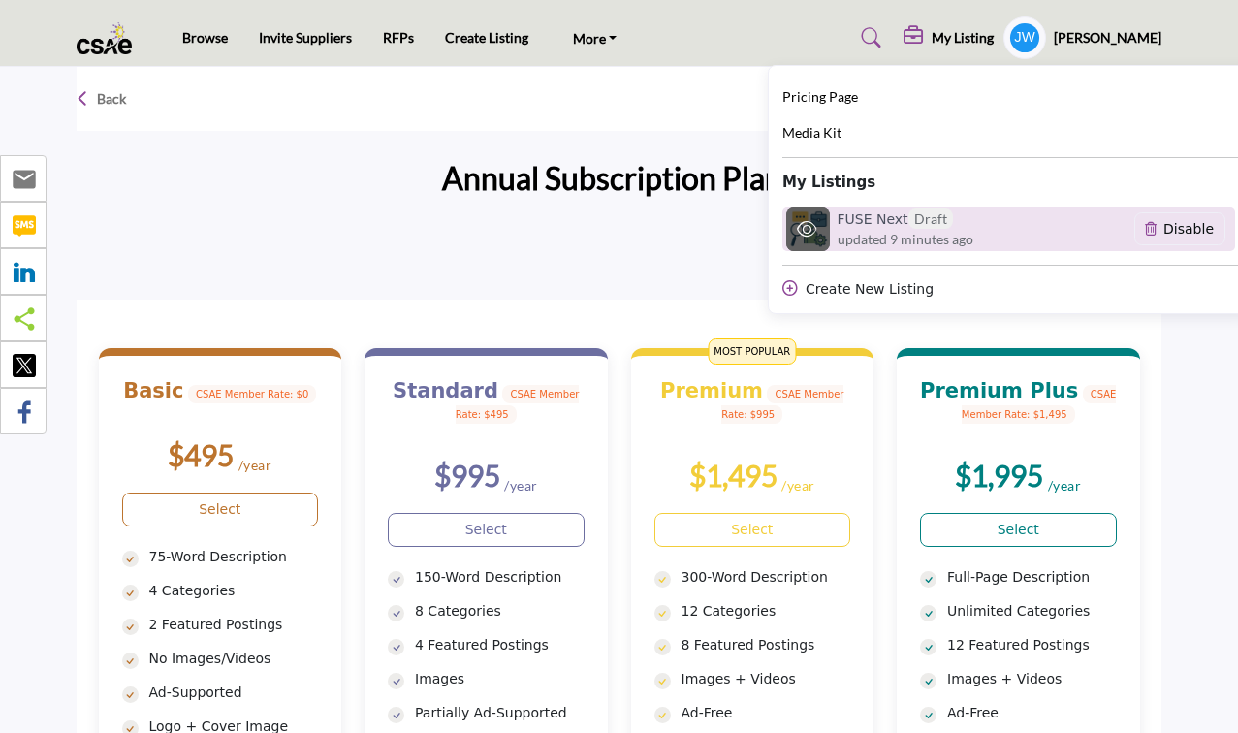
click at [916, 223] on h6 "FUSE Next Draft" at bounding box center [895, 219] width 115 height 20
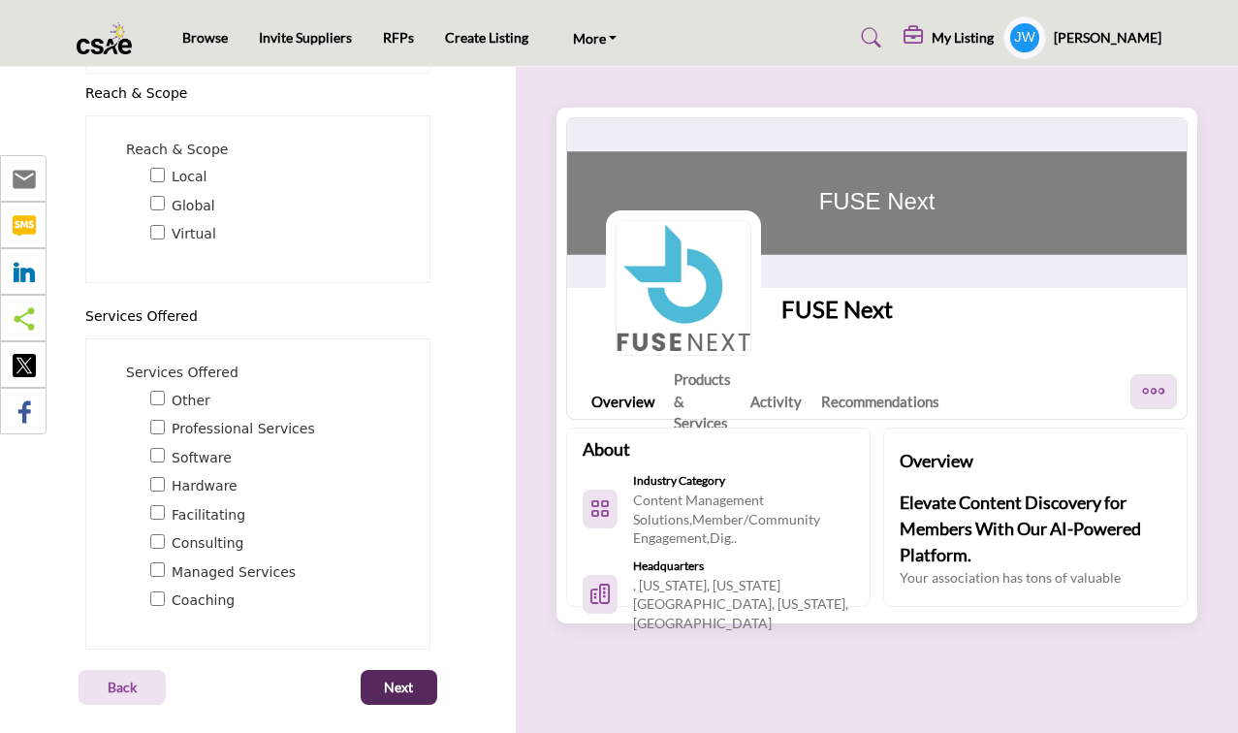
scroll to position [433, 0]
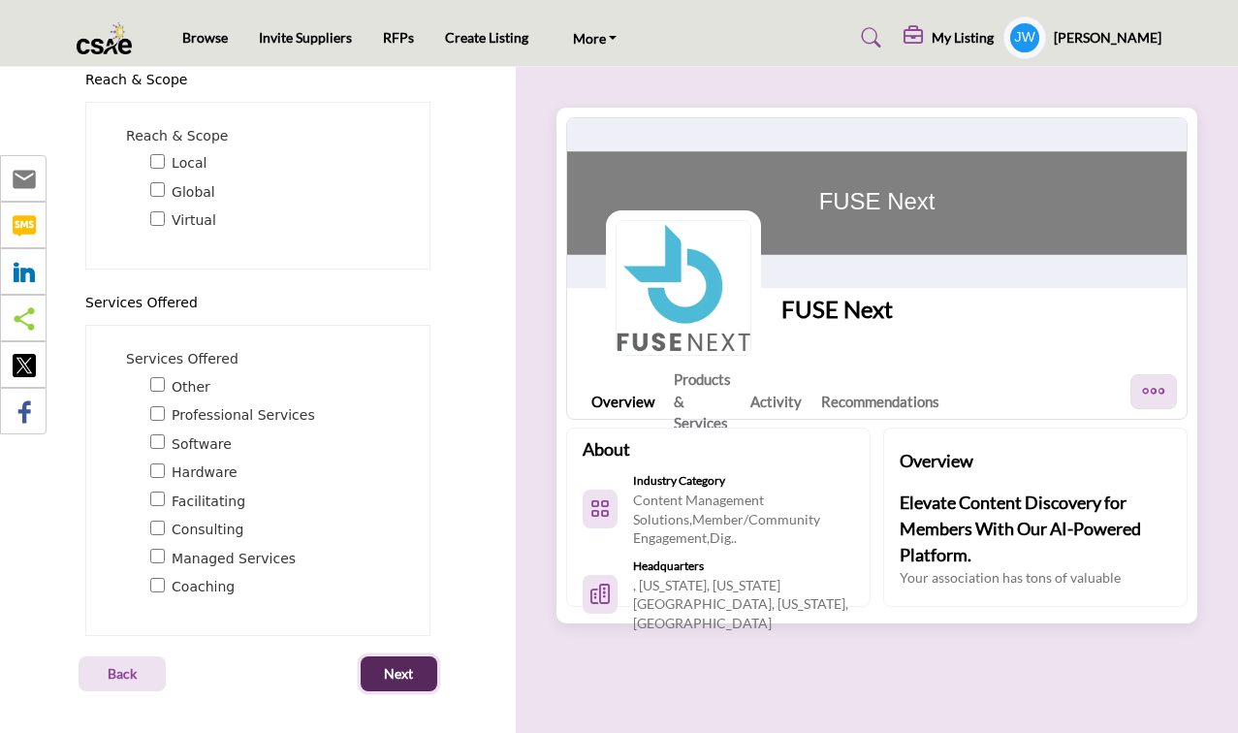
click at [385, 680] on span "Next" at bounding box center [398, 673] width 29 height 19
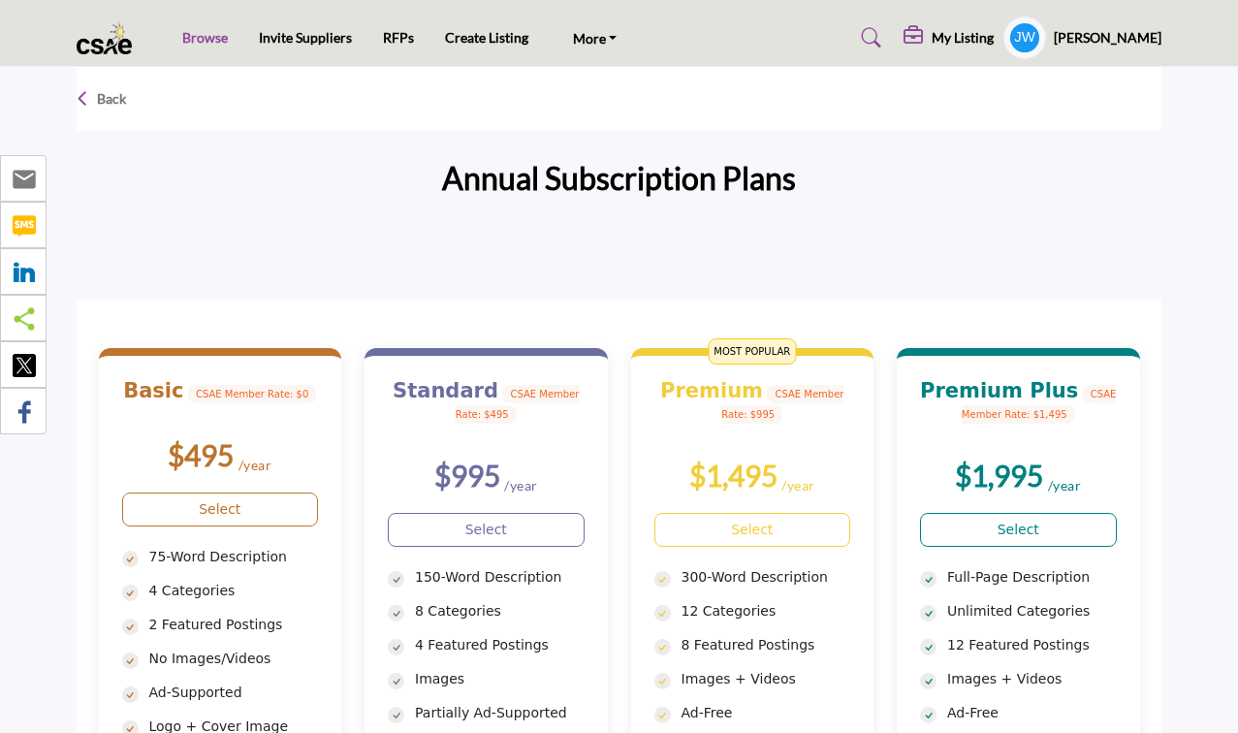
click at [213, 35] on link "Browse" at bounding box center [205, 37] width 46 height 16
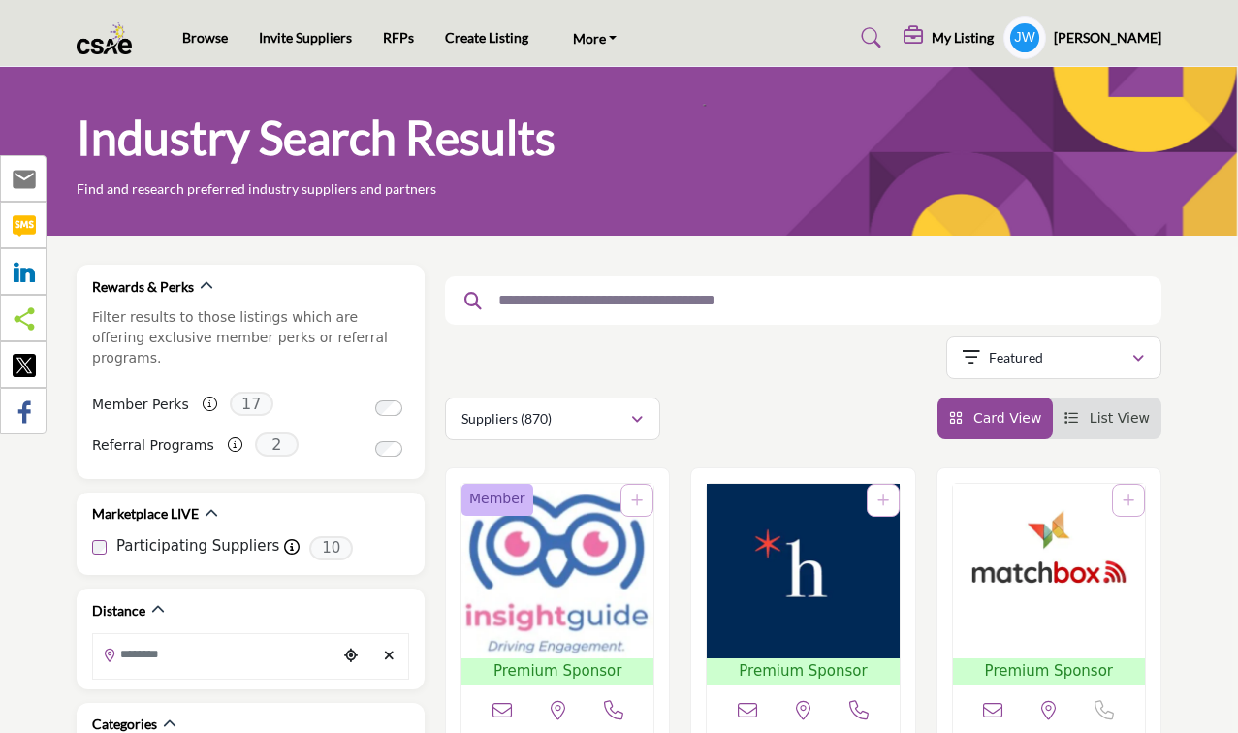
click at [511, 294] on input "text" at bounding box center [796, 300] width 615 height 25
type input "****"
click at [823, 442] on button "Apply Categories" at bounding box center [982, 464] width 319 height 44
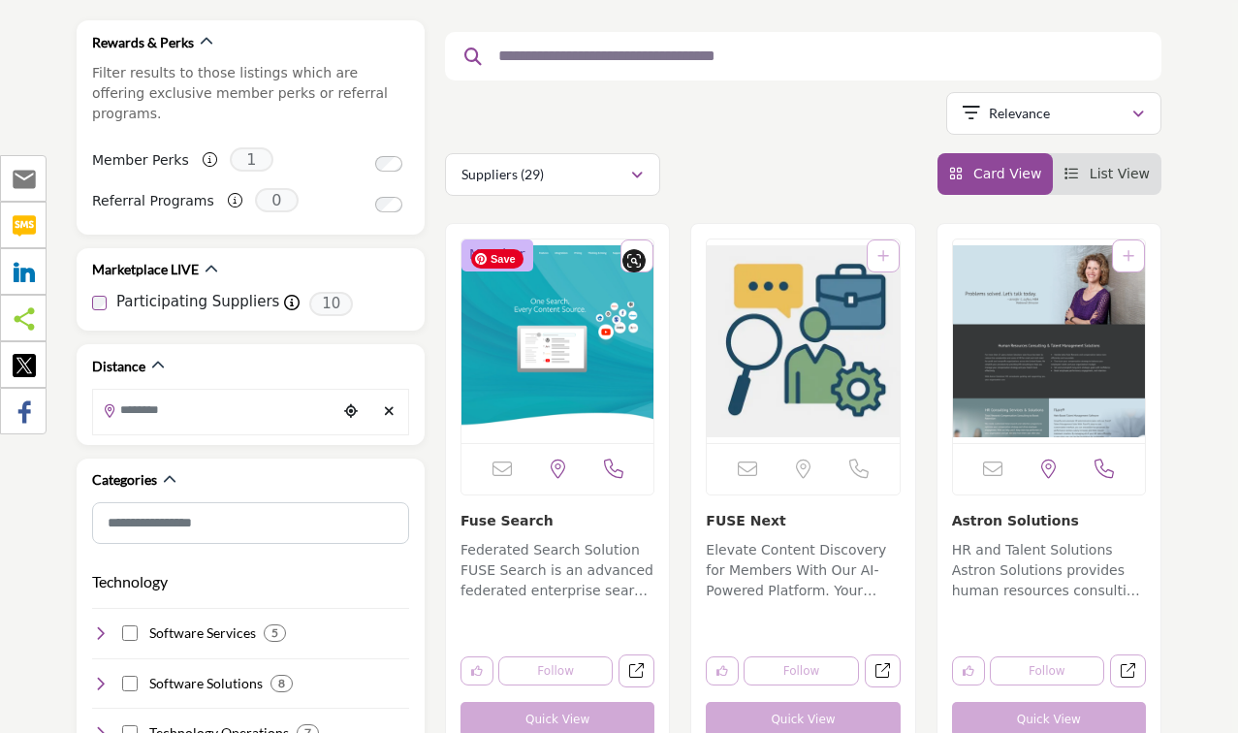
scroll to position [255, 0]
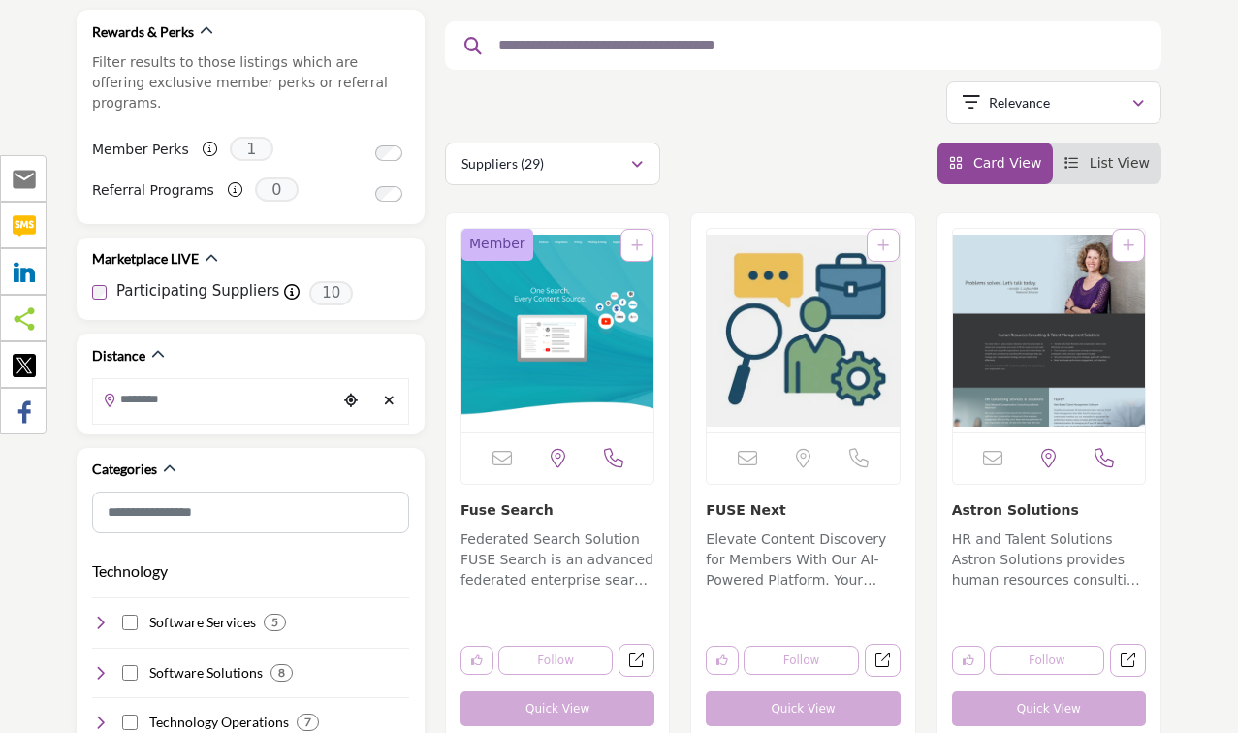
click at [520, 512] on link "Fuse Search" at bounding box center [507, 510] width 93 height 16
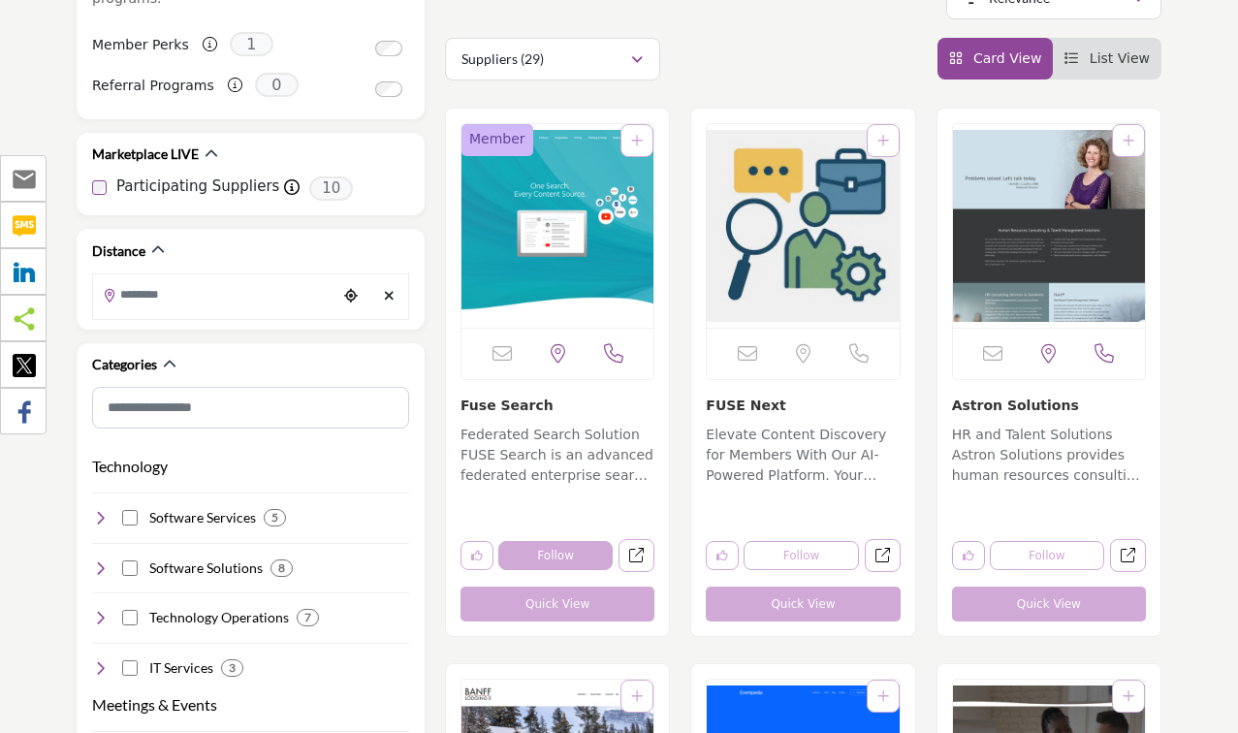
scroll to position [369, 0]
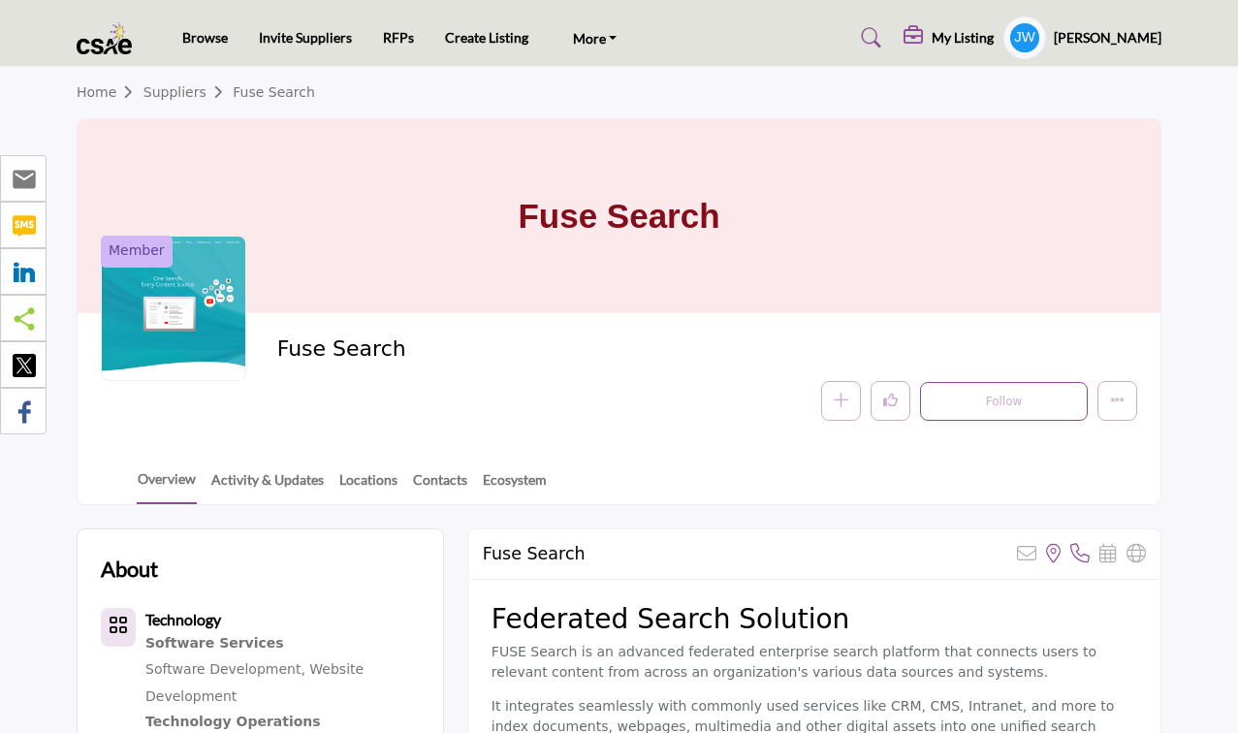
click at [543, 411] on div "Follow Following Message Recommend Add to My Suppliers Claim Listing Report Page" at bounding box center [707, 401] width 860 height 40
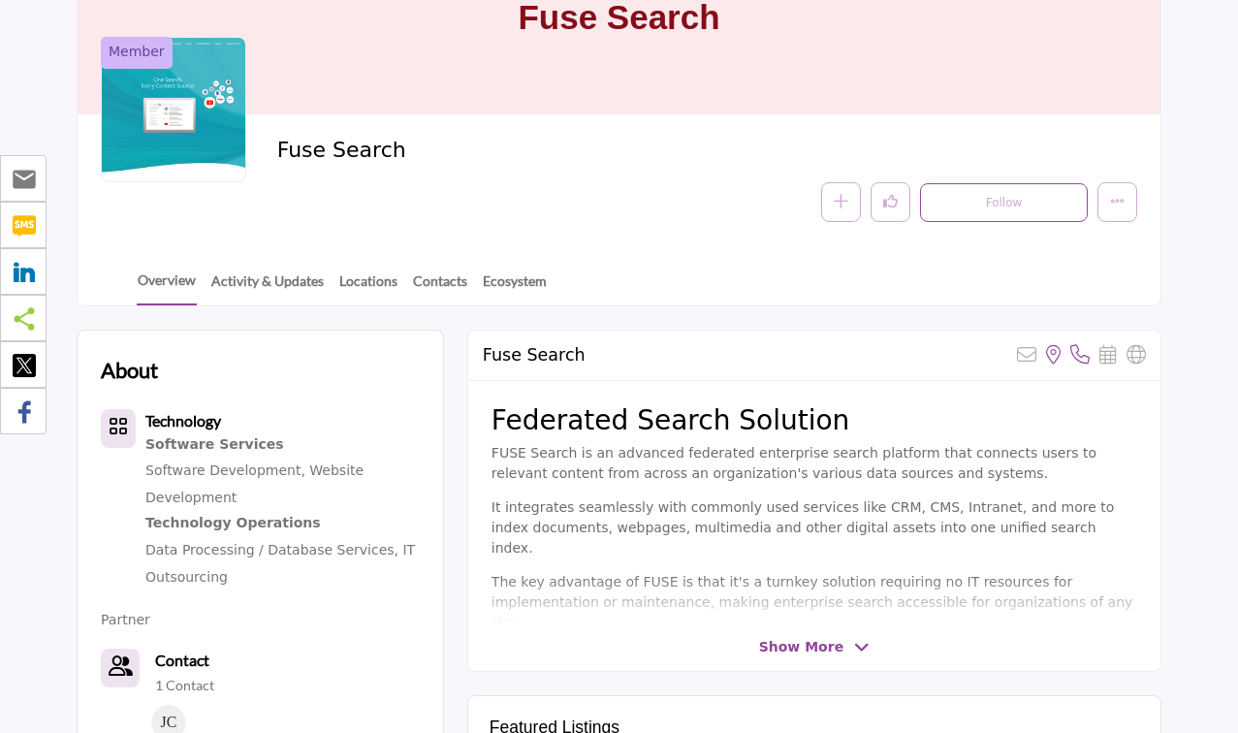
scroll to position [193, 0]
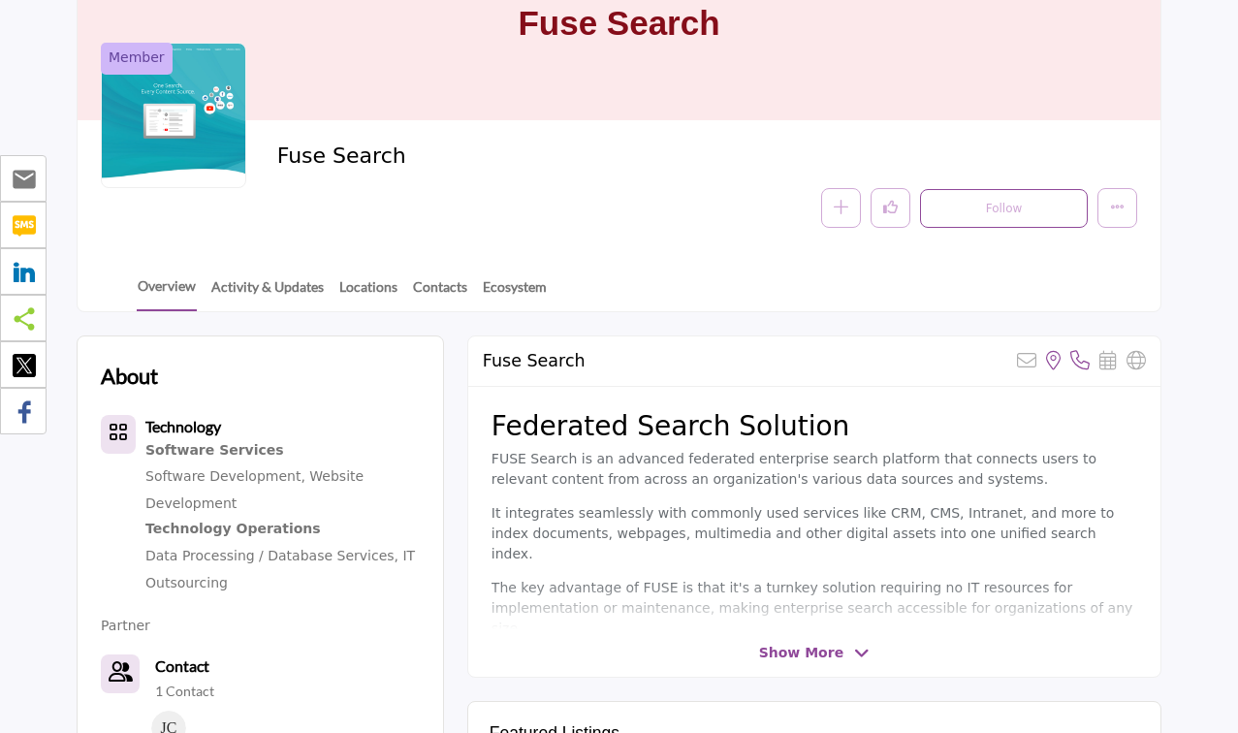
click at [1003, 139] on div "Member Fuse Search Follow Following Message Recommend Add to My Suppliers Claim…" at bounding box center [619, 185] width 1083 height 131
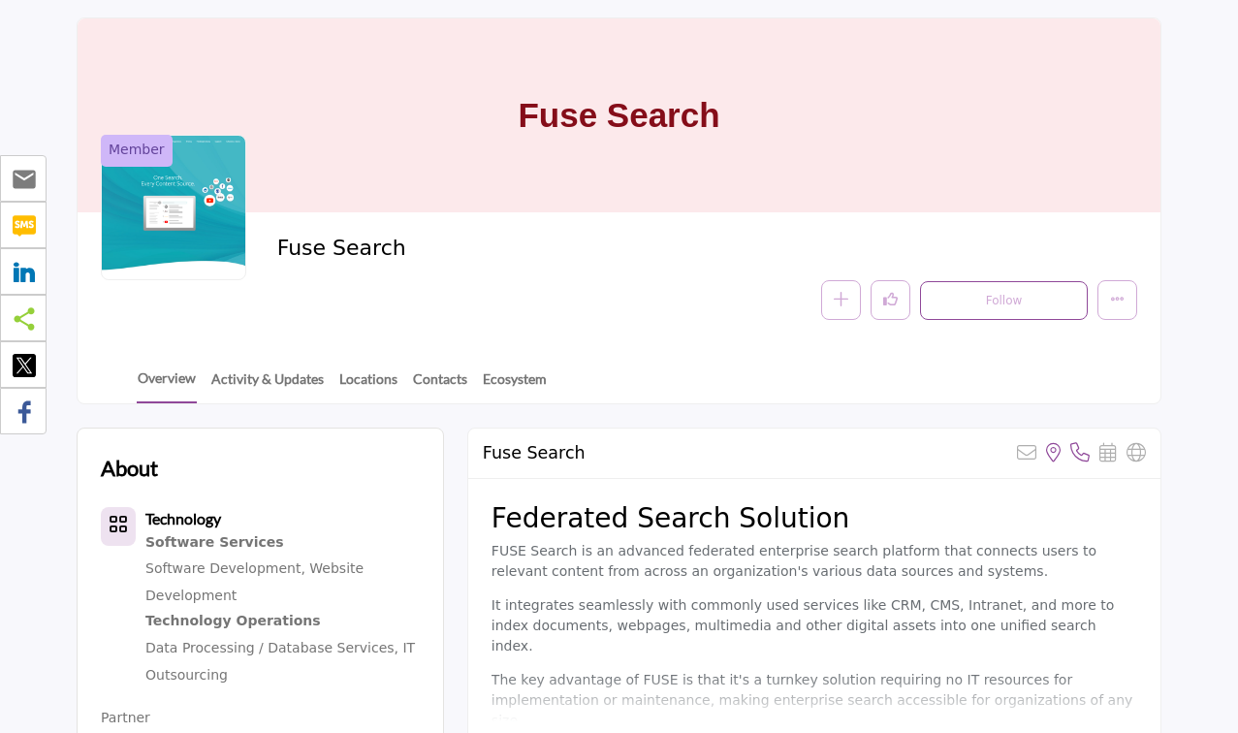
scroll to position [0, 0]
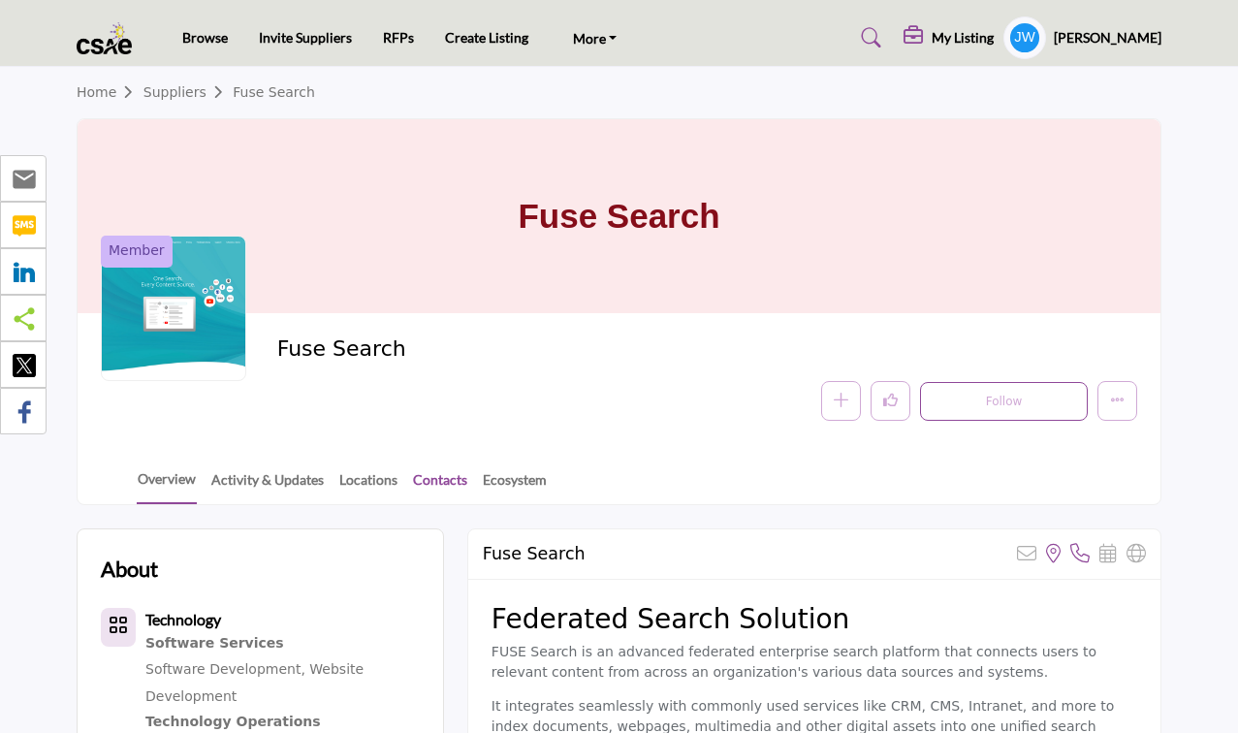
click at [454, 491] on link "Contacts" at bounding box center [440, 486] width 56 height 34
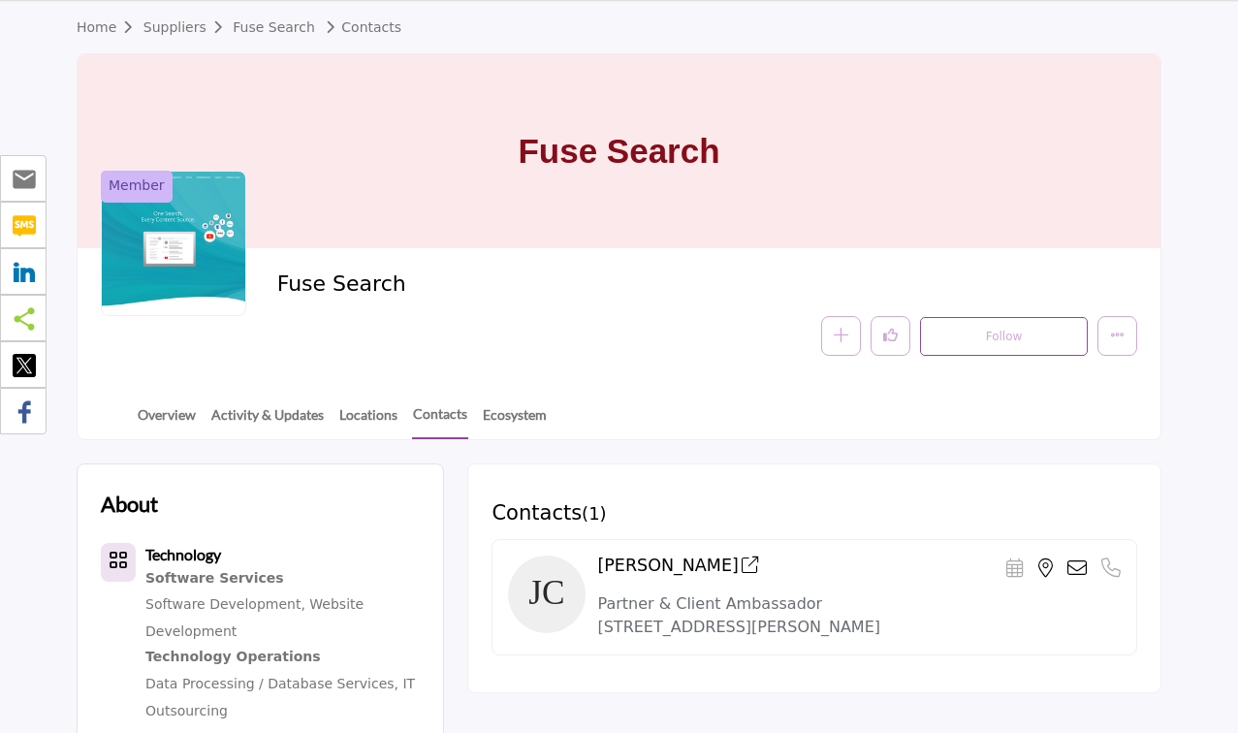
scroll to position [86, 0]
